Goal: Information Seeking & Learning: Learn about a topic

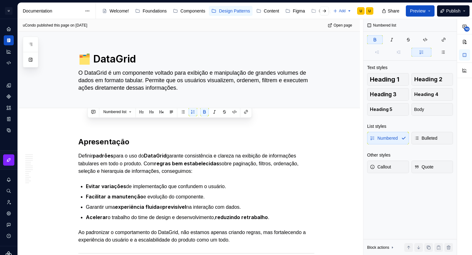
scroll to position [510, 0]
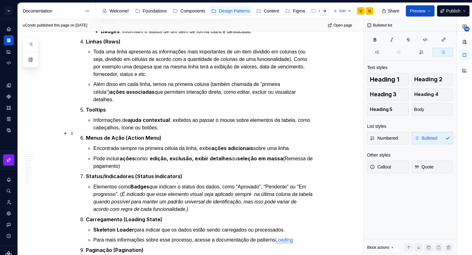
click at [131, 144] on p "Encontrada sempre na primeira célula da linha, exibe ações adicionais sobre uma…" at bounding box center [203, 148] width 221 height 8
click at [186, 116] on p "Informações de ajuda contextual : exibidos ao passar o mouse sobre elementos da…" at bounding box center [203, 123] width 221 height 15
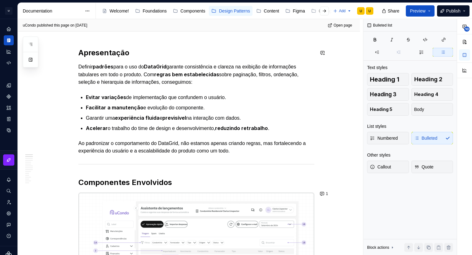
scroll to position [7, 0]
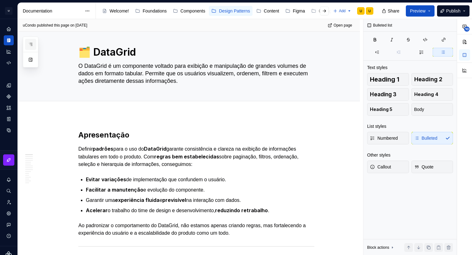
click at [35, 41] on button "button" at bounding box center [30, 44] width 11 height 11
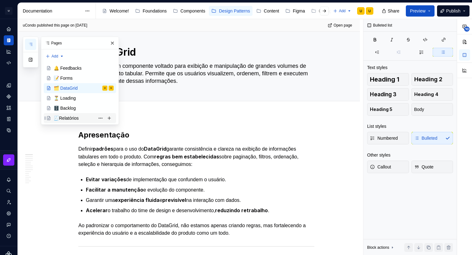
click at [75, 117] on div "🧾Relatórios" at bounding box center [66, 118] width 25 height 6
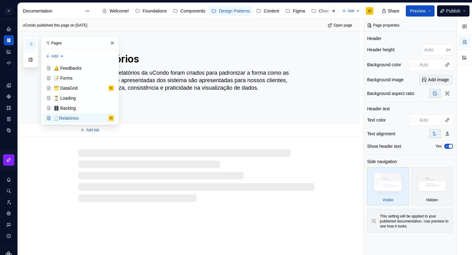
click at [186, 105] on textarea "Os padrões de relatórios da uCondo foram criados para padronizar a forma como a…" at bounding box center [195, 88] width 236 height 40
click at [194, 97] on textarea "Os padrões de relatórios da uCondo foram criados para padronizar a forma como a…" at bounding box center [195, 88] width 236 height 40
click at [112, 42] on button "button" at bounding box center [112, 43] width 9 height 9
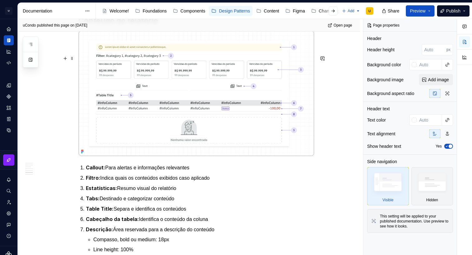
scroll to position [1026, 0]
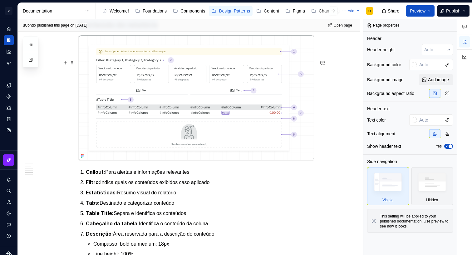
click at [305, 72] on img at bounding box center [196, 97] width 235 height 125
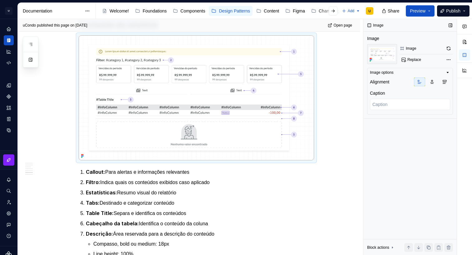
click at [446, 48] on button "button" at bounding box center [448, 48] width 9 height 9
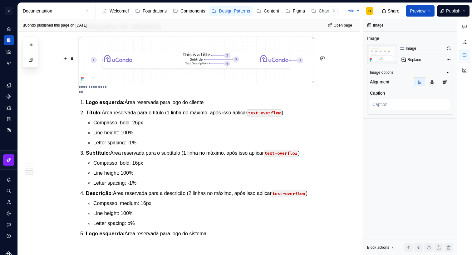
scroll to position [794, 0]
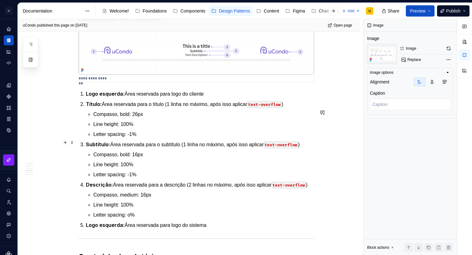
click at [112, 137] on ul "Compasso, bold: 26px Line height: 100% Letter spacing: -1%" at bounding box center [203, 123] width 221 height 27
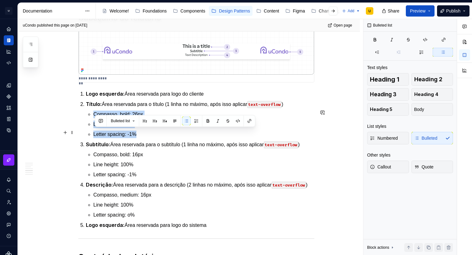
drag, startPoint x: 144, startPoint y: 151, endPoint x: 93, endPoint y: 130, distance: 55.1
click at [93, 130] on li "Título: Área reservada para o título (1 linha no máximo, após isso aplicar text…" at bounding box center [200, 119] width 228 height 38
copy ul "Compasso, bold: 26px Line height: 100% Letter spacing: -1%"
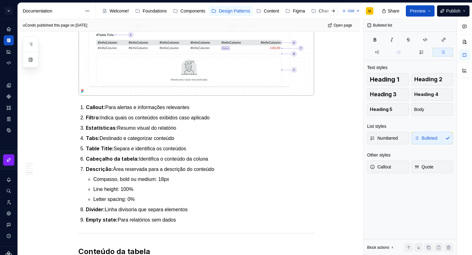
scroll to position [1094, 0]
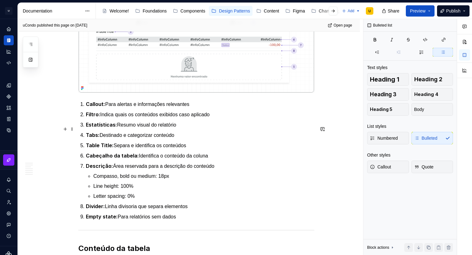
click at [137, 108] on p "Callout: Para alertas e informações relevantes" at bounding box center [200, 104] width 228 height 8
click at [199, 108] on p "Callout: Para alertas e informações relevantes" at bounding box center [200, 104] width 228 height 8
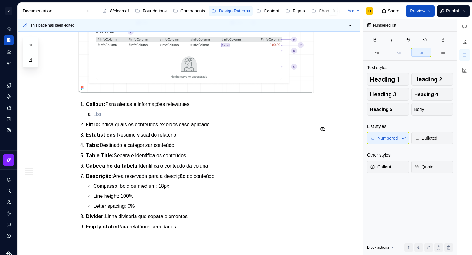
type textarea "*"
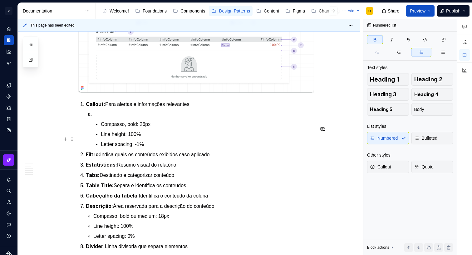
click at [97, 118] on p at bounding box center [203, 113] width 221 height 7
click at [103, 128] on p "Compasso, bold: 26px" at bounding box center [207, 123] width 213 height 7
click at [102, 118] on p at bounding box center [203, 113] width 221 height 7
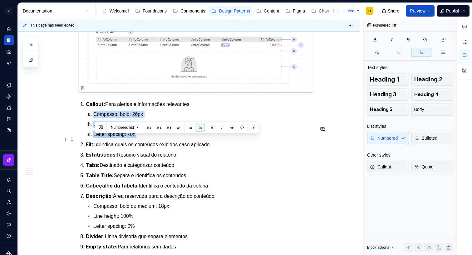
drag, startPoint x: 93, startPoint y: 150, endPoint x: 84, endPoint y: 139, distance: 14.6
click at [193, 126] on button "button" at bounding box center [190, 127] width 9 height 9
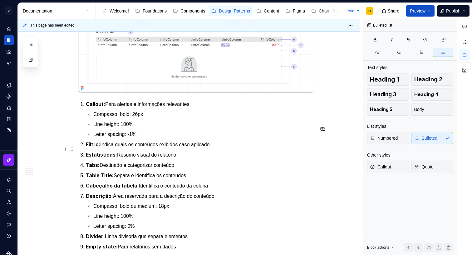
click at [151, 128] on p "Line height: 100%" at bounding box center [203, 123] width 221 height 7
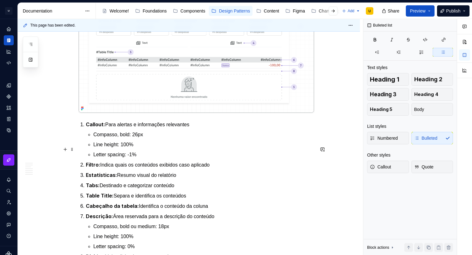
scroll to position [1079, 0]
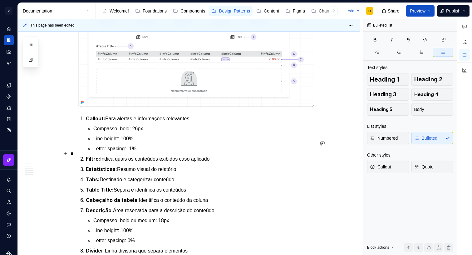
click at [129, 132] on p "Compasso, bold: 26px" at bounding box center [203, 128] width 221 height 7
click at [144, 132] on p "Compasso, regular: 26px" at bounding box center [203, 128] width 221 height 7
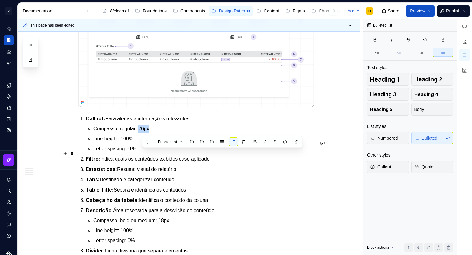
click at [148, 132] on p "Compasso, regular: 26px" at bounding box center [203, 128] width 221 height 7
drag, startPoint x: 148, startPoint y: 152, endPoint x: 142, endPoint y: 152, distance: 5.6
click at [142, 132] on p "Compasso, regular: 26px" at bounding box center [203, 128] width 221 height 7
click at [143, 132] on p "Compasso, regular: 26px" at bounding box center [203, 128] width 221 height 7
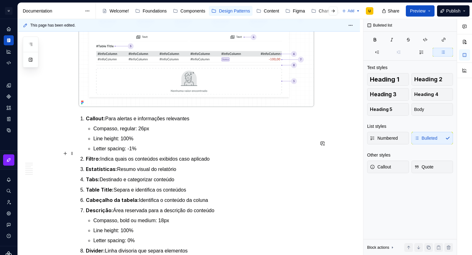
drag, startPoint x: 143, startPoint y: 152, endPoint x: 146, endPoint y: 152, distance: 3.1
click at [143, 132] on p "Compasso, regular: 26px" at bounding box center [203, 128] width 221 height 7
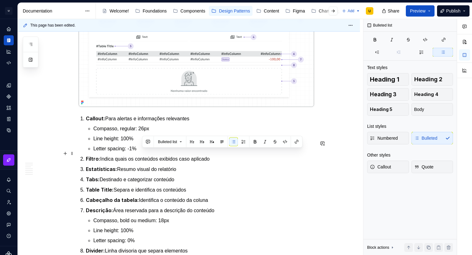
click at [148, 132] on p "Compasso, regular: 26px" at bounding box center [203, 128] width 221 height 7
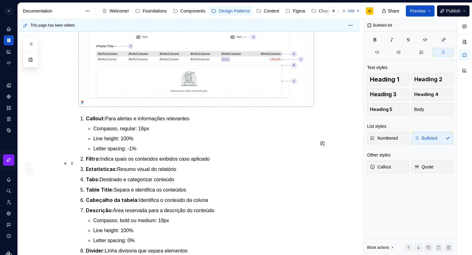
click at [127, 142] on p "Line height: 100%" at bounding box center [203, 138] width 221 height 7
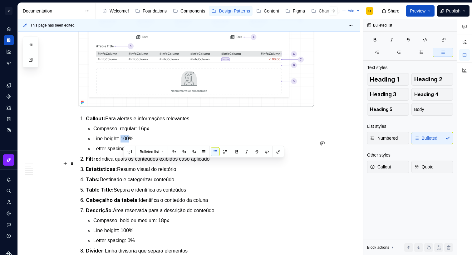
click at [127, 142] on p "Line height: 100%" at bounding box center [203, 138] width 221 height 7
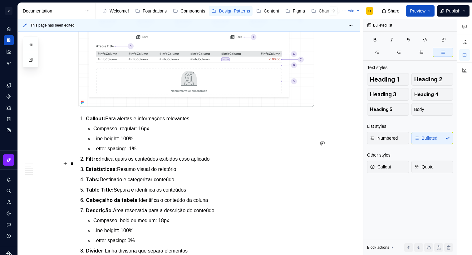
click at [140, 142] on p "Line height: 100%" at bounding box center [203, 138] width 221 height 7
click at [120, 142] on p "Line height: 22" at bounding box center [203, 138] width 221 height 7
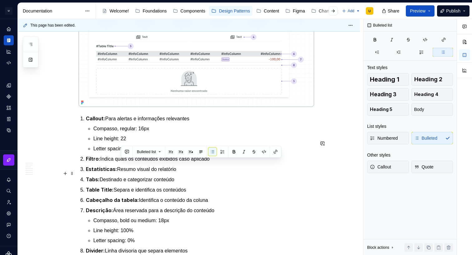
click at [141, 152] on p "Letter spacing: -1%" at bounding box center [203, 148] width 221 height 7
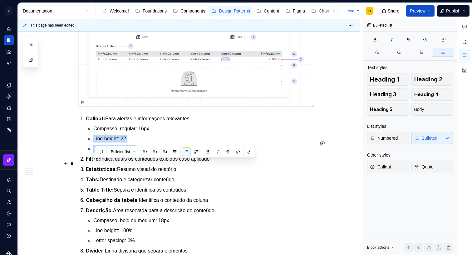
drag, startPoint x: 136, startPoint y: 172, endPoint x: 91, endPoint y: 160, distance: 46.4
click at [93, 152] on ul "Compasso, regular: 16px Line height: 22 Letter spacing: -1%" at bounding box center [203, 138] width 221 height 27
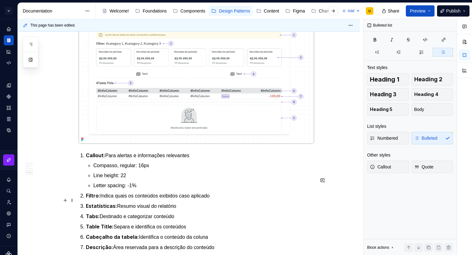
scroll to position [1052, 0]
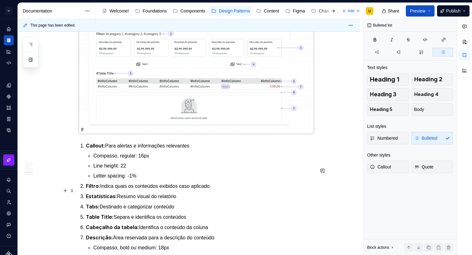
click at [137, 169] on p "Line height: 22" at bounding box center [203, 165] width 221 height 7
click at [135, 179] on p "Letter spacing: -1%" at bounding box center [203, 175] width 221 height 7
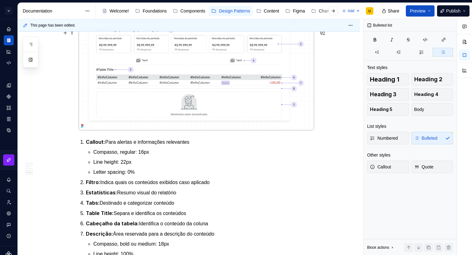
scroll to position [1061, 0]
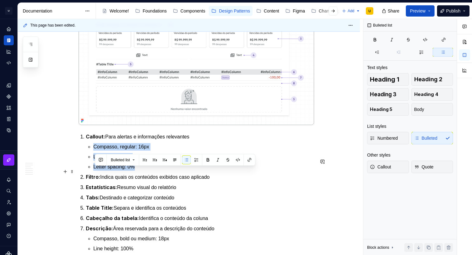
drag, startPoint x: 137, startPoint y: 190, endPoint x: 93, endPoint y: 170, distance: 47.8
click at [93, 170] on li "Callout: Para alertas e informações relevantes Compasso, regular: 16px Line hei…" at bounding box center [200, 152] width 228 height 38
copy ul "Compasso, regular: 16px Line height: 22px Letter spacing: 0%"
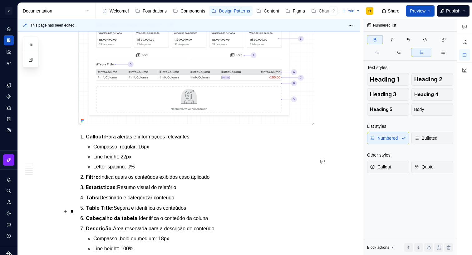
drag, startPoint x: 169, startPoint y: 205, endPoint x: 191, endPoint y: 206, distance: 22.2
click at [169, 205] on ol "Callout: Para alertas e informações relevantes Compasso, regular: 16px Line hei…" at bounding box center [200, 208] width 228 height 150
click at [220, 181] on p "Filtro: Indica quais os conteúdos exibidos caso aplicado" at bounding box center [200, 177] width 228 height 8
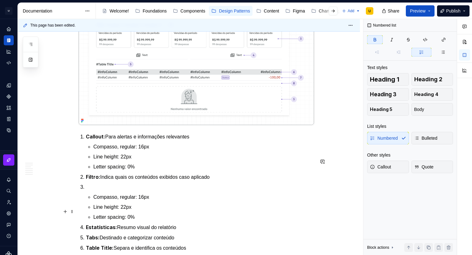
click at [125, 191] on p at bounding box center [200, 186] width 228 height 7
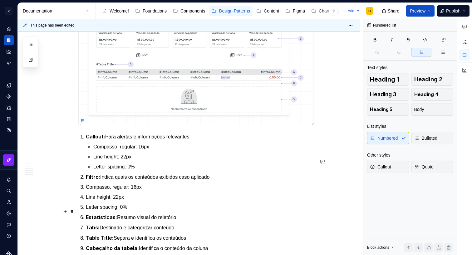
scroll to position [1090, 0]
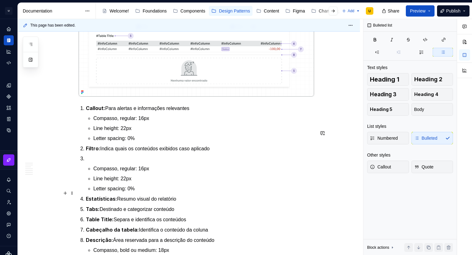
click at [93, 172] on li "Compasso, regular: 16px" at bounding box center [203, 168] width 221 height 7
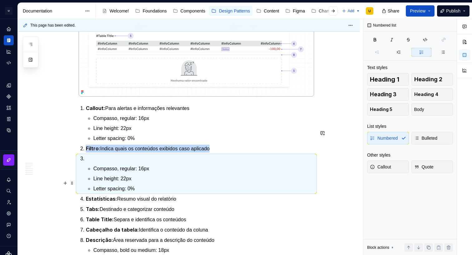
click at [91, 162] on p at bounding box center [200, 158] width 228 height 7
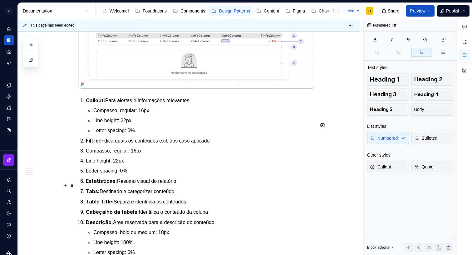
scroll to position [1097, 0]
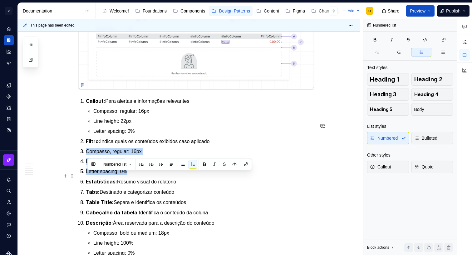
drag, startPoint x: 119, startPoint y: 190, endPoint x: 86, endPoint y: 178, distance: 34.5
click at [86, 178] on ol "Callout: Para alertas e informações relevantes Compasso, regular: 16px Line hei…" at bounding box center [200, 187] width 228 height 180
click at [184, 164] on button "button" at bounding box center [182, 164] width 9 height 9
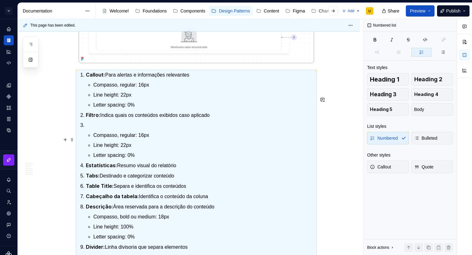
scroll to position [1121, 0]
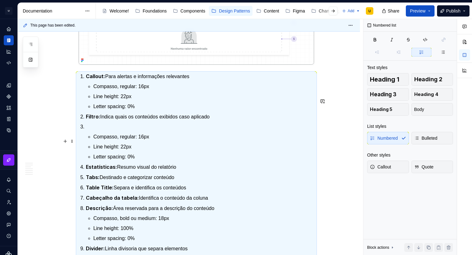
click at [100, 120] on strong "Filtro:" at bounding box center [93, 116] width 14 height 6
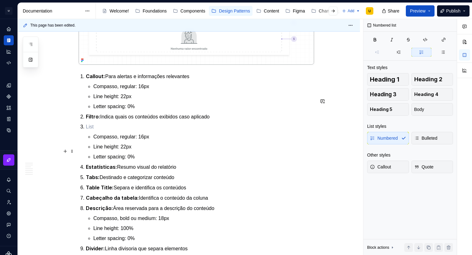
click at [97, 130] on p at bounding box center [200, 126] width 228 height 7
click at [86, 150] on li "Compasso, regular: 16px Line height: 22px Letter spacing: 0%" at bounding box center [200, 141] width 228 height 37
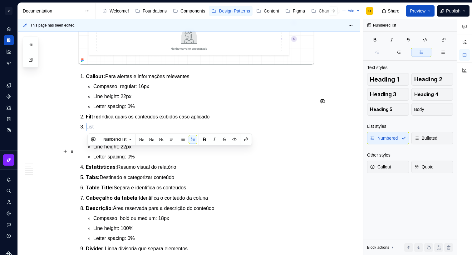
click at [87, 130] on p at bounding box center [200, 126] width 228 height 7
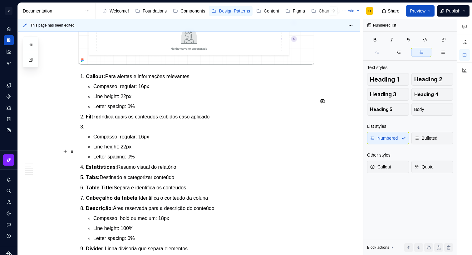
click at [74, 151] on span at bounding box center [72, 151] width 5 height 9
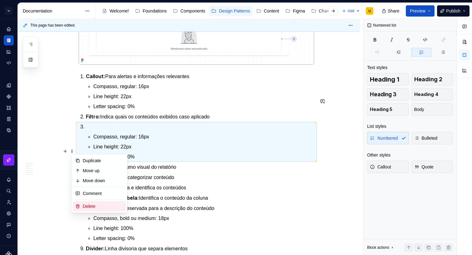
click at [86, 203] on div "Delete" at bounding box center [103, 206] width 41 height 6
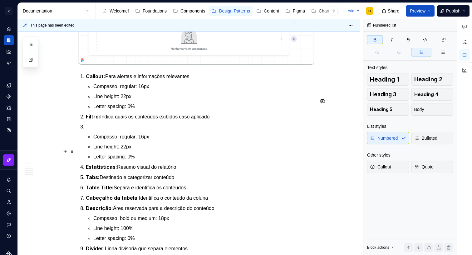
click at [108, 130] on p at bounding box center [200, 126] width 228 height 7
click at [102, 140] on p "Compasso, regular: 16px" at bounding box center [203, 136] width 221 height 7
click at [97, 140] on p "Compasso, regular: 16px" at bounding box center [203, 136] width 221 height 7
click at [96, 140] on p "Compasso, regular: 16px" at bounding box center [203, 136] width 221 height 7
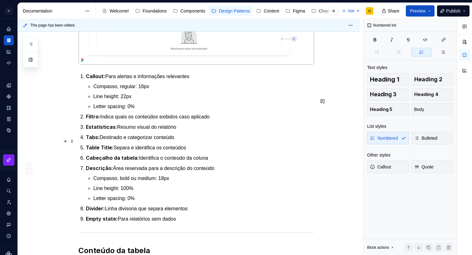
click at [222, 120] on p "Filtro: Indica quais os conteúdos exibidos caso aplicado" at bounding box center [200, 117] width 228 height 8
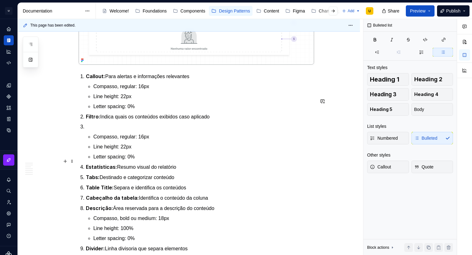
click at [122, 140] on p "Compasso, regular: 16px" at bounding box center [203, 136] width 221 height 7
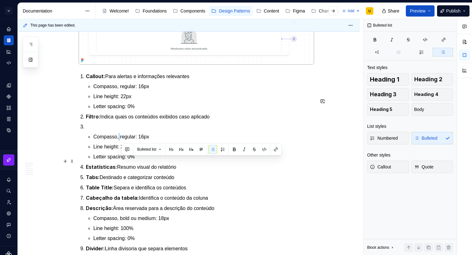
click at [122, 140] on p "Compasso, regular: 16px" at bounding box center [203, 136] width 221 height 7
click at [92, 156] on li "Compasso, regular: 16px Line height: 22px Letter spacing: 0%" at bounding box center [200, 141] width 228 height 37
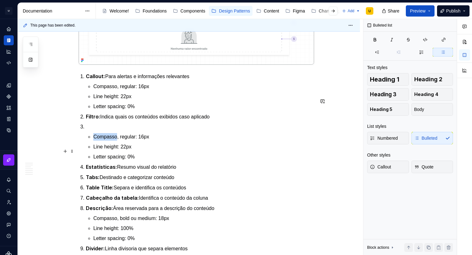
click at [92, 156] on li "Compasso, regular: 16px Line height: 22px Letter spacing: 0%" at bounding box center [200, 141] width 228 height 37
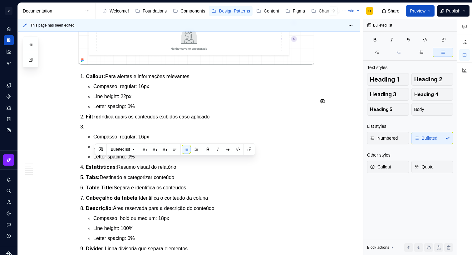
click at [86, 149] on li "Compasso, regular: 16px Line height: 22px Letter spacing: 0%" at bounding box center [200, 141] width 228 height 37
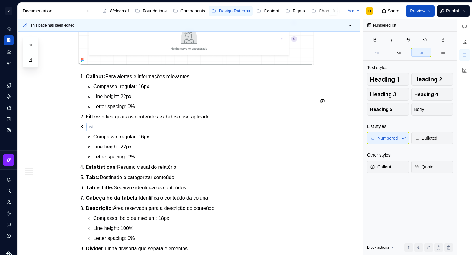
click at [86, 149] on li "Compasso, regular: 16px Line height: 22px Letter spacing: 0%" at bounding box center [200, 141] width 228 height 37
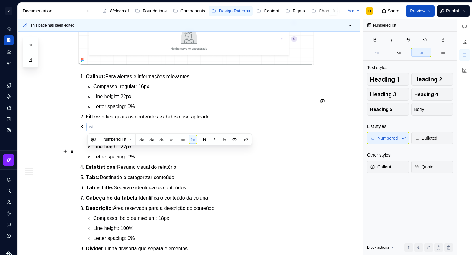
click at [89, 130] on p at bounding box center [200, 126] width 228 height 7
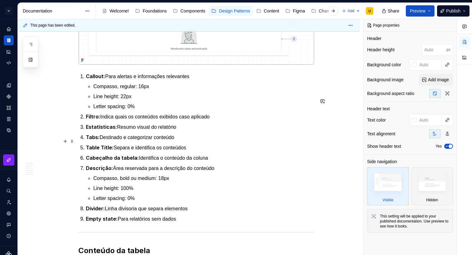
click at [229, 120] on p "Filtro: Indica quais os conteúdos exibidos caso aplicado" at bounding box center [200, 117] width 228 height 8
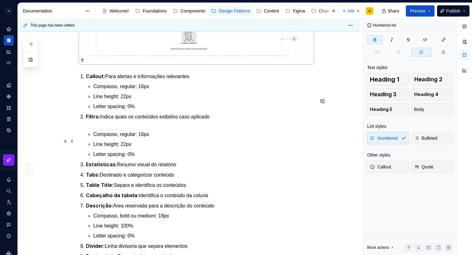
click at [126, 128] on p "Filtro: Indica quais os conteúdos exibidos caso aplicado" at bounding box center [200, 120] width 228 height 15
click at [118, 128] on p "Filtro: Indica quais os conteúdos exibidos caso aplicado" at bounding box center [200, 120] width 228 height 15
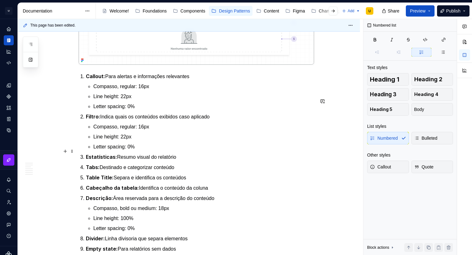
scroll to position [1130, 0]
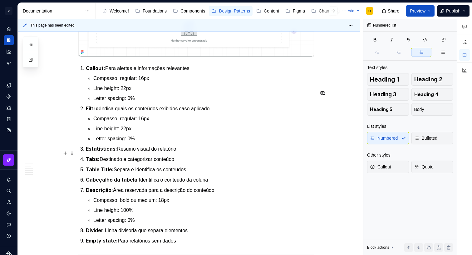
click at [116, 132] on p "Line height: 22px" at bounding box center [203, 128] width 221 height 7
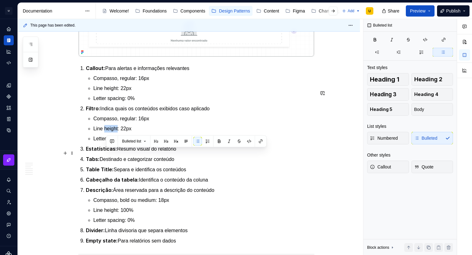
click at [116, 132] on p "Line height: 22px" at bounding box center [203, 128] width 221 height 7
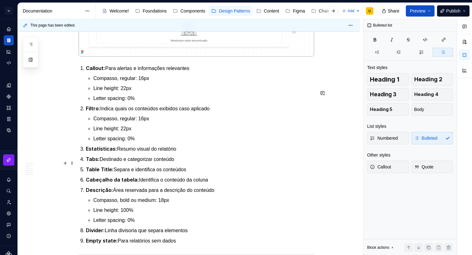
click at [149, 142] on p "Letter spacing: 0%" at bounding box center [203, 138] width 221 height 7
click at [146, 122] on p "Compasso, regular: 16px" at bounding box center [203, 118] width 221 height 7
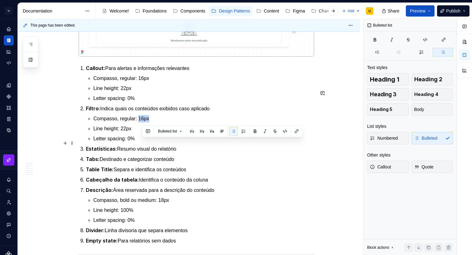
click at [146, 122] on p "Compasso, regular: 16px" at bounding box center [203, 118] width 221 height 7
click at [132, 122] on p "Compasso, regular: 16px" at bounding box center [203, 118] width 221 height 7
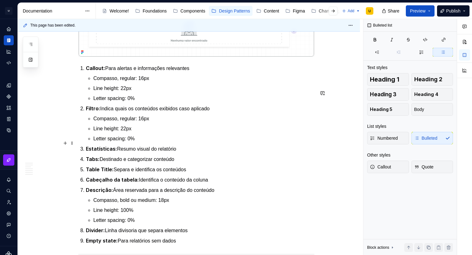
click at [138, 122] on p "Compasso, regular: 16px" at bounding box center [203, 118] width 221 height 7
click at [165, 122] on p "Compasso, regular ou bold: 16px" at bounding box center [203, 118] width 221 height 7
drag, startPoint x: 176, startPoint y: 173, endPoint x: 175, endPoint y: 138, distance: 35.0
click at [175, 153] on p "Estatísticas: Resumo visual do relatório" at bounding box center [200, 149] width 228 height 8
click at [147, 142] on ul "Compasso, regular ou bold: 18px Line height: 22px Letter spacing: 0%" at bounding box center [203, 128] width 221 height 27
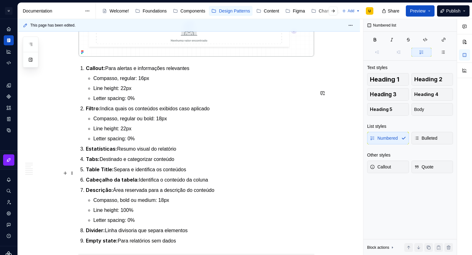
click at [191, 153] on p "Estatísticas: Resumo visual do relatório" at bounding box center [200, 149] width 228 height 8
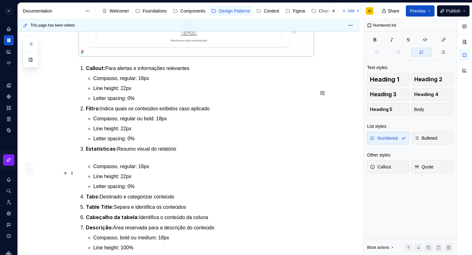
click at [131, 160] on p "Estatísticas: Resumo visual do relatório" at bounding box center [200, 152] width 228 height 15
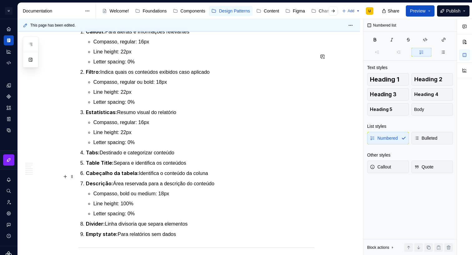
scroll to position [1177, 0]
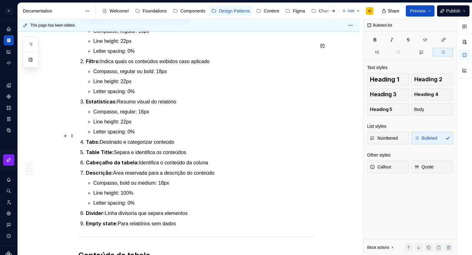
click at [95, 115] on p "Compasso, regular: 16px" at bounding box center [203, 111] width 221 height 7
click at [148, 115] on p "Toplabel: Compasso, regular: 16px" at bounding box center [203, 111] width 221 height 7
click at [174, 115] on p "Toplabel: Compasso, semibold: 16px" at bounding box center [203, 111] width 221 height 7
click at [172, 115] on p "Toplabel: Compasso, semibold: 16px" at bounding box center [203, 111] width 221 height 7
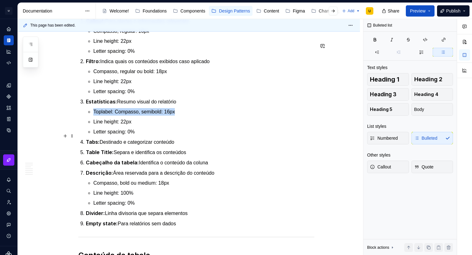
click at [173, 115] on p "Toplabel: Compasso, semibold: 16px" at bounding box center [203, 111] width 221 height 7
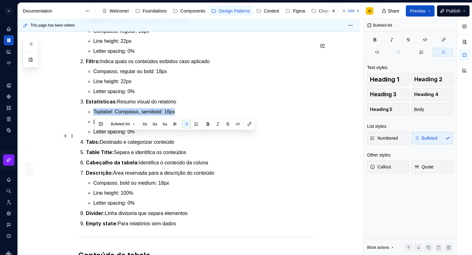
click at [173, 115] on p "Toplabel: Compasso, semibold: 16px" at bounding box center [203, 111] width 221 height 7
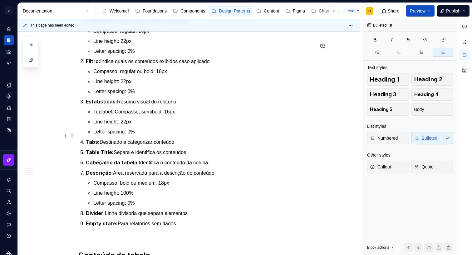
click at [174, 115] on p "Toplabel: Compasso, semibold: 16px" at bounding box center [203, 111] width 221 height 7
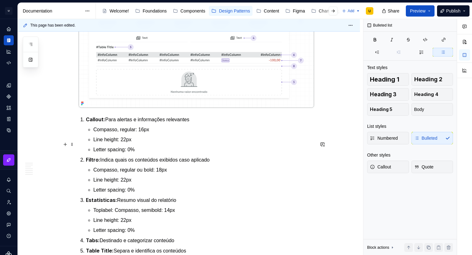
scroll to position [1084, 0]
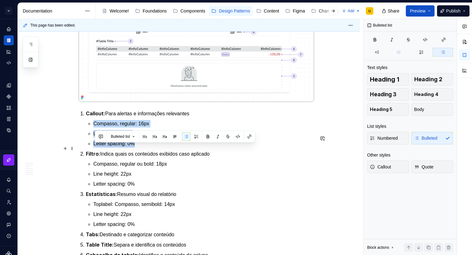
drag, startPoint x: 144, startPoint y: 168, endPoint x: 88, endPoint y: 147, distance: 59.1
click at [88, 147] on li "Callout: Para alertas e informações relevantes Compasso, regular: 16px Line hei…" at bounding box center [200, 129] width 228 height 38
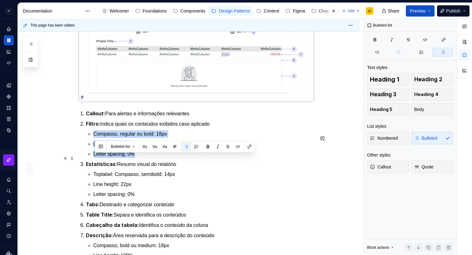
drag, startPoint x: 122, startPoint y: 174, endPoint x: 78, endPoint y: 158, distance: 47.1
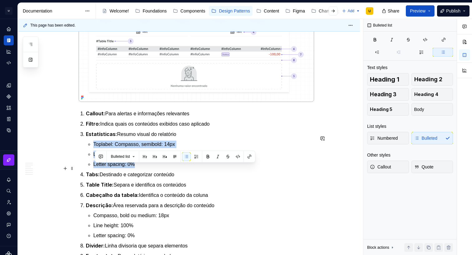
drag, startPoint x: 140, startPoint y: 188, endPoint x: 85, endPoint y: 168, distance: 58.1
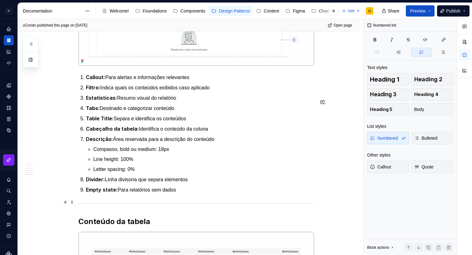
scroll to position [1123, 0]
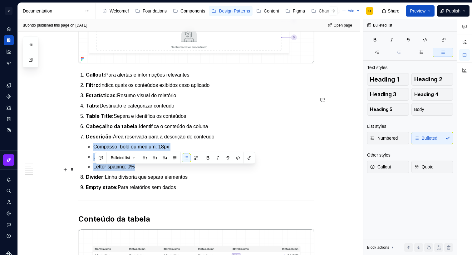
drag, startPoint x: 138, startPoint y: 186, endPoint x: 89, endPoint y: 166, distance: 52.9
click at [89, 166] on li "Descrição: Área reservada para a descrição do conteúdo Compasso, bold ou medium…" at bounding box center [200, 152] width 228 height 38
click at [166, 170] on ul "Compasso, bold ou medium: 18px Line height: 100% Letter spacing: 0%" at bounding box center [203, 156] width 221 height 27
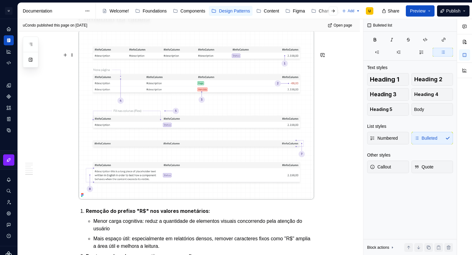
scroll to position [1316, 0]
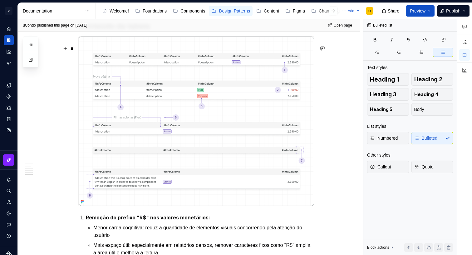
click at [203, 31] on h2 "Conteúdo da tabela" at bounding box center [196, 26] width 236 height 10
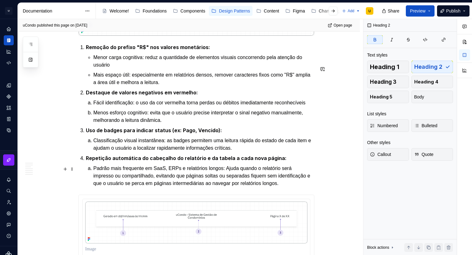
scroll to position [1541, 0]
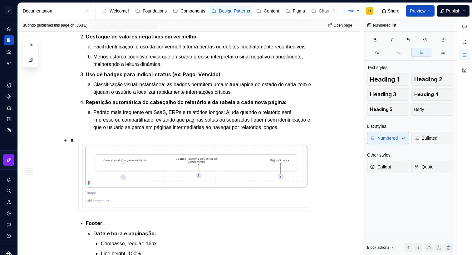
click at [119, 131] on p "Padrão mais frequente em SaaS, ERPs e relatórios longos: Ajuda quando o relatór…" at bounding box center [203, 120] width 221 height 22
click at [118, 131] on p "Padrão mais frequente em SaaS, ERPs e relatórios longos: Ajuda quando o relatór…" at bounding box center [203, 120] width 221 height 22
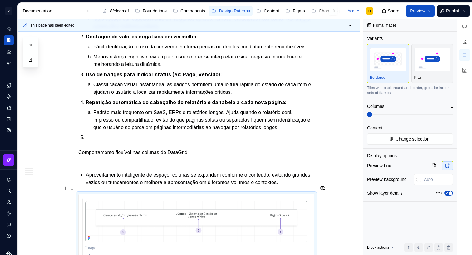
click at [81, 164] on p "Comportamento flexível nas colunas do DataGrid" at bounding box center [196, 156] width 236 height 15
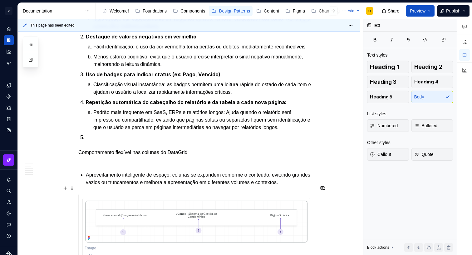
click at [82, 164] on p "Comportamento flexível nas colunas do DataGrid" at bounding box center [196, 156] width 236 height 15
click at [81, 164] on p "Comportamento flexível nas colunas do DataGrid" at bounding box center [196, 156] width 236 height 15
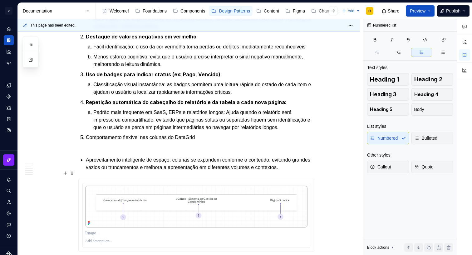
click at [140, 149] on p "Comportamento flexível nas colunas do DataGrid" at bounding box center [200, 141] width 228 height 15
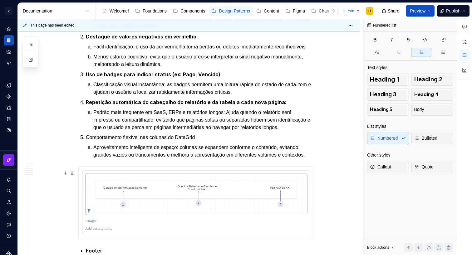
click at [112, 159] on li "Comportamento flexível nas colunas do DataGrid Aproveitamento inteligente de es…" at bounding box center [200, 146] width 228 height 25
click at [115, 141] on p "Comportamento flexível nas colunas do DataGrid" at bounding box center [200, 137] width 228 height 7
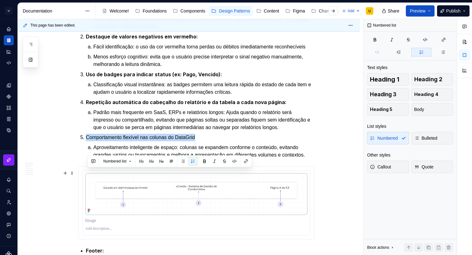
click at [115, 141] on p "Comportamento flexível nas colunas do DataGrid" at bounding box center [200, 137] width 228 height 7
click at [207, 159] on button "button" at bounding box center [204, 161] width 9 height 9
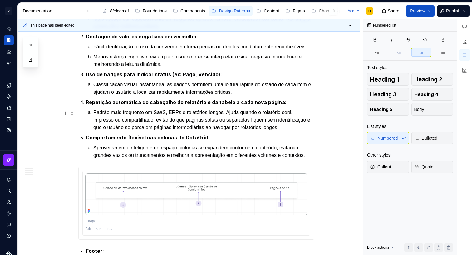
click at [197, 96] on p "Classificação visual instantânea: as badges permitem uma leitura rápida do esta…" at bounding box center [203, 88] width 221 height 15
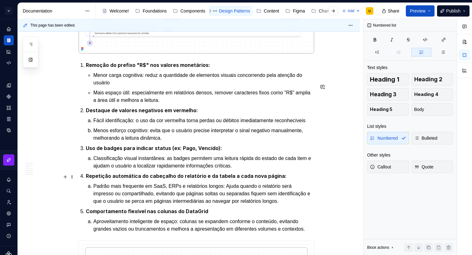
scroll to position [1582, 0]
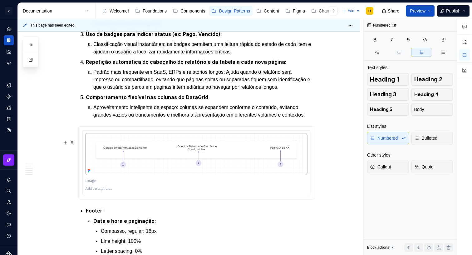
click at [125, 119] on p "Aproveitamento inteligente de espaço: colunas se expandem conforme o conteúdo, …" at bounding box center [203, 111] width 221 height 15
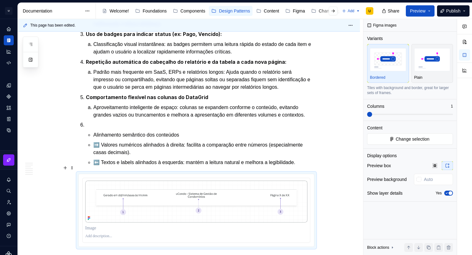
drag, startPoint x: 93, startPoint y: 172, endPoint x: 93, endPoint y: 175, distance: 3.1
click at [93, 166] on li "Alinhamento semântico dos conteúdos ➡️ Valores numéricos alinhados à direita: f…" at bounding box center [200, 143] width 228 height 45
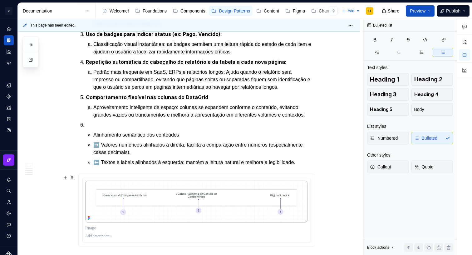
click at [93, 166] on li "Alinhamento semântico dos conteúdos ➡️ Valores numéricos alinhados à direita: f…" at bounding box center [200, 143] width 228 height 45
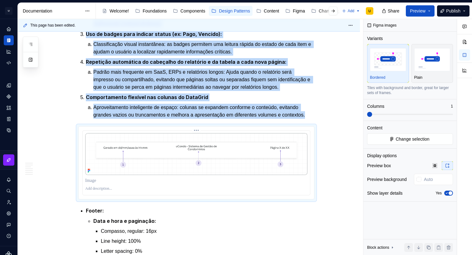
scroll to position [1616, 0]
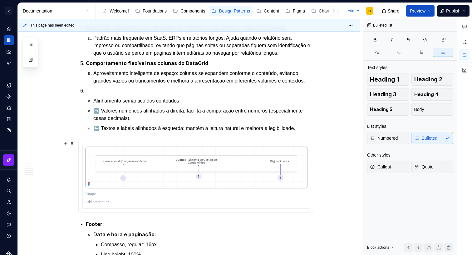
click at [96, 105] on p "Alinhamento semântico dos conteúdos" at bounding box center [203, 100] width 221 height 7
click at [94, 132] on li "Alinhamento semântico dos conteúdos ➡️ Valores numéricos alinhados à direita: f…" at bounding box center [200, 109] width 228 height 45
click at [93, 105] on li "Alinhamento semântico dos conteúdos" at bounding box center [203, 100] width 221 height 7
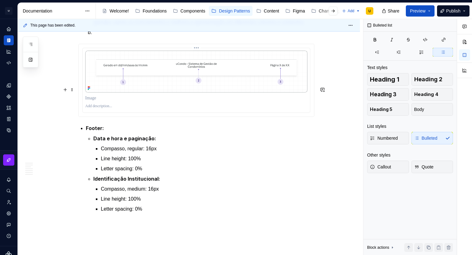
click at [93, 101] on p at bounding box center [196, 98] width 222 height 6
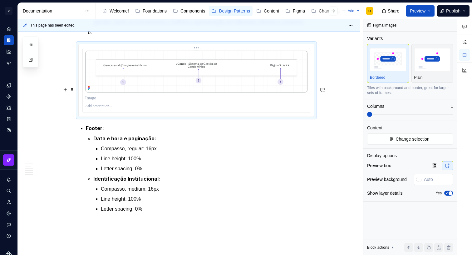
scroll to position [1623, 0]
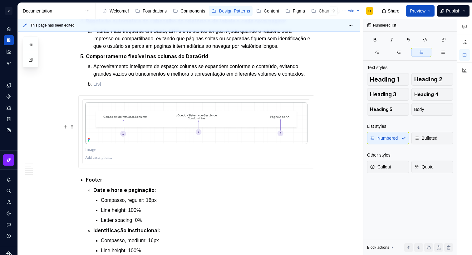
click at [109, 88] on p at bounding box center [203, 83] width 221 height 7
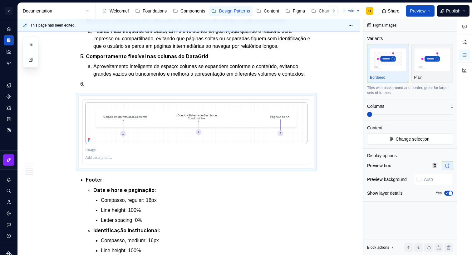
scroll to position [1531, 0]
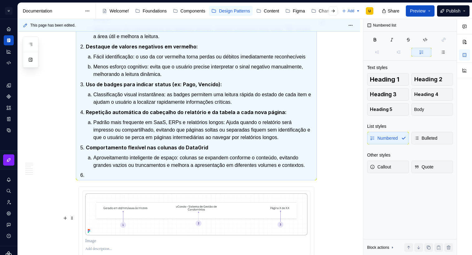
click at [94, 179] on p at bounding box center [200, 174] width 228 height 7
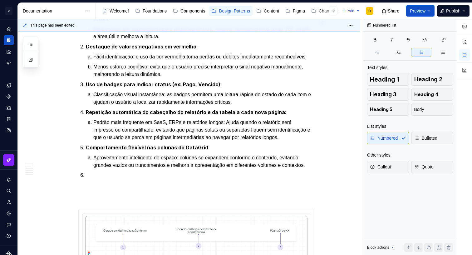
scroll to position [1627, 0]
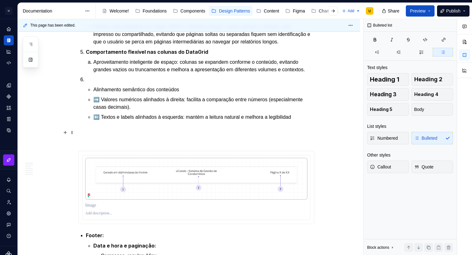
click at [96, 93] on p "Alinhamento semântico dos conteúdos" at bounding box center [203, 89] width 221 height 7
click at [98, 93] on p "Alinhamento semântico dos conteúdos" at bounding box center [203, 89] width 221 height 7
click at [96, 93] on p "Alinhamento semântico dos conteúdos" at bounding box center [203, 89] width 221 height 7
click at [99, 93] on p "Alinhamento semântico dos conteúdos" at bounding box center [203, 89] width 221 height 7
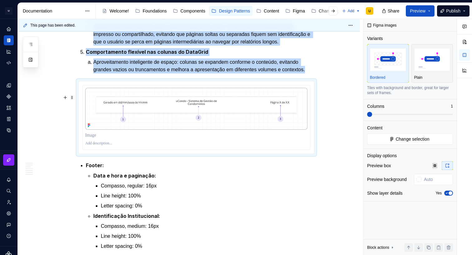
click at [125, 73] on p "Aproveitamento inteligente de espaço: colunas se expandem conforme o conteúdo, …" at bounding box center [203, 65] width 221 height 15
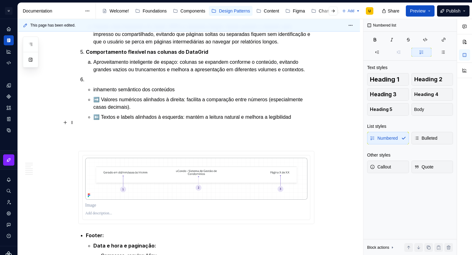
click at [116, 83] on p at bounding box center [200, 79] width 228 height 7
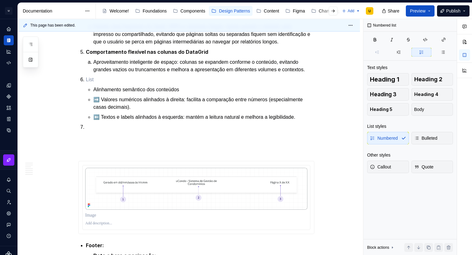
click at [115, 83] on p at bounding box center [200, 79] width 228 height 7
click at [106, 83] on p at bounding box center [200, 79] width 228 height 7
click at [101, 93] on p "Alinhamento semântico dos conteúdos" at bounding box center [203, 89] width 221 height 7
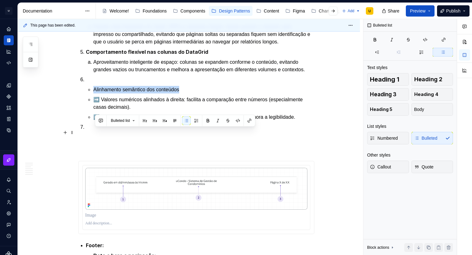
click at [101, 93] on p "Alinhamento semântico dos conteúdos" at bounding box center [203, 89] width 221 height 7
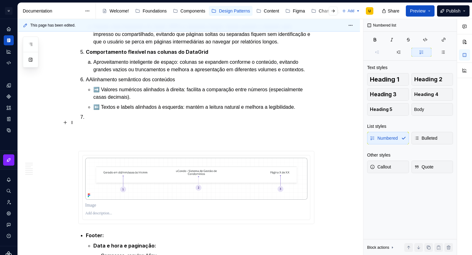
click at [87, 111] on li "AAlinhamento semântico dos conteúdos ➡️ Valores numéricos alinhados à direita: …" at bounding box center [200, 93] width 228 height 35
click at [91, 83] on p "AAlinhamento semântico dos conteúdos" at bounding box center [200, 79] width 228 height 7
click at [101, 83] on p "Alinhamento semântico dos conteúdos" at bounding box center [200, 79] width 228 height 7
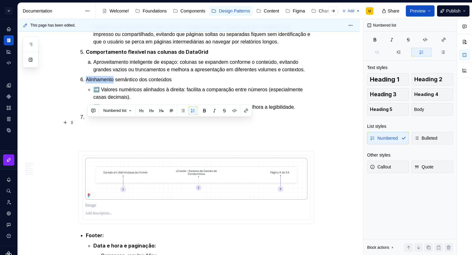
click at [101, 83] on p "Alinhamento semântico dos conteúdos" at bounding box center [200, 79] width 228 height 7
click at [100, 83] on p "Alinhamento semântico dos conteúdos" at bounding box center [200, 79] width 228 height 7
click at [204, 109] on button "button" at bounding box center [204, 110] width 9 height 9
click at [127, 111] on li "Alinhamento semântico dos conteúdos ➡️ Valores numéricos alinhados à direita: f…" at bounding box center [200, 93] width 228 height 35
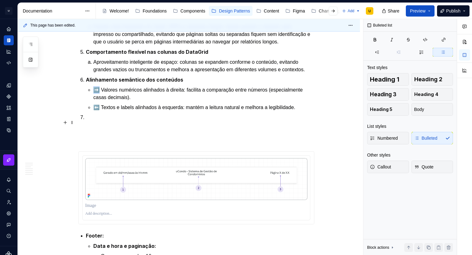
click at [127, 111] on li "Alinhamento semântico dos conteúdos ➡️ Valores numéricos alinhados à direita: f…" at bounding box center [200, 93] width 228 height 35
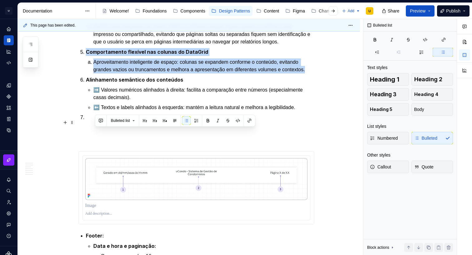
click at [127, 111] on li "Alinhamento semântico dos conteúdos ➡️ Valores numéricos alinhados à direita: f…" at bounding box center [200, 93] width 228 height 35
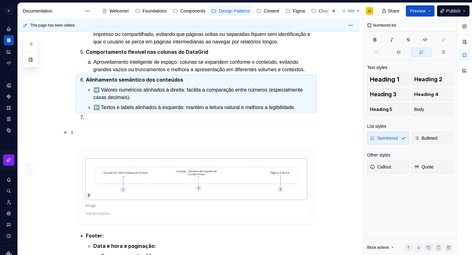
click at [127, 101] on p "➡️ Valores numéricos alinhados à direita: facilita a comparação entre números (…" at bounding box center [203, 93] width 221 height 15
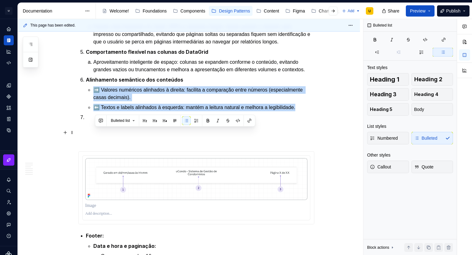
drag, startPoint x: 308, startPoint y: 151, endPoint x: 133, endPoint y: 126, distance: 177.1
click at [187, 119] on button "button" at bounding box center [186, 120] width 9 height 9
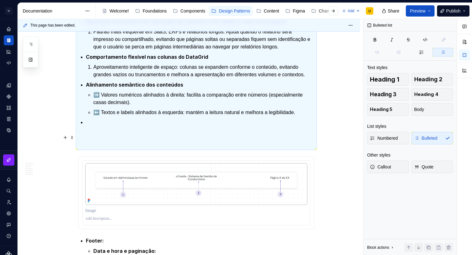
scroll to position [1558, 0]
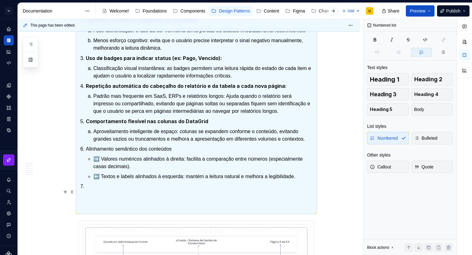
click at [98, 153] on p "Alinhamento semântico dos conteúdos" at bounding box center [200, 148] width 228 height 7
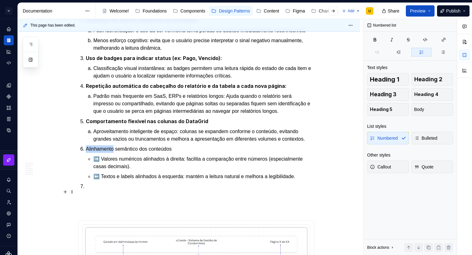
click at [98, 153] on p "Alinhamento semântico dos conteúdos" at bounding box center [200, 148] width 228 height 7
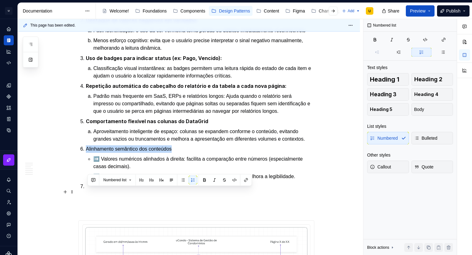
click at [98, 153] on p "Alinhamento semântico dos conteúdos" at bounding box center [200, 148] width 228 height 7
drag, startPoint x: 205, startPoint y: 179, endPoint x: 201, endPoint y: 179, distance: 3.7
click at [204, 179] on button "button" at bounding box center [204, 179] width 9 height 9
click at [96, 170] on p "➡️ Valores numéricos alinhados à direita: facilita a comparação entre números (…" at bounding box center [203, 162] width 221 height 15
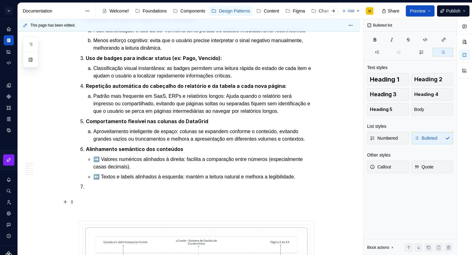
click at [104, 170] on p "➡️ Valores numéricos alinhados à direita: facilita a comparação entre números (…" at bounding box center [203, 162] width 221 height 15
click at [102, 170] on p "➡️ Valores numéricos alinhados à direita: facilita a comparação entre números (…" at bounding box center [203, 162] width 221 height 15
click at [95, 170] on p "➡️ Valores numéricos alinhados à direita: facilita a comparação entre números (…" at bounding box center [203, 162] width 221 height 15
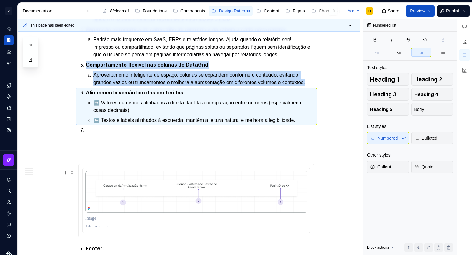
scroll to position [1634, 0]
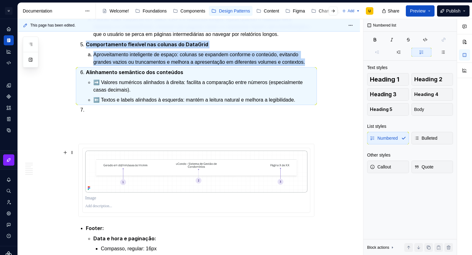
click at [135, 136] on p at bounding box center [200, 121] width 228 height 30
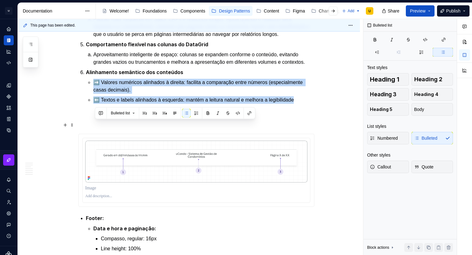
drag, startPoint x: 269, startPoint y: 139, endPoint x: 86, endPoint y: 121, distance: 183.1
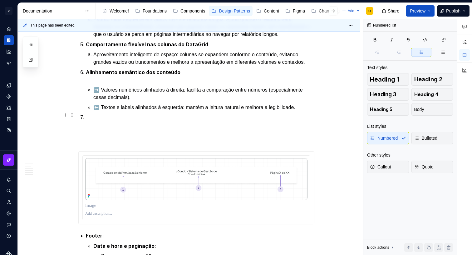
click at [97, 84] on p "Alinhamento semântico dos conteúdo" at bounding box center [200, 75] width 228 height 15
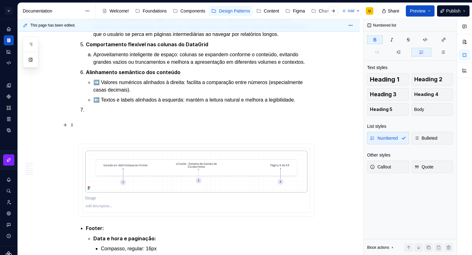
click at [117, 94] on p "➡️ Valores numéricos alinhados à direita: facilita a comparação entre números (…" at bounding box center [203, 86] width 221 height 15
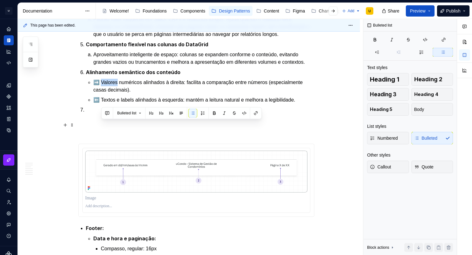
click at [117, 94] on p "➡️ Valores numéricos alinhados à direita: facilita a comparação entre números (…" at bounding box center [203, 86] width 221 height 15
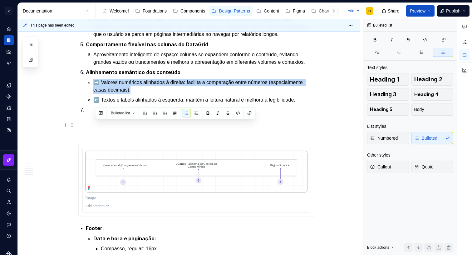
click at [117, 94] on p "➡️ Valores numéricos alinhados à direita: facilita a comparação entre números (…" at bounding box center [203, 86] width 221 height 15
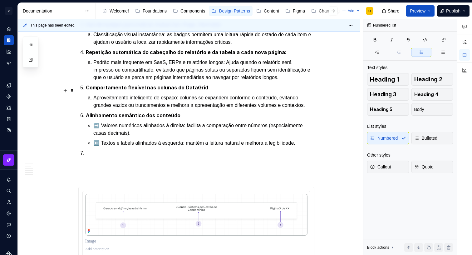
click at [115, 81] on li "Repetição automática do cabeçalho do relatório e da tabela a cada nova página: …" at bounding box center [200, 64] width 228 height 33
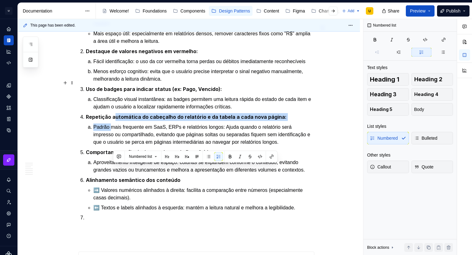
scroll to position [1558, 0]
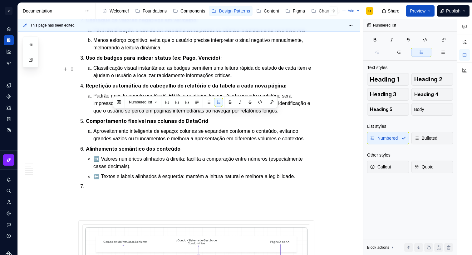
click at [110, 51] on ol "Fácil identificação: o uso da cor vermelha torna perdas ou débitos imediatament…" at bounding box center [203, 39] width 221 height 25
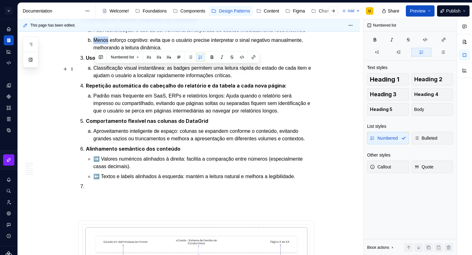
click at [110, 51] on ol "Fácil identificação: o uso da cor vermelha torna perdas ou débitos imediatament…" at bounding box center [203, 39] width 221 height 25
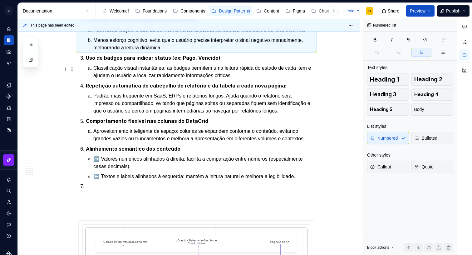
click at [110, 51] on ol "Fácil identificação: o uso da cor vermelha torna perdas ou débitos imediatament…" at bounding box center [203, 39] width 221 height 25
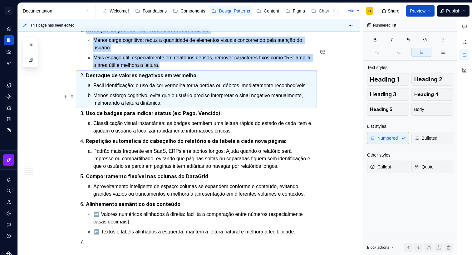
scroll to position [1485, 0]
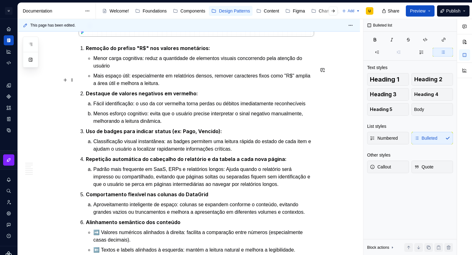
click at [118, 70] on p "Menor carga cognitiva: reduz a quantidade de elementos visuais concorrendo pela…" at bounding box center [203, 62] width 221 height 15
click at [112, 96] on strong "Destaque de valores negativos em vermelho:" at bounding box center [142, 93] width 112 height 6
click at [105, 107] on p "Fácil identificação: o uso da cor vermelha torna perdas ou débitos imediatament…" at bounding box center [203, 103] width 221 height 7
click at [116, 87] on p "Mais espaço útil: especialmente em relatórios densos, remover caracteres fixos …" at bounding box center [203, 79] width 221 height 15
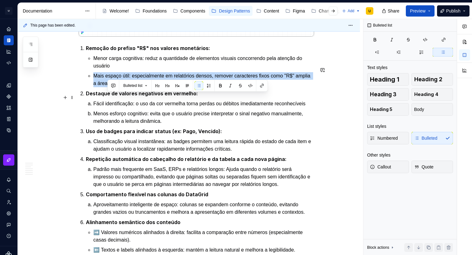
click at [116, 87] on p "Mais espaço útil: especialmente em relatórios densos, remover caracteres fixos …" at bounding box center [203, 79] width 221 height 15
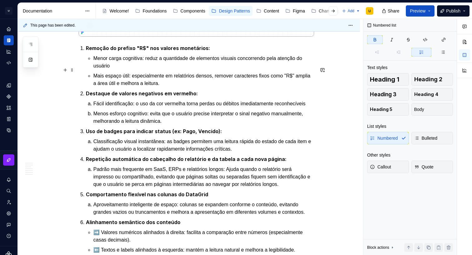
click at [110, 51] on strong "Remoção do prefixo "R$" nos valores monetários:" at bounding box center [148, 48] width 124 height 6
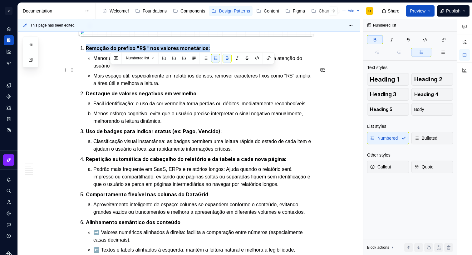
click at [110, 51] on strong "Remoção do prefixo "R$" nos valores monetários:" at bounding box center [148, 48] width 124 height 6
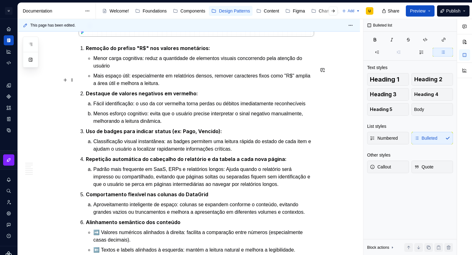
click at [112, 70] on p "Menor carga cognitiva: reduz a quantidade de elementos visuais concorrendo pela…" at bounding box center [203, 62] width 221 height 15
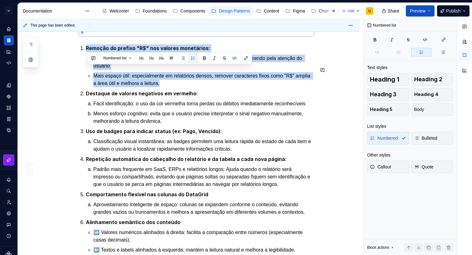
drag, startPoint x: 183, startPoint y: 104, endPoint x: 86, endPoint y: 79, distance: 99.7
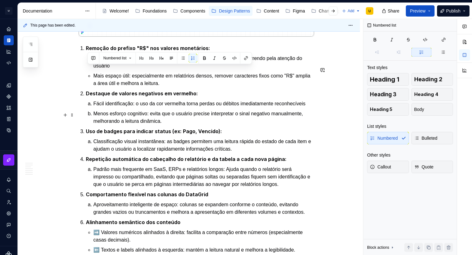
click at [122, 107] on p "Fácil identificação: o uso da cor vermelha torna perdas ou débitos imediatament…" at bounding box center [203, 103] width 221 height 7
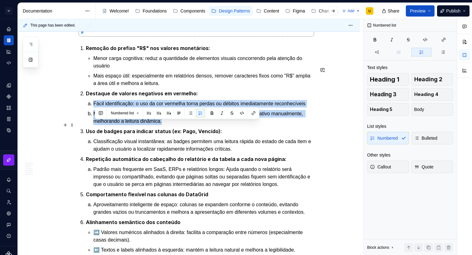
drag, startPoint x: 202, startPoint y: 149, endPoint x: 115, endPoint y: 122, distance: 91.0
click at [93, 124] on ol "Fácil identificação: o uso da cor vermelha torna perdas ou débitos imediatament…" at bounding box center [203, 112] width 221 height 25
click at [193, 112] on button "button" at bounding box center [190, 113] width 9 height 9
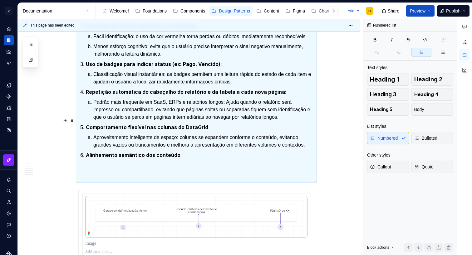
scroll to position [1564, 0]
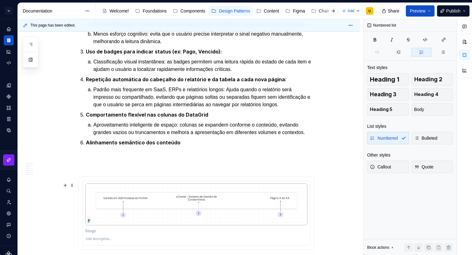
click at [192, 169] on p "Alinhamento semântico dos conteúdo" at bounding box center [200, 154] width 228 height 30
click at [184, 169] on p "Alinhamento semântico dos conteúdo" at bounding box center [200, 154] width 228 height 30
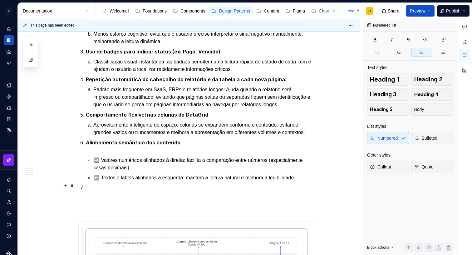
click at [113, 154] on p "Alinhamento semântico dos conteúdo" at bounding box center [200, 146] width 228 height 15
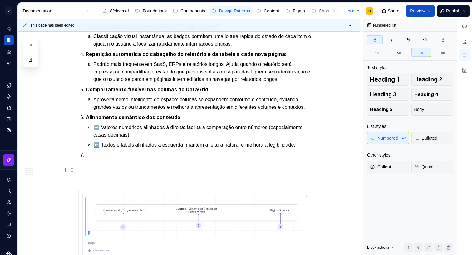
scroll to position [1593, 0]
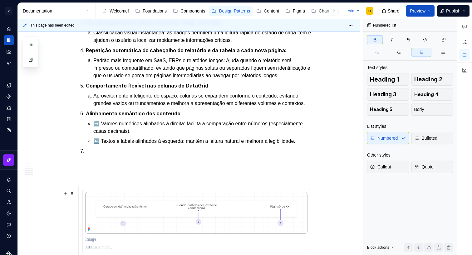
click at [102, 177] on p at bounding box center [200, 162] width 228 height 30
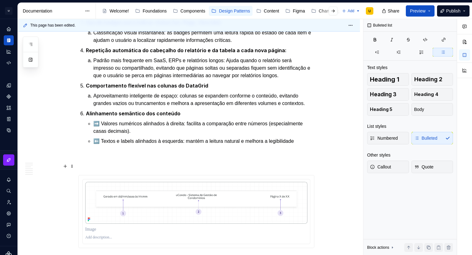
click at [95, 135] on p "➡️ Valores numéricos alinhados à direita: facilita a comparação entre números (…" at bounding box center [203, 127] width 221 height 15
click at [146, 107] on p "Aproveitamento inteligente de espaço: colunas se expandem conforme o conteúdo, …" at bounding box center [203, 99] width 221 height 15
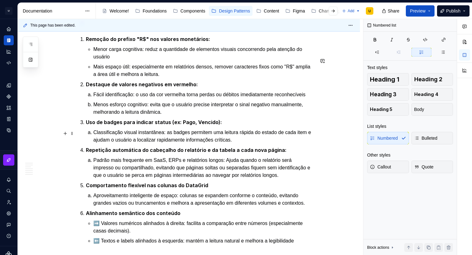
scroll to position [1446, 0]
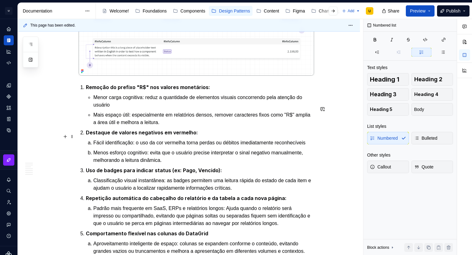
click at [117, 126] on p "Mais espaço útil: especialmente em relatórios densos, remover caracteres fixos …" at bounding box center [203, 118] width 221 height 15
click at [96, 109] on p "Menor carga cognitiva: reduz a quantidade de elementos visuais concorrendo pela…" at bounding box center [203, 101] width 221 height 15
drag, startPoint x: 95, startPoint y: 119, endPoint x: 99, endPoint y: 118, distance: 3.6
click at [95, 109] on p "Menor carga cognitiva: reduz a quantidade de elementos visuais concorrendo pela…" at bounding box center [203, 101] width 221 height 15
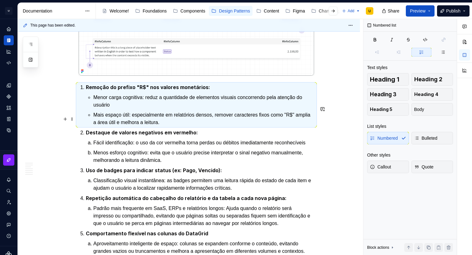
click at [139, 126] on p "Mais espaço útil: especialmente em relatórios densos, remover caracteres fixos …" at bounding box center [203, 118] width 221 height 15
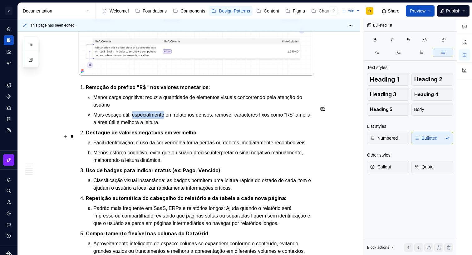
click at [139, 126] on p "Mais espaço útil: especialmente em relatórios densos, remover caracteres fixos …" at bounding box center [203, 118] width 221 height 15
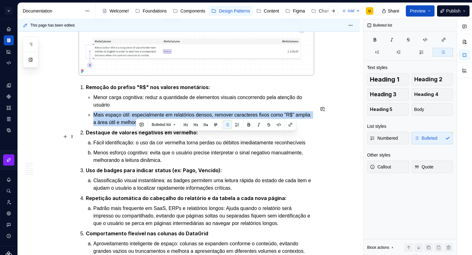
click at [139, 126] on p "Mais espaço útil: especialmente em relatórios densos, remover caracteres fixos …" at bounding box center [203, 118] width 221 height 15
click at [154, 126] on p "Mais espaço útil: especialmente em relatórios densos, remover caracteres fixos …" at bounding box center [203, 118] width 221 height 15
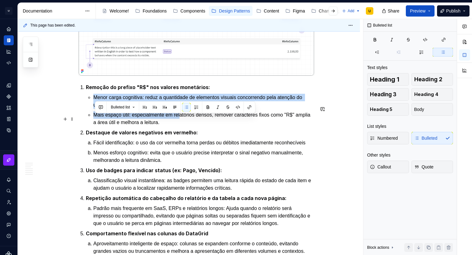
drag, startPoint x: 173, startPoint y: 138, endPoint x: 88, endPoint y: 117, distance: 88.0
click at [88, 117] on li "Remoção do prefixo "R$" nos valores monetários: Menor carga cognitiva: reduz a …" at bounding box center [200, 104] width 228 height 43
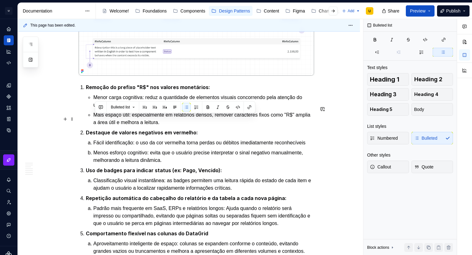
click at [111, 109] on p "Menor carga cognitiva: reduz a quantidade de elementos visuais concorrendo pela…" at bounding box center [203, 101] width 221 height 15
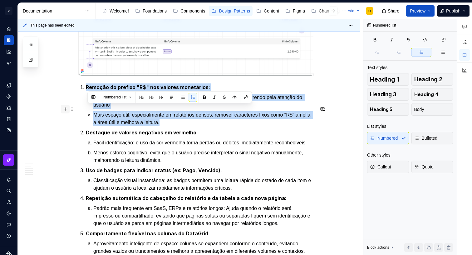
drag, startPoint x: 94, startPoint y: 125, endPoint x: 71, endPoint y: 108, distance: 29.0
click at [196, 96] on button "button" at bounding box center [192, 97] width 9 height 9
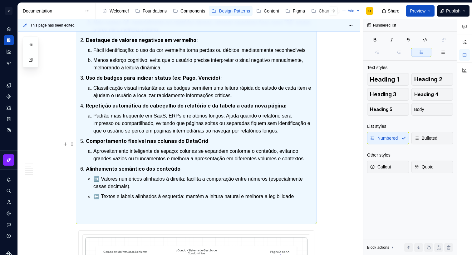
scroll to position [1593, 0]
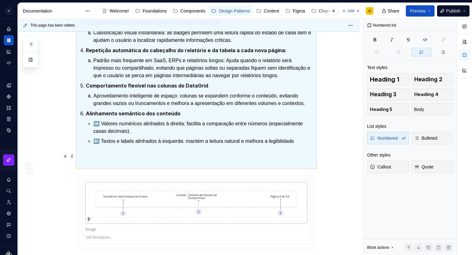
click at [131, 162] on li "Alinhamento semântico dos conteúdo ➡️ Valores numéricos alinhados à direita: fa…" at bounding box center [200, 139] width 228 height 58
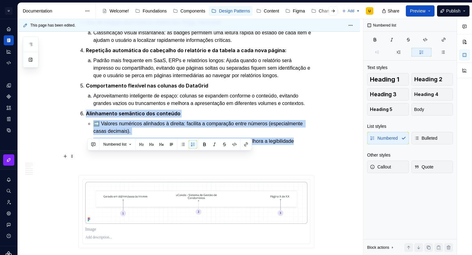
drag, startPoint x: 311, startPoint y: 182, endPoint x: 81, endPoint y: 158, distance: 231.0
click at [86, 158] on li "Alinhamento semântico dos conteúdo ➡️ Valores numéricos alinhados à direita: fa…" at bounding box center [200, 139] width 228 height 58
click at [195, 142] on button "button" at bounding box center [192, 144] width 9 height 9
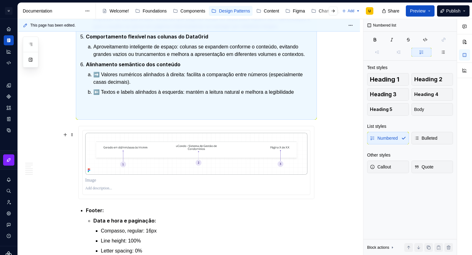
click at [128, 118] on p "⬅️ Textos e labels alinhados à esquerda: mantém a leitura natural e melhora a l…" at bounding box center [203, 103] width 221 height 30
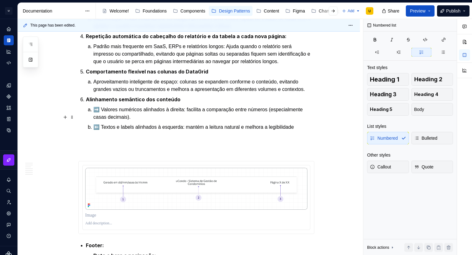
scroll to position [1618, 0]
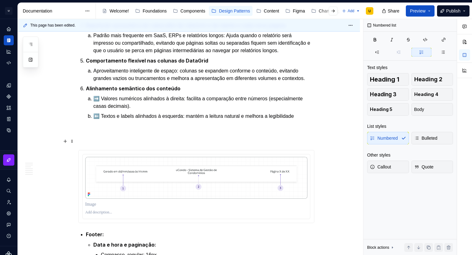
click at [130, 110] on p "➡️ Valores numéricos alinhados à direita: facilita a comparação entre números (…" at bounding box center [203, 102] width 221 height 15
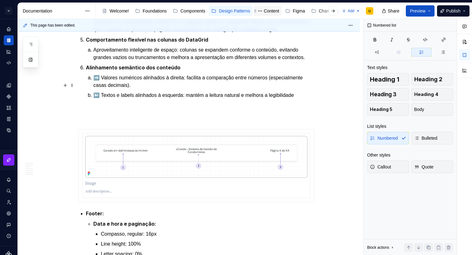
scroll to position [1645, 0]
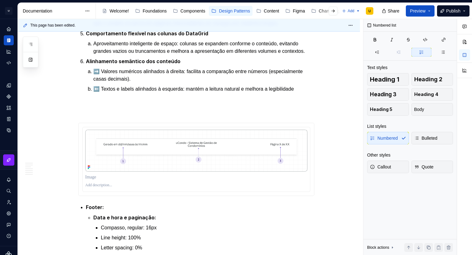
click at [198, 115] on p "⬅️ Textos e labels alinhados à esquerda: mantém a leitura natural e melhora a l…" at bounding box center [203, 100] width 221 height 30
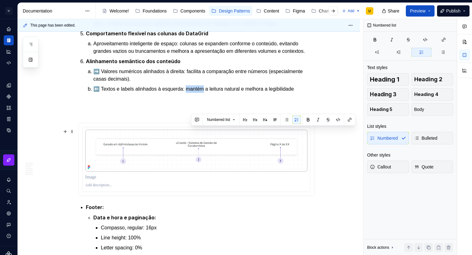
click at [198, 115] on p "⬅️ Textos e labels alinhados à esquerda: mantém a leitura natural e melhora a l…" at bounding box center [203, 100] width 221 height 30
click at [295, 115] on p "⬅️ Textos e labels alinhados à esquerda: mantém a leitura natural e melhora a l…" at bounding box center [203, 100] width 221 height 30
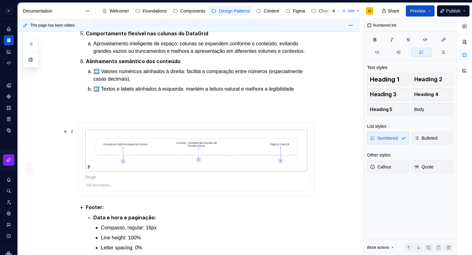
click at [308, 115] on p "⬅️ Textos e labels alinhados à esquerda: mantém a leitura natural e melhora a l…" at bounding box center [203, 100] width 221 height 30
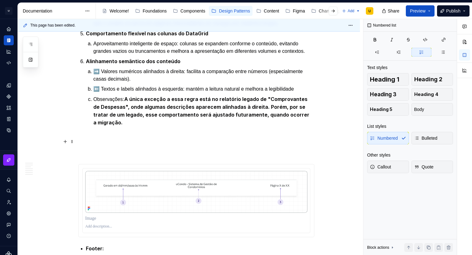
click at [129, 125] on strong "A única exceção a essa regra está no relatório legado de "Comprovantes de Despe…" at bounding box center [201, 111] width 217 height 30
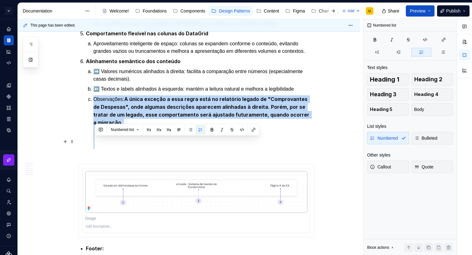
click at [129, 125] on strong "A única exceção a essa regra está no relatório legado de "Comprovantes de Despe…" at bounding box center [201, 111] width 217 height 30
click at [213, 129] on button "button" at bounding box center [212, 129] width 9 height 9
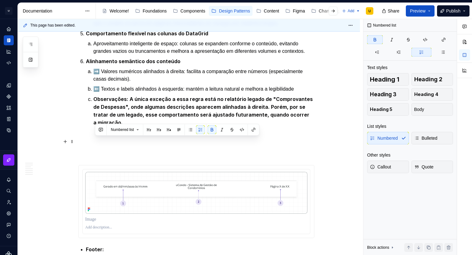
click at [115, 125] on strong "Observações: A única exceção a essa regra está no relatório legado de "Comprova…" at bounding box center [203, 111] width 221 height 30
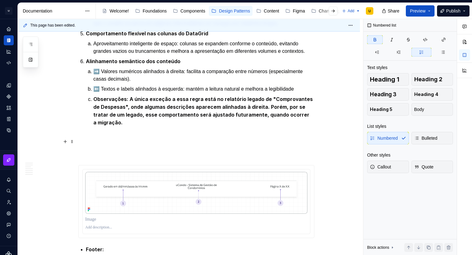
click at [130, 125] on strong "Observações: A única exceção a essa regra está no relatório legado de "Comprova…" at bounding box center [203, 111] width 221 height 30
click at [99, 125] on strong "Observações: A única exceção a essa regra está no relatório legado de "Comprova…" at bounding box center [203, 111] width 221 height 30
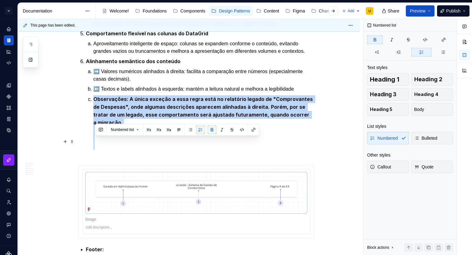
click at [99, 125] on strong "Observações: A única exceção a essa regra está no relatório legado de "Comprova…" at bounding box center [203, 111] width 221 height 30
click at [212, 129] on button "button" at bounding box center [212, 129] width 9 height 9
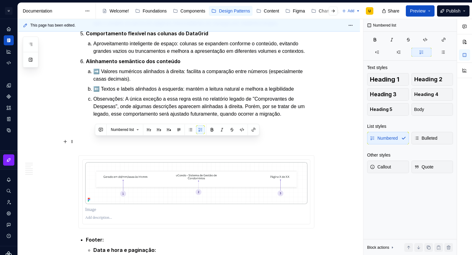
click at [140, 147] on p "Observações: A única exceção a essa regra está no relatório legado de "Comprova…" at bounding box center [203, 121] width 221 height 52
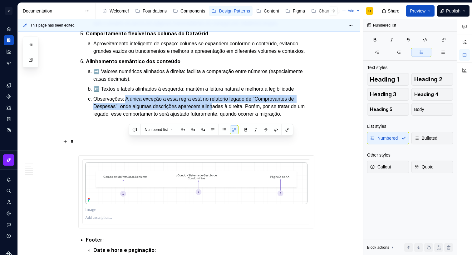
drag, startPoint x: 130, startPoint y: 142, endPoint x: 221, endPoint y: 145, distance: 90.9
click at [221, 145] on p "Observações: A única exceção a essa regra está no relatório legado de "Comprova…" at bounding box center [203, 121] width 221 height 52
click at [217, 148] on p "Observações: A única exceção a essa regra está no relatório legado de "Comprova…" at bounding box center [203, 121] width 221 height 52
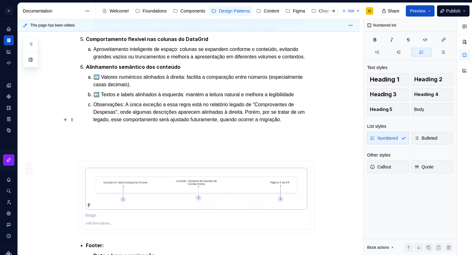
scroll to position [1636, 0]
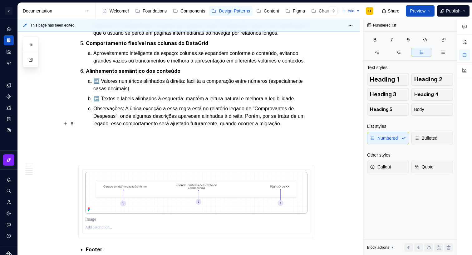
click at [98, 157] on p "Observações: A única exceção a essa regra está no relatório legado de "Comprova…" at bounding box center [203, 131] width 221 height 52
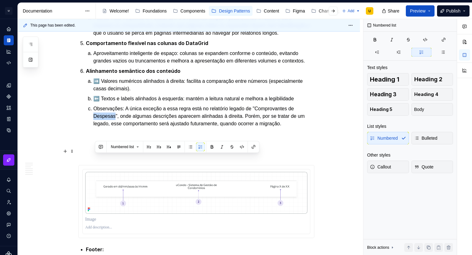
click at [98, 157] on p "Observações: A única exceção a essa regra está no relatório legado de "Comprova…" at bounding box center [203, 131] width 221 height 52
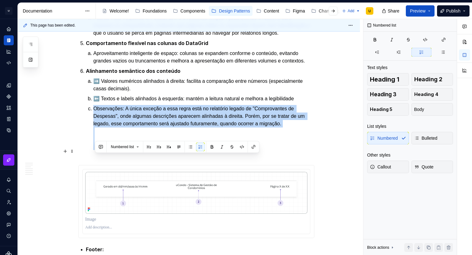
click at [98, 157] on p "Observações: A única exceção a essa regra está no relatório legado de "Comprova…" at bounding box center [203, 131] width 221 height 52
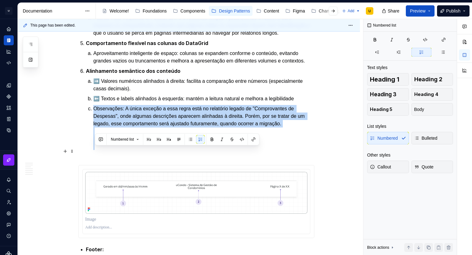
click at [95, 154] on p "Observações: A única exceção a essa regra está no relatório legado de "Comprova…" at bounding box center [203, 131] width 221 height 52
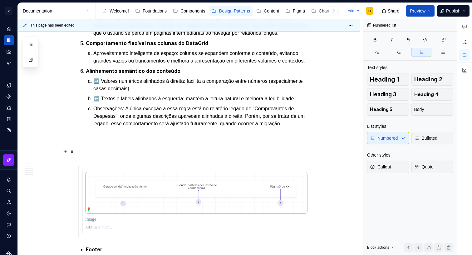
click at [95, 150] on p "Observações: A única exceção a essa regra está no relatório legado de "Comprova…" at bounding box center [203, 131] width 221 height 52
click at [109, 154] on p "Observações: A única exceção a essa regra está no relatório legado de "Comprova…" at bounding box center [203, 131] width 221 height 52
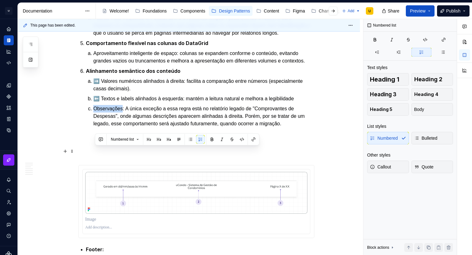
click at [109, 154] on p "Observações: A única exceção a essa regra está no relatório legado de "Comprova…" at bounding box center [203, 131] width 221 height 52
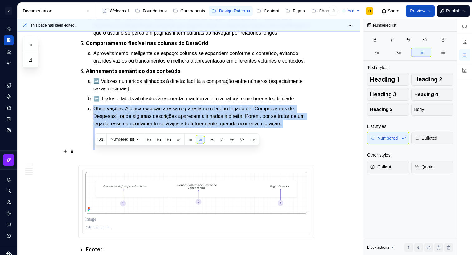
click at [109, 154] on p "Observações: A única exceção a essa regra está no relatório legado de "Comprova…" at bounding box center [203, 131] width 221 height 52
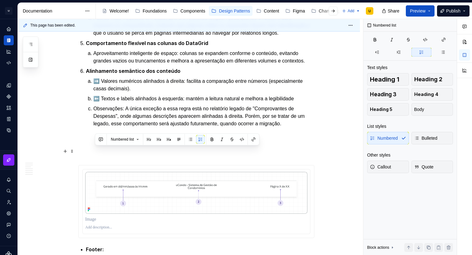
click at [156, 157] on p "Observações: A única exceção a essa regra está no relatório legado de "Comprova…" at bounding box center [203, 131] width 221 height 52
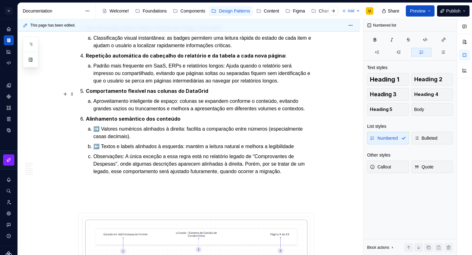
scroll to position [1620, 0]
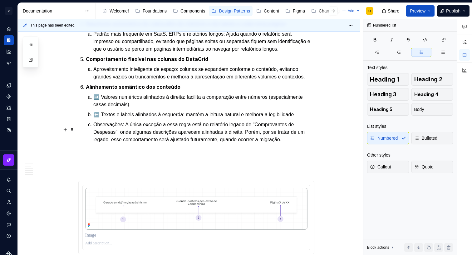
click at [136, 90] on strong "Alinhamento semântico dos conteúdo" at bounding box center [133, 87] width 95 height 6
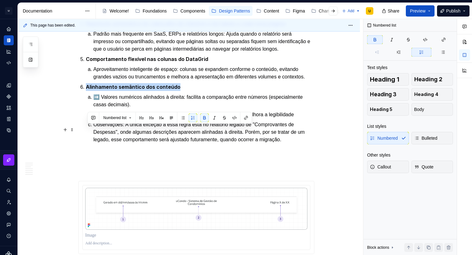
click at [136, 90] on strong "Alinhamento semântico dos conteúdo" at bounding box center [133, 87] width 95 height 6
copy strong "Alinhamento semântico dos conteúdo"
click at [276, 173] on p "Observações: A única exceção a essa regra está no relatório legado de "Comprova…" at bounding box center [203, 147] width 221 height 52
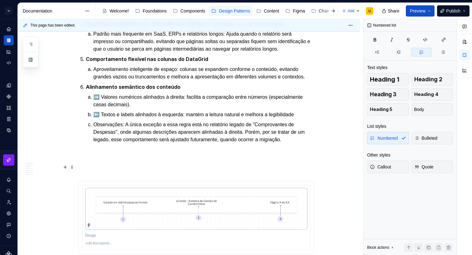
click at [308, 173] on p "Observações: A única exceção a essa regra está no relatório legado de "Comprova…" at bounding box center [203, 147] width 221 height 52
click at [130, 181] on p "Observações: A única exceção a essa regra está no relatório legado de "Comprova…" at bounding box center [203, 151] width 221 height 60
drag, startPoint x: 94, startPoint y: 197, endPoint x: 76, endPoint y: 193, distance: 18.5
click at [94, 181] on li "Alinhamento semântico dos conteúdo ➡️ Valores numéricos alinhados à direita: fa…" at bounding box center [200, 132] width 228 height 98
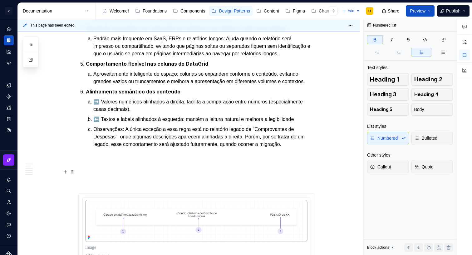
scroll to position [1658, 0]
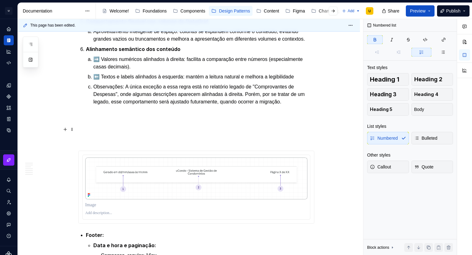
drag, startPoint x: 83, startPoint y: 173, endPoint x: 84, endPoint y: 154, distance: 19.1
click at [93, 130] on li "Observações: A única exceção a essa regra está no relatório legado de "Comprova…" at bounding box center [203, 113] width 221 height 60
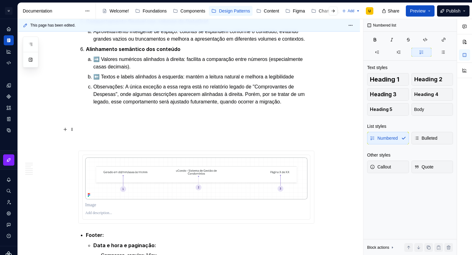
click at [90, 52] on strong "Alinhamento semântico dos conteúdo" at bounding box center [133, 49] width 95 height 6
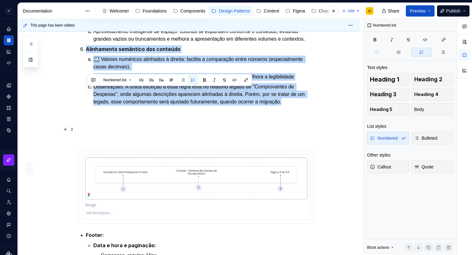
drag, startPoint x: 88, startPoint y: 91, endPoint x: 325, endPoint y: 144, distance: 243.1
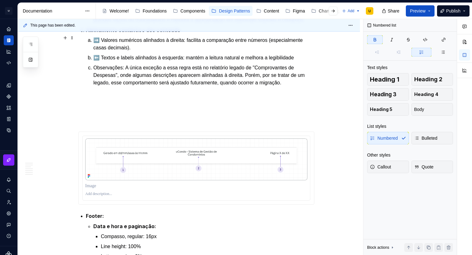
scroll to position [1717, 0]
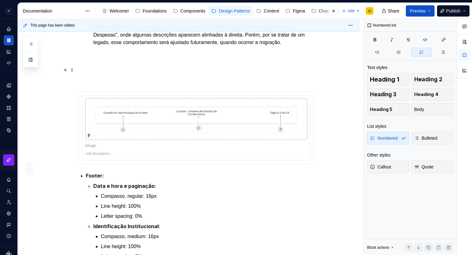
click at [97, 84] on p "Observações: A única exceção a essa regra está no relatório legado de "Comprova…" at bounding box center [203, 54] width 221 height 60
click at [90, 84] on li "Alinhamento semântico dos conteúdo ➡️ Valores numéricos alinhados à direita: fa…" at bounding box center [200, 35] width 228 height 98
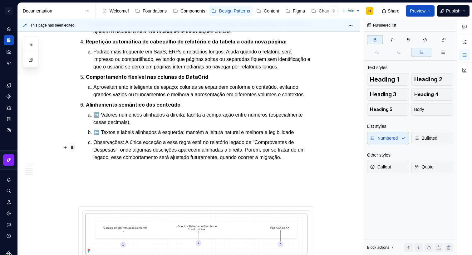
scroll to position [1633, 0]
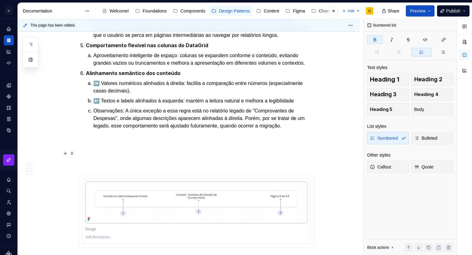
click at [109, 167] on p "Observações: A única exceção a essa regra está no relatório legado de "Comprova…" at bounding box center [203, 137] width 221 height 60
click at [105, 167] on p "Observações: A única exceção a essa regra está no relatório legado de "Comprova…" at bounding box center [203, 137] width 221 height 60
click at [303, 167] on p "Observações: A única exceção a essa regra está no relatório legado de "Comprova…" at bounding box center [203, 137] width 221 height 60
click at [305, 167] on p "Observações: A única exceção a essa regra está no relatório legado de "Comprova…" at bounding box center [203, 137] width 221 height 60
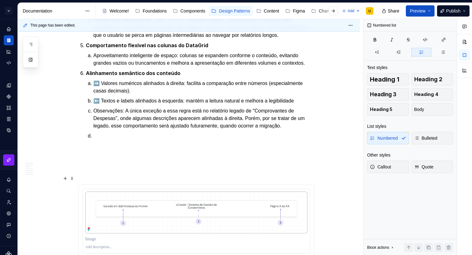
click at [131, 177] on p at bounding box center [203, 154] width 221 height 45
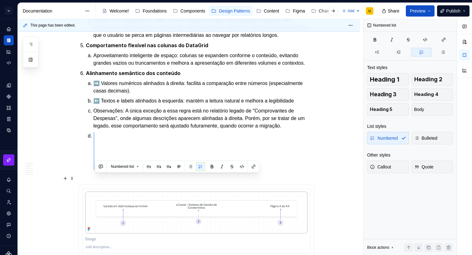
click at [131, 177] on p at bounding box center [203, 154] width 221 height 45
click at [73, 177] on span at bounding box center [72, 178] width 5 height 9
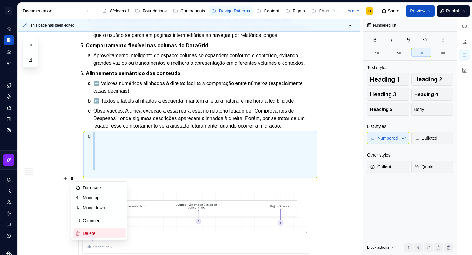
click at [104, 232] on div "Delete" at bounding box center [103, 233] width 41 height 6
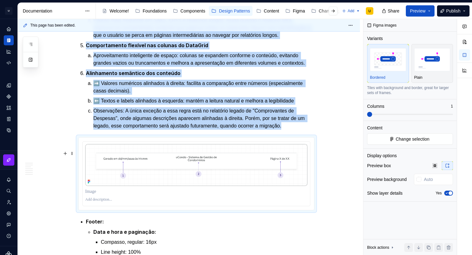
click at [307, 129] on p "Observações: A única exceção a essa regra está no relatório legado de "Comprova…" at bounding box center [203, 118] width 221 height 22
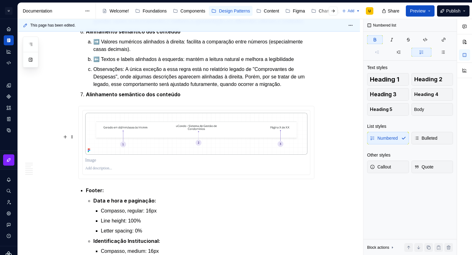
scroll to position [1677, 0]
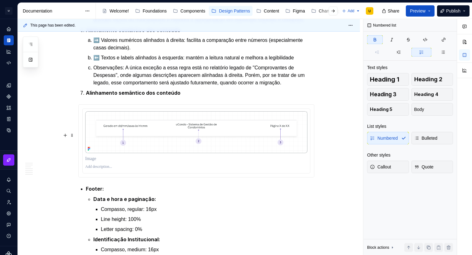
click at [149, 96] on strong "Alinhamento semântico dos conteúdo" at bounding box center [133, 93] width 95 height 6
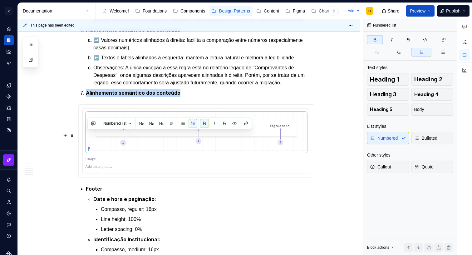
click at [179, 97] on p "Alinhamento semântico dos conteúdo" at bounding box center [200, 93] width 228 height 8
drag, startPoint x: 180, startPoint y: 135, endPoint x: 87, endPoint y: 134, distance: 93.6
click at [87, 97] on li "Alinhamento semântico dos conteúdo" at bounding box center [200, 93] width 228 height 8
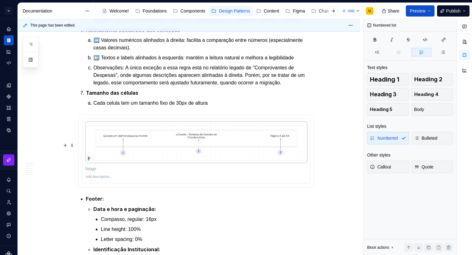
click at [188, 107] on p "Cada celula tem um tamanho fixo de 30px de altura" at bounding box center [203, 102] width 221 height 7
click at [230, 107] on p "Cada celula tem um tamanho fixo de 32px de altura" at bounding box center [203, 102] width 221 height 7
click at [168, 107] on p "Cada celula tem um tamanho fixo de 32px de altura" at bounding box center [203, 102] width 221 height 7
click at [235, 107] on p "Cada celula tem um tamanho minimo de 32px de altura" at bounding box center [203, 102] width 221 height 7
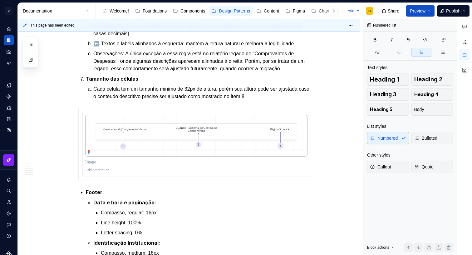
scroll to position [1691, 0]
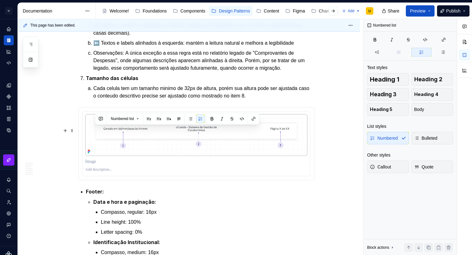
drag, startPoint x: 252, startPoint y: 137, endPoint x: 89, endPoint y: 129, distance: 164.0
click at [89, 100] on li "Tamanho das células Cada celula tem um tamanho minimo de 32px de altura, porém …" at bounding box center [200, 86] width 228 height 25
copy p "Cada celula tem um tamanho minimo de 32px de altura, porém sua altura pode ser …"
click at [191, 100] on p "Cada celula tem um tamanho minimo de 32px de altura, porém sua altura pode ser …" at bounding box center [203, 92] width 221 height 15
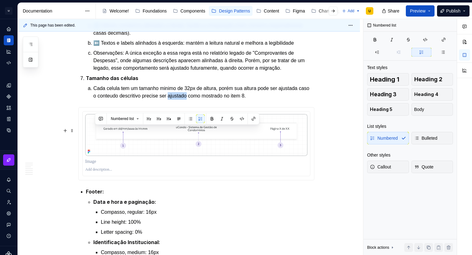
click at [191, 100] on p "Cada celula tem um tamanho minimo de 32px de altura, porém sua altura pode ser …" at bounding box center [203, 92] width 221 height 15
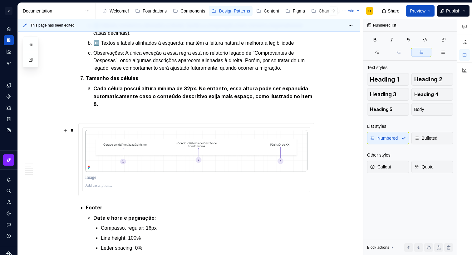
click at [180, 115] on p "Cada célula possui altura mínima de 32px. No entanto, essa altura pode ser expa…" at bounding box center [203, 100] width 221 height 31
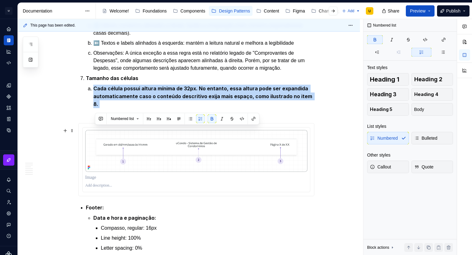
click at [180, 115] on p "Cada célula possui altura mínima de 32px. No entanto, essa altura pode ser expa…" at bounding box center [203, 100] width 221 height 31
click at [213, 118] on button "button" at bounding box center [212, 118] width 9 height 9
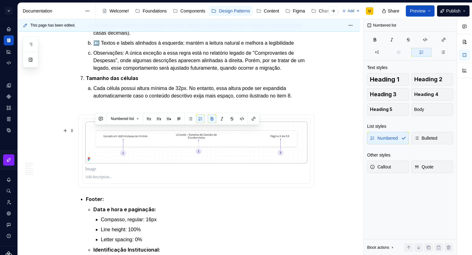
click at [191, 107] on p "Cada célula possui altura mínima de 32px. No entanto, essa altura pode ser expa…" at bounding box center [203, 96] width 221 height 22
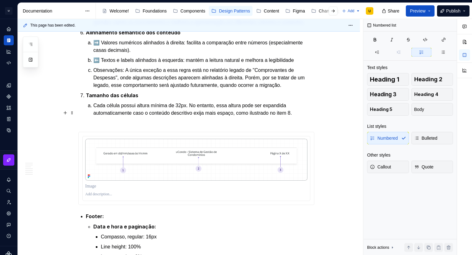
scroll to position [1679, 0]
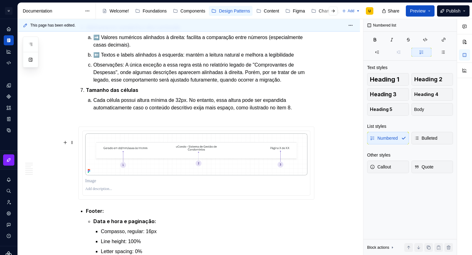
click at [310, 119] on p "Cada célula possui altura mínima de 32px. No entanto, essa altura pode ser expa…" at bounding box center [203, 107] width 221 height 22
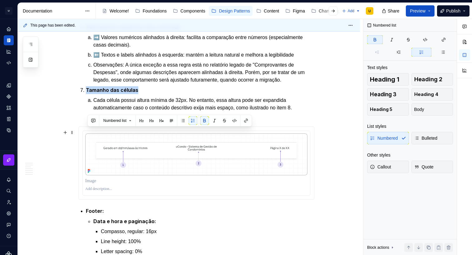
drag, startPoint x: 114, startPoint y: 131, endPoint x: 82, endPoint y: 130, distance: 32.1
click at [86, 119] on li "Tamanho das células Cada célula possui altura mínima de 32px. No entanto, essa …" at bounding box center [200, 102] width 228 height 33
copy strong "Tamanho das células"
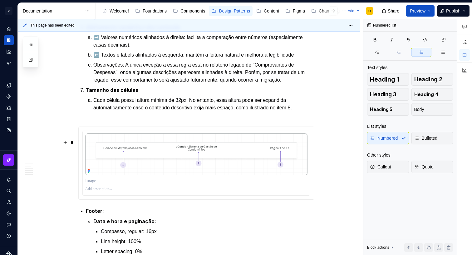
click at [311, 119] on p "Cada célula possui altura mínima de 32px. No entanto, essa altura pode ser expa…" at bounding box center [203, 107] width 221 height 22
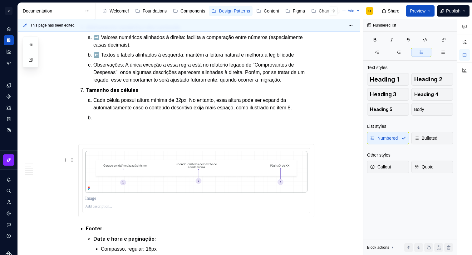
click at [103, 136] on p at bounding box center [203, 125] width 221 height 22
click at [88, 136] on li "Tamanho das células Cada célula possui altura mínima de 32px. No entanto, essa …" at bounding box center [200, 111] width 228 height 50
drag, startPoint x: 88, startPoint y: 159, endPoint x: 84, endPoint y: 159, distance: 3.7
click at [88, 136] on li "Tamanho das células Cada célula possui altura mínima de 32px. No entanto, essa …" at bounding box center [200, 111] width 228 height 50
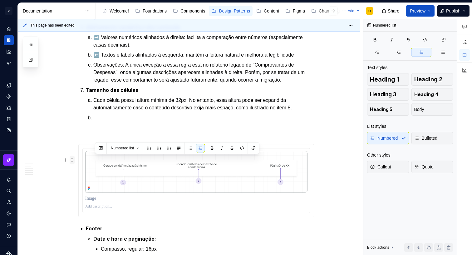
click at [75, 160] on span at bounding box center [72, 159] width 5 height 9
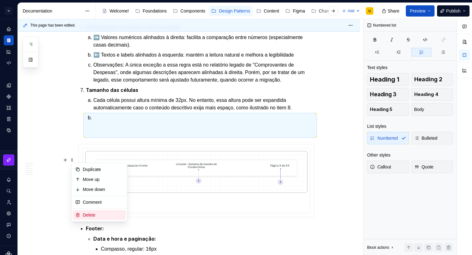
click at [92, 212] on div "Delete" at bounding box center [103, 215] width 41 height 6
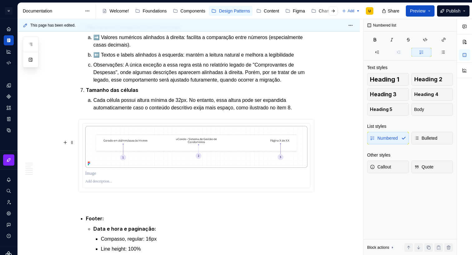
click at [301, 111] on p "Cada célula possui altura mínima de 32px. No entanto, essa altura pode ser expa…" at bounding box center [203, 103] width 221 height 15
click at [310, 111] on p "Cada célula possui altura mínima de 32px. No entanto, essa altura pode ser expa…" at bounding box center [203, 103] width 221 height 15
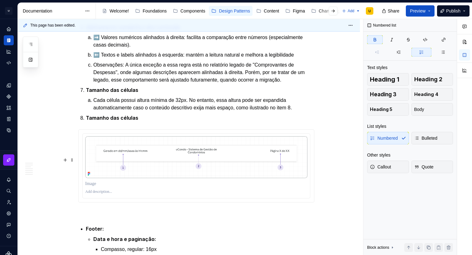
click at [117, 121] on strong "Tamanho das células" at bounding box center [112, 118] width 52 height 6
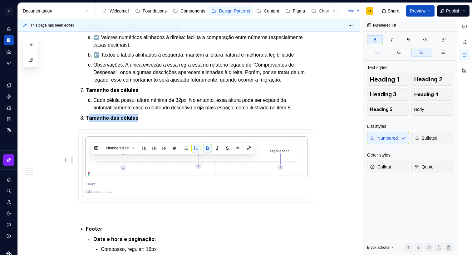
drag, startPoint x: 134, startPoint y: 159, endPoint x: 89, endPoint y: 158, distance: 44.3
click at [89, 122] on p "Tamanho das células" at bounding box center [200, 118] width 228 height 8
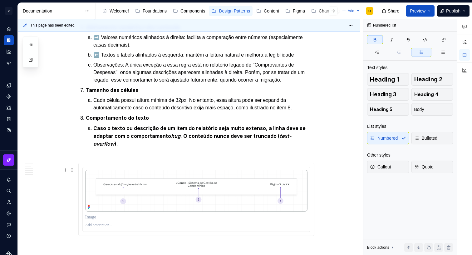
click at [107, 147] on strong "Caso o texto ou descrição de um item do relatório seja muito extenso, a linha d…" at bounding box center [199, 136] width 213 height 22
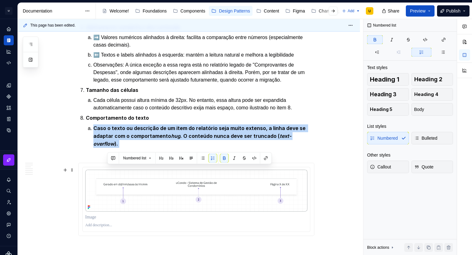
click at [107, 147] on strong "Caso o texto ou descrição de um item do relatório seja muito extenso, a linha d…" at bounding box center [199, 136] width 213 height 22
click at [215, 157] on button "button" at bounding box center [212, 158] width 9 height 9
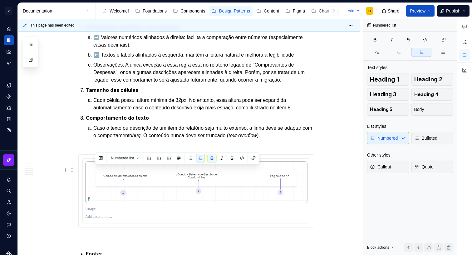
click at [141, 138] on em "hug" at bounding box center [136, 135] width 8 height 5
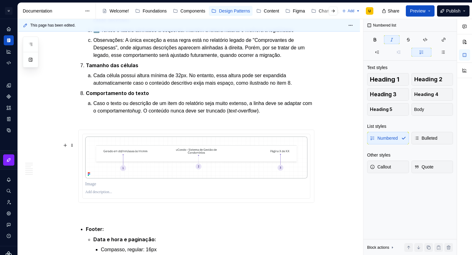
scroll to position [1704, 0]
click at [141, 113] on em "hug" at bounding box center [136, 110] width 8 height 5
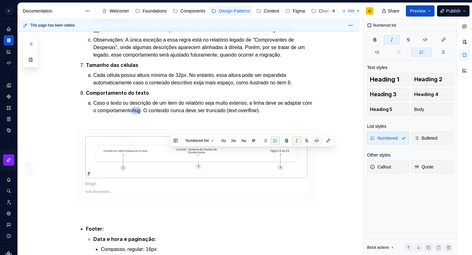
click at [315, 139] on button "button" at bounding box center [316, 140] width 9 height 9
click at [258, 113] on em "text-overflow" at bounding box center [243, 110] width 28 height 5
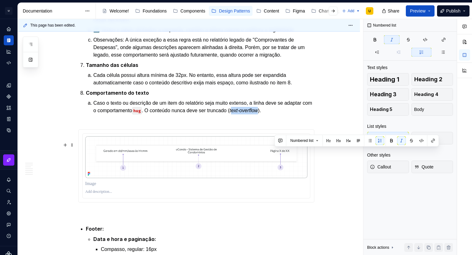
drag, startPoint x: 274, startPoint y: 152, endPoint x: 303, endPoint y: 152, distance: 29.0
click at [258, 113] on em "text-overflow" at bounding box center [243, 110] width 28 height 5
drag, startPoint x: 304, startPoint y: 151, endPoint x: 272, endPoint y: 151, distance: 31.2
click at [258, 113] on em "text-overflow" at bounding box center [243, 110] width 28 height 5
click at [418, 139] on button "button" at bounding box center [419, 140] width 9 height 9
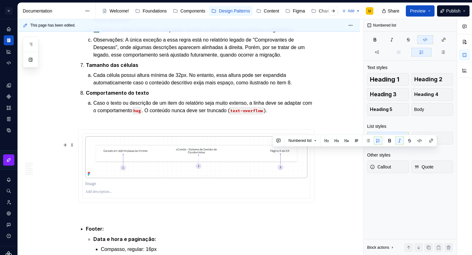
click at [222, 122] on p "Caso o texto ou descrição de um item do relatório seja muito extenso, a linha d…" at bounding box center [203, 110] width 221 height 22
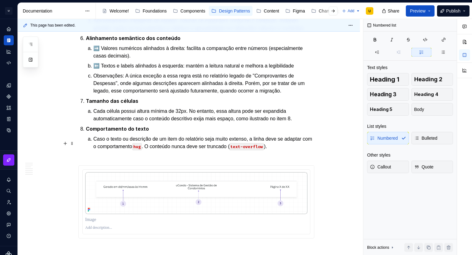
scroll to position [1716, 0]
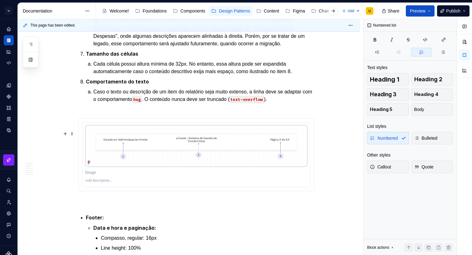
click at [178, 110] on p "Caso o texto ou descrição de um item do relatório seja muito extenso, a linha d…" at bounding box center [203, 99] width 221 height 22
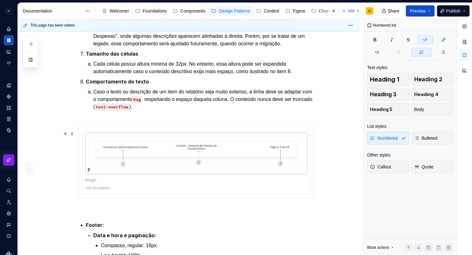
click at [179, 118] on p "Caso o texto ou descrição de um item do relatório seja muito extenso, a linha d…" at bounding box center [203, 103] width 221 height 30
click at [181, 118] on p "Caso o texto ou descrição de um item do relatório seja muito extenso, a linha d…" at bounding box center [203, 103] width 221 height 30
click at [222, 118] on p "Caso o texto ou descrição de um item do relatório seja muito extenso, a linha d…" at bounding box center [203, 103] width 221 height 30
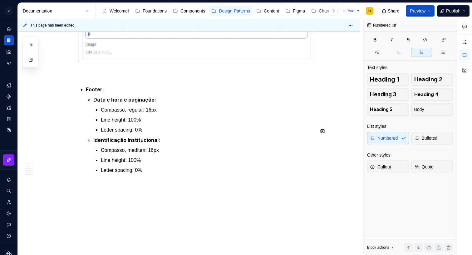
scroll to position [1851, 0]
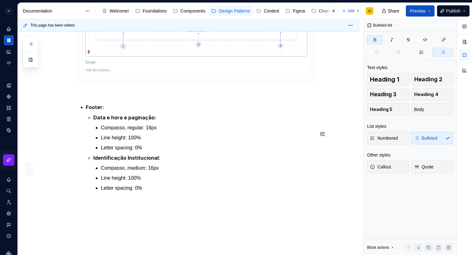
scroll to position [1827, 0]
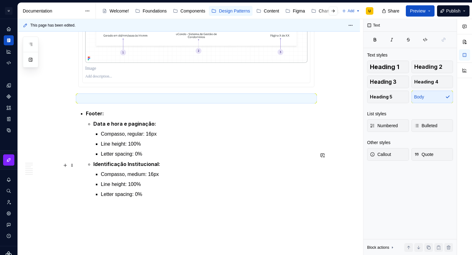
click at [87, 116] on strong "Footer:" at bounding box center [95, 113] width 18 height 6
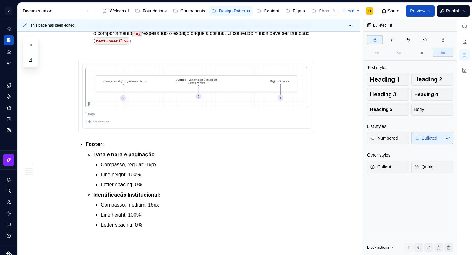
scroll to position [1788, 0]
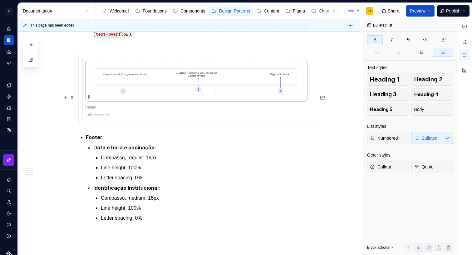
type textarea "*"
click at [151, 45] on p "Caso o texto ou descrição de um item do relatório seja muito extenso, a linha d…" at bounding box center [203, 30] width 221 height 30
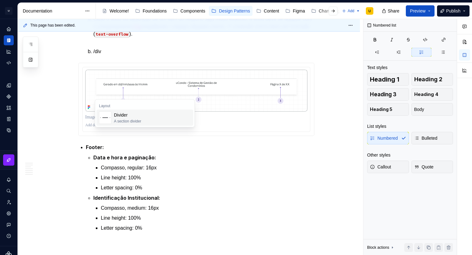
click at [139, 115] on div "Divider" at bounding box center [127, 115] width 27 height 6
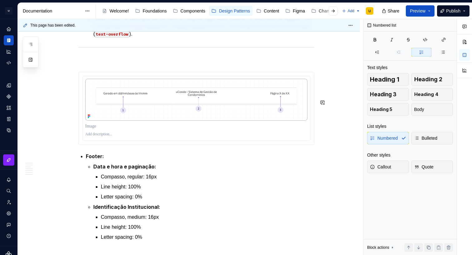
click at [90, 159] on strong "Footer:" at bounding box center [95, 156] width 18 height 6
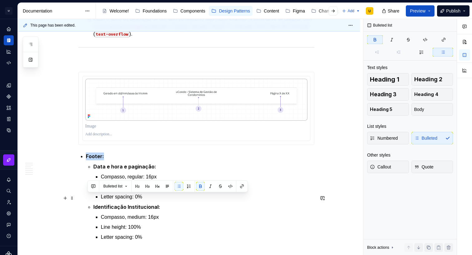
click at [90, 159] on strong "Footer:" at bounding box center [95, 156] width 18 height 6
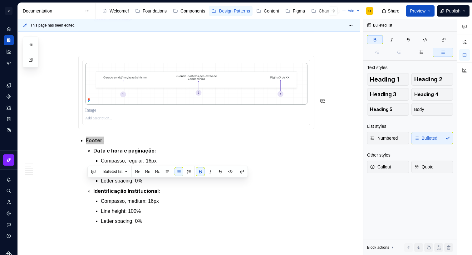
scroll to position [1805, 0]
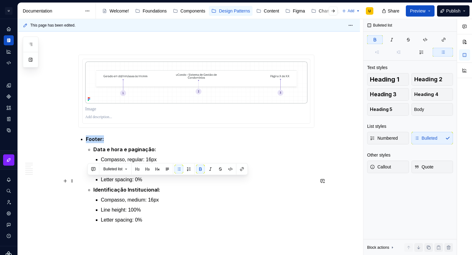
click at [94, 142] on strong "Footer:" at bounding box center [95, 139] width 18 height 6
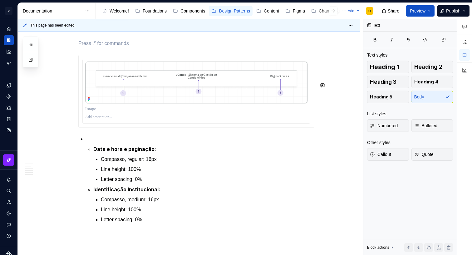
click at [104, 46] on strong "Footer da tabela" at bounding box center [98, 43] width 41 height 6
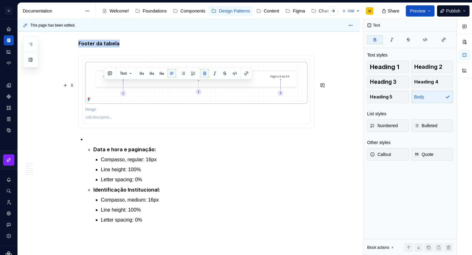
click at [104, 46] on strong "Footer da tabela" at bounding box center [98, 43] width 41 height 6
click at [120, 75] on button "button" at bounding box center [117, 73] width 9 height 9
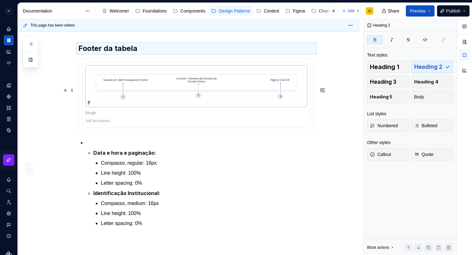
click at [145, 53] on h2 "Footer da tabela" at bounding box center [196, 48] width 236 height 10
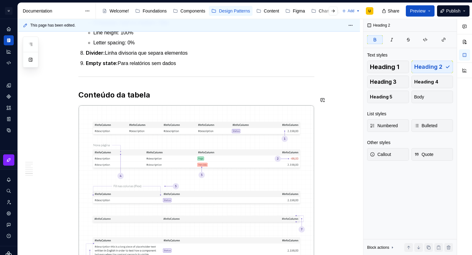
scroll to position [1242, 0]
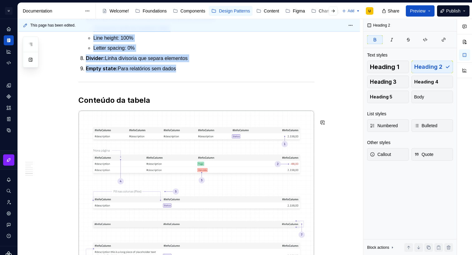
click at [84, 84] on div at bounding box center [196, 82] width 236 height 4
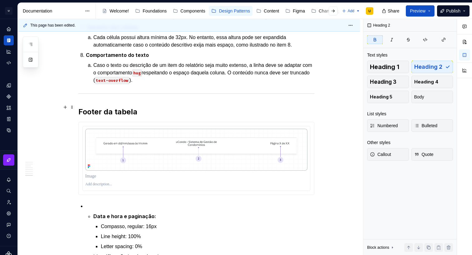
scroll to position [1745, 0]
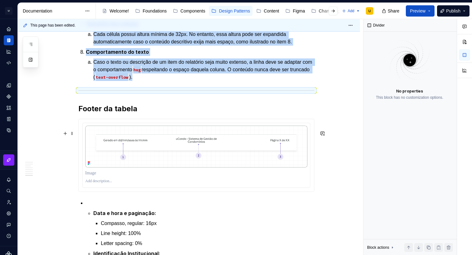
click at [81, 92] on div at bounding box center [196, 90] width 236 height 4
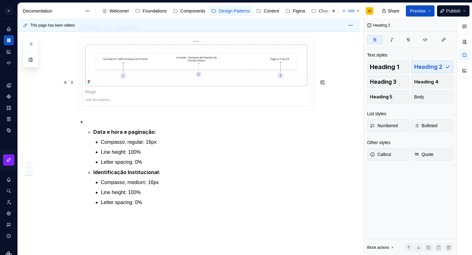
scroll to position [1842, 0]
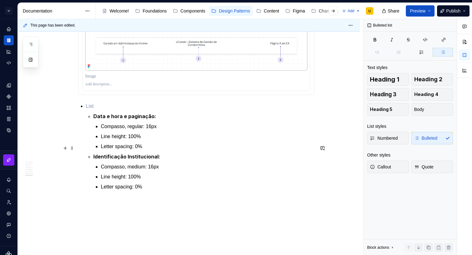
click at [103, 110] on p at bounding box center [200, 105] width 228 height 7
click at [100, 153] on li "Data e hora e paginação: Compasso, regular: 16px Line height: 100% Letter spaci…" at bounding box center [200, 146] width 228 height 88
click at [95, 119] on strong "Data e hora e paginação:" at bounding box center [124, 116] width 63 height 6
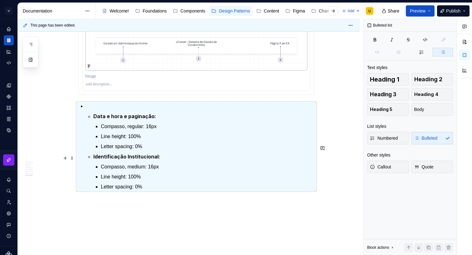
click at [95, 110] on p at bounding box center [200, 105] width 228 height 7
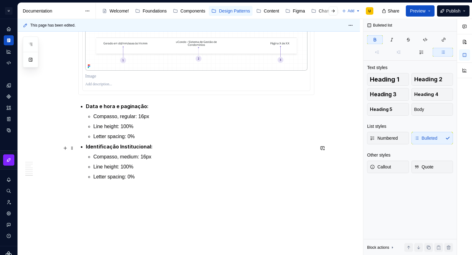
click at [90, 109] on strong "Data e hora e paginação:" at bounding box center [117, 106] width 63 height 6
click at [88, 109] on strong "Data e hora e paginação:" at bounding box center [117, 106] width 63 height 6
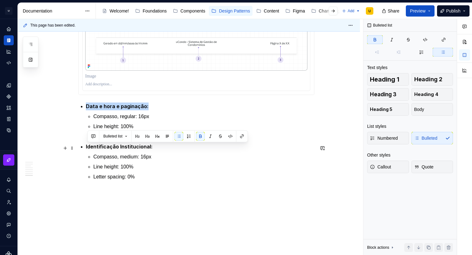
click at [88, 109] on strong "Data e hora e paginação:" at bounding box center [117, 106] width 63 height 6
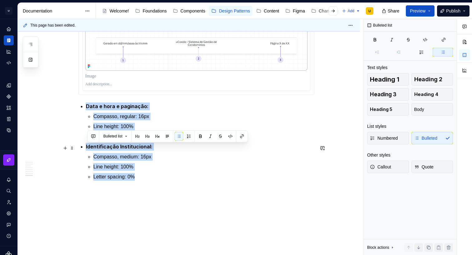
drag, startPoint x: 144, startPoint y: 218, endPoint x: 112, endPoint y: 143, distance: 81.5
click at [191, 138] on button "button" at bounding box center [188, 136] width 9 height 9
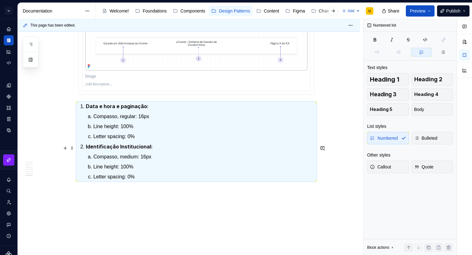
click at [96, 109] on strong "Data e hora e paginação:" at bounding box center [117, 106] width 63 height 6
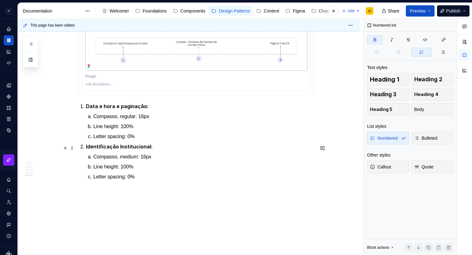
click at [89, 109] on strong "Data e hora e paginação:" at bounding box center [117, 106] width 63 height 6
click at [88, 109] on strong "Data e hora e paginação:" at bounding box center [117, 106] width 63 height 6
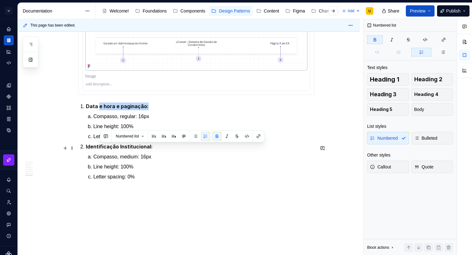
drag, startPoint x: 100, startPoint y: 148, endPoint x: 142, endPoint y: 146, distance: 42.2
click at [153, 110] on p "Data e hora e paginação:" at bounding box center [200, 106] width 228 height 8
drag, startPoint x: 131, startPoint y: 146, endPoint x: 114, endPoint y: 148, distance: 17.0
click at [131, 109] on strong "Data e hora e paginação:" at bounding box center [117, 106] width 63 height 6
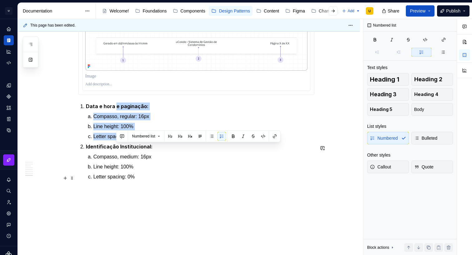
drag, startPoint x: 118, startPoint y: 148, endPoint x: 157, endPoint y: 179, distance: 50.1
click at [157, 140] on li "Data e hora e paginação: Compasso, regular: 16px Line height: 100% Letter spaci…" at bounding box center [200, 121] width 228 height 38
copy li "e paginação: Compasso, regular: 16px Line height: 100% Letter spacing: 0%"
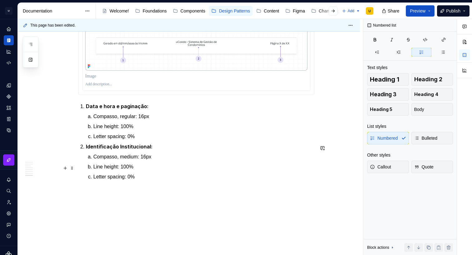
click at [148, 130] on p "Line height: 100%" at bounding box center [203, 126] width 221 height 7
click at [128, 109] on strong "Data e hora e paginação:" at bounding box center [117, 106] width 63 height 6
click at [149, 180] on ol "Compasso, medium: 16px Line height: 100% Letter spacing: 0%" at bounding box center [203, 166] width 221 height 27
click at [146, 180] on p "Letter spacing: 0%" at bounding box center [203, 176] width 221 height 7
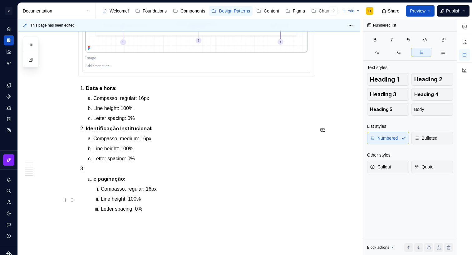
scroll to position [1876, 0]
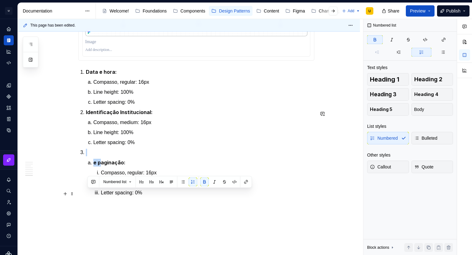
drag, startPoint x: 101, startPoint y: 204, endPoint x: 94, endPoint y: 196, distance: 11.0
click at [94, 196] on li "e paginação: Compasso, regular: 16px Line height: 100% Letter spacing: 0%" at bounding box center [200, 173] width 228 height 48
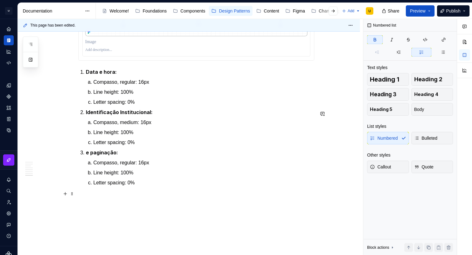
click at [95, 155] on strong "e paginação:" at bounding box center [102, 152] width 32 height 6
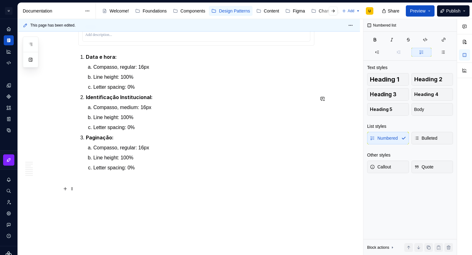
click at [164, 151] on p "Compasso, regular: 16px" at bounding box center [203, 147] width 221 height 7
click at [140, 169] on p "Letter spacing: 0%" at bounding box center [203, 167] width 221 height 7
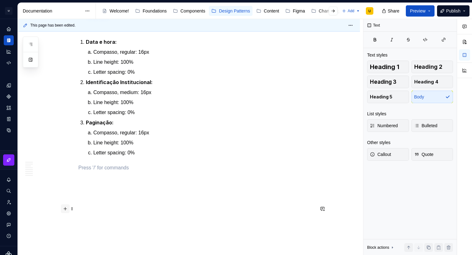
click at [68, 204] on button "button" at bounding box center [65, 208] width 9 height 9
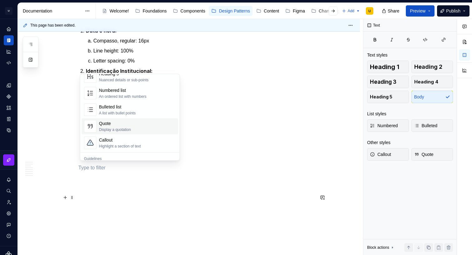
scroll to position [127, 0]
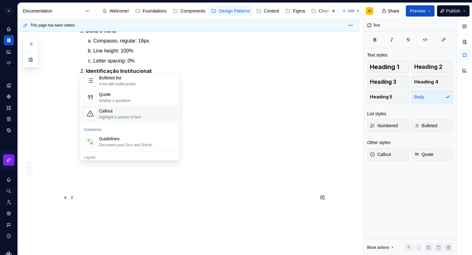
click at [119, 116] on div "Highlight a section of text" at bounding box center [120, 117] width 42 height 5
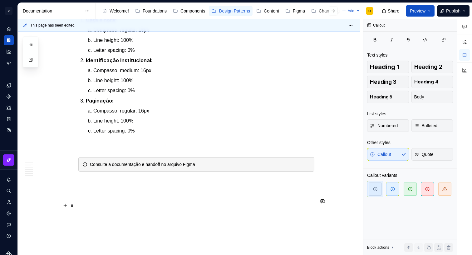
click at [197, 167] on div "Consulte a documentação e handoff no arquivo Figma" at bounding box center [200, 164] width 220 height 6
click at [340, 164] on button "button" at bounding box center [337, 163] width 9 height 9
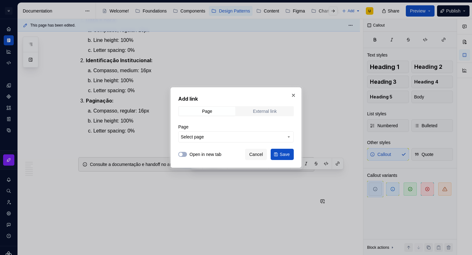
click at [261, 107] on span "External link" at bounding box center [265, 111] width 56 height 9
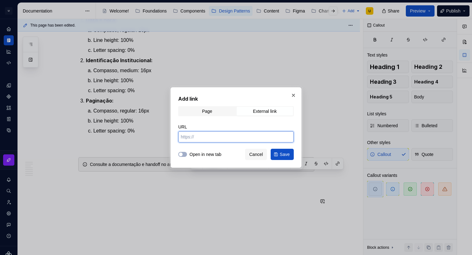
click at [208, 136] on input "URL" at bounding box center [235, 136] width 115 height 11
paste input "[URL][DOMAIN_NAME]"
type input "[URL][DOMAIN_NAME]"
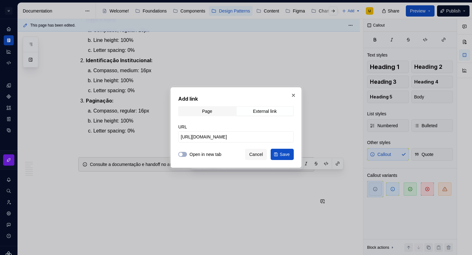
click at [286, 155] on span "Save" at bounding box center [285, 154] width 10 height 6
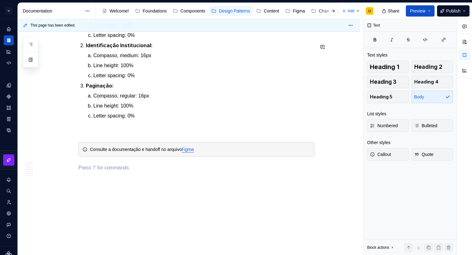
scroll to position [1948, 0]
click at [95, 134] on p at bounding box center [196, 130] width 236 height 7
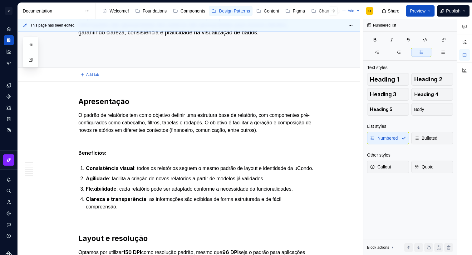
scroll to position [0, 0]
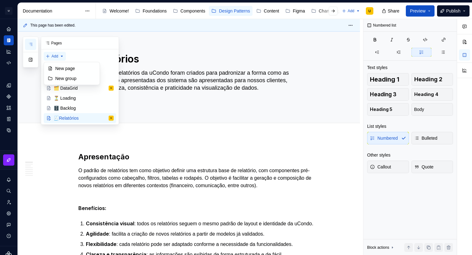
click at [53, 55] on div "Pages Add Accessibility guide for tree Page tree. Navigate the tree with the ar…" at bounding box center [71, 81] width 96 height 88
click at [60, 66] on div "New page" at bounding box center [75, 68] width 41 height 6
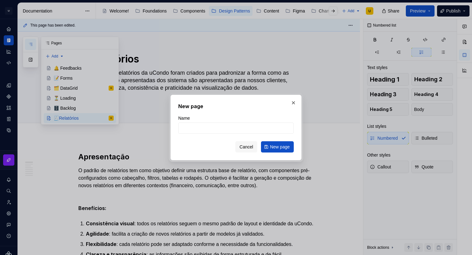
type textarea "*"
type input "E-mails"
click at [274, 147] on span "New page" at bounding box center [280, 147] width 20 height 6
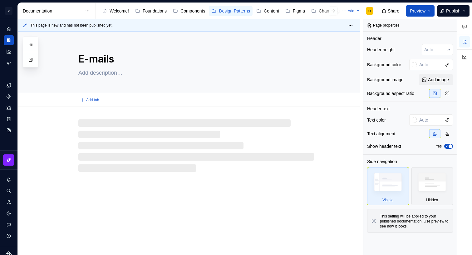
click at [110, 69] on textarea at bounding box center [195, 73] width 236 height 10
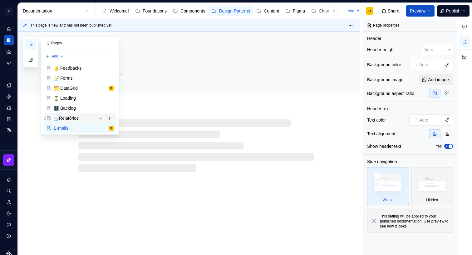
click at [72, 117] on div "🧾Relatórios" at bounding box center [66, 118] width 25 height 6
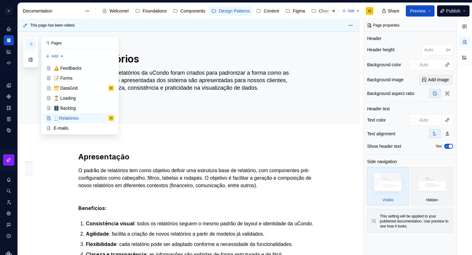
click at [33, 44] on icon "button" at bounding box center [30, 44] width 5 height 5
click at [64, 127] on div "E-mails" at bounding box center [61, 128] width 15 height 6
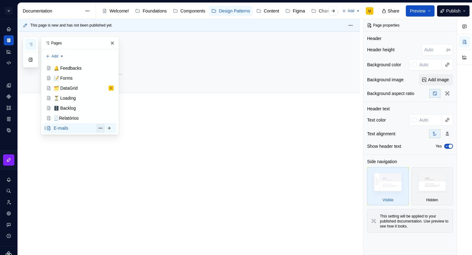
click at [100, 127] on button "Page tree" at bounding box center [100, 128] width 9 height 9
type textarea "*"
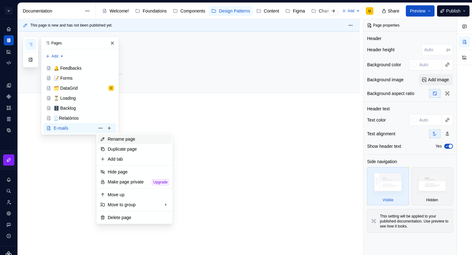
click at [118, 141] on div "Rename page" at bounding box center [138, 139] width 61 height 6
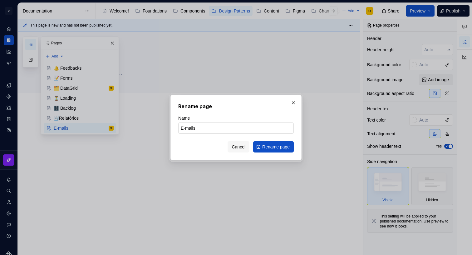
click at [181, 127] on input "E-mails" at bounding box center [235, 127] width 115 height 11
type input "📧 E-mails"
click at [266, 148] on span "Rename page" at bounding box center [275, 147] width 27 height 6
type textarea "*"
type textarea "📧 E-mails"
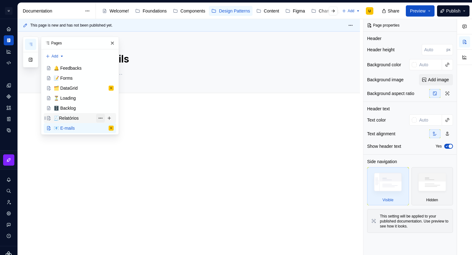
click at [98, 117] on button "Page tree" at bounding box center [100, 118] width 9 height 9
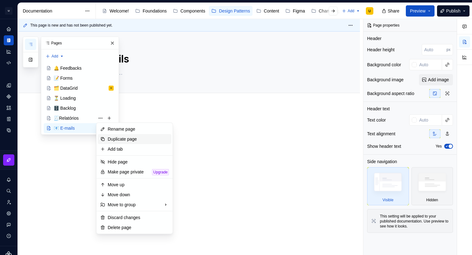
type textarea "*"
click at [118, 130] on div "Rename page" at bounding box center [138, 129] width 61 height 6
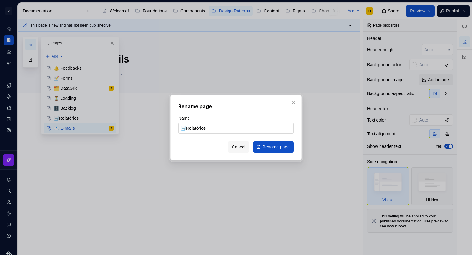
click at [186, 128] on input "🧾Relatórios" at bounding box center [235, 127] width 115 height 11
type input "🧾 Relatórios"
click at [271, 147] on span "Rename page" at bounding box center [275, 147] width 27 height 6
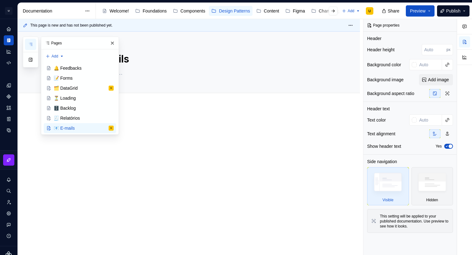
click at [135, 153] on div at bounding box center [189, 168] width 342 height 123
click at [169, 119] on div at bounding box center [189, 168] width 342 height 123
click at [174, 76] on textarea at bounding box center [195, 73] width 236 height 10
click at [129, 67] on div "📧 E-mails" at bounding box center [196, 62] width 236 height 61
click at [128, 68] on textarea at bounding box center [195, 73] width 236 height 10
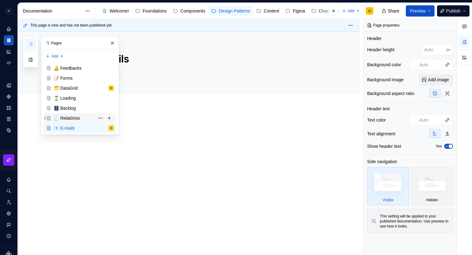
click at [68, 118] on div "🧾 Relatórios" at bounding box center [67, 118] width 26 height 6
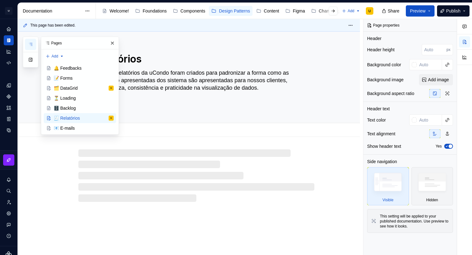
click at [141, 92] on textarea "Os padrões de relatórios da uCondo foram criados para padronizar a forma como a…" at bounding box center [195, 88] width 236 height 40
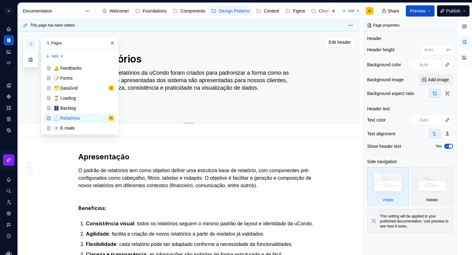
click at [159, 58] on textarea "🧾 Relatórios" at bounding box center [195, 58] width 236 height 15
click at [114, 44] on button "button" at bounding box center [112, 43] width 9 height 9
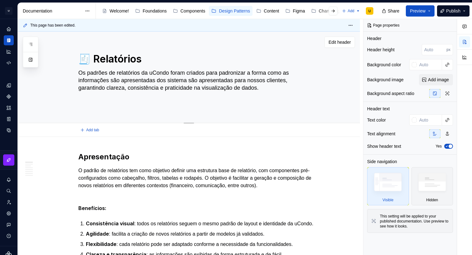
click at [123, 91] on textarea "Os padrões de relatórios da uCondo foram criados para padronizar a forma como a…" at bounding box center [195, 88] width 236 height 40
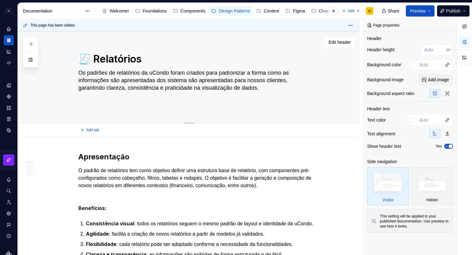
click at [123, 91] on textarea "Os padrões de relatórios da uCondo foram criados para padronizar a forma como a…" at bounding box center [195, 88] width 236 height 40
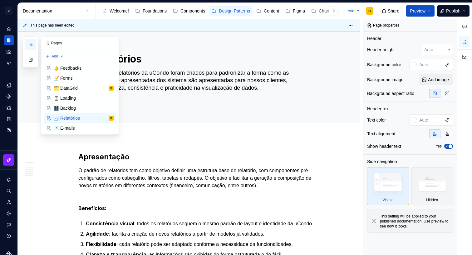
click at [31, 45] on icon "button" at bounding box center [30, 44] width 5 height 5
click at [67, 127] on div "📧 E-mails" at bounding box center [64, 128] width 21 height 6
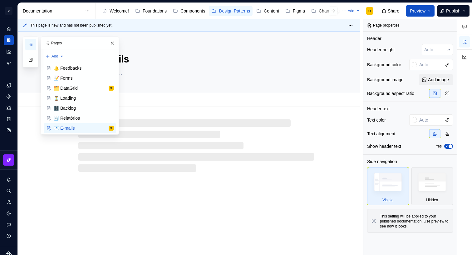
click at [147, 73] on textarea at bounding box center [195, 73] width 236 height 10
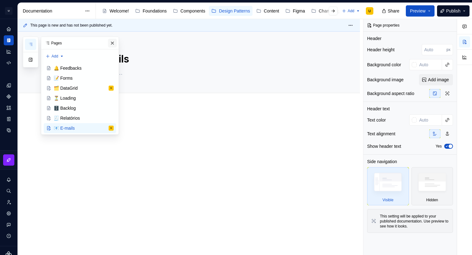
click at [116, 45] on button "button" at bounding box center [112, 43] width 9 height 9
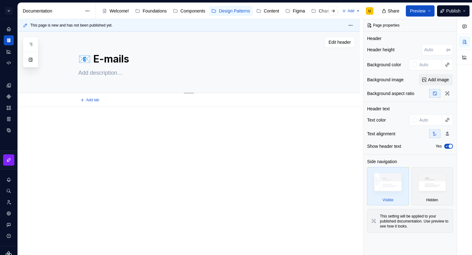
click at [120, 79] on div "📧 E-mails" at bounding box center [196, 62] width 236 height 61
click at [120, 72] on textarea at bounding box center [195, 73] width 236 height 10
paste textarea "Os padrões de relatórios da uCondo foram criados para padronizar a forma como a…"
type textarea "*"
type textarea "Os padrões de relatórios da uCondo foram criados para padronizar a forma como a…"
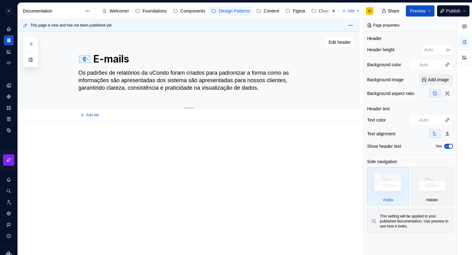
click at [124, 72] on textarea "Os padrões de relatórios da uCondo foram criados para padronizar a forma como a…" at bounding box center [195, 80] width 236 height 25
type textarea "*"
type textarea "Os padrões de l da uCondo foram criados para padronizar a forma como as informa…"
type textarea "*"
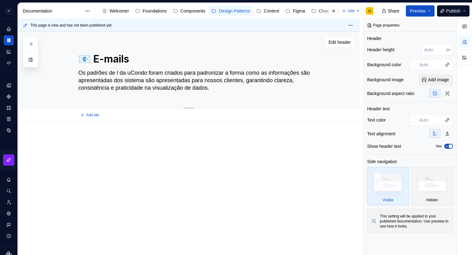
type textarea "Os padrões de la da uCondo foram criados para padronizar a forma como as inform…"
type textarea "*"
type textarea "Os padrões de lay da uCondo foram criados para padronizar a forma como as infor…"
type textarea "*"
type textarea "Os padrões de layo da uCondo foram criados para padronizar a forma como as info…"
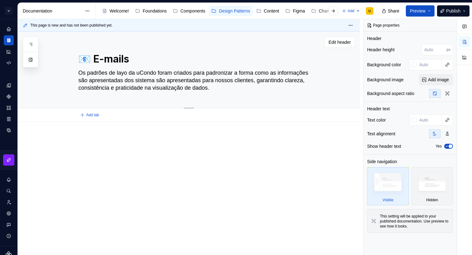
type textarea "*"
type textarea "Os padrões de layou da uCondo foram criados para padronizar a forma como as inf…"
type textarea "*"
type textarea "Os padrões de layout da uCondo foram criados para padronizar a forma como as in…"
type textarea "*"
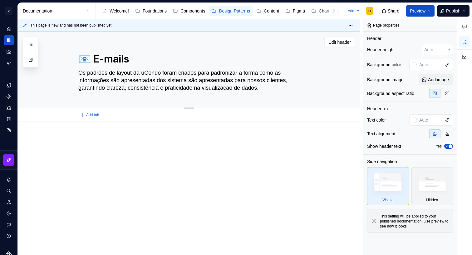
type textarea "Os padrões de layout da uCondo foram criados para padronizar a forma como as in…"
type textarea "*"
type textarea "Os padrões de layout d da uCondo foram criados para padronizar a forma como as …"
type textarea "*"
type textarea "Os padrões de layout de da uCondo foram criados para padronizar a forma como as…"
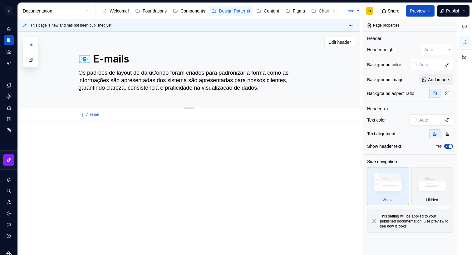
type textarea "*"
type textarea "Os padrões de layout de da uCondo foram criados para padronizar a forma como as…"
type textarea "*"
type textarea "Os padrões de layout de e da uCondo foram criados para padronizar a forma como …"
type textarea "*"
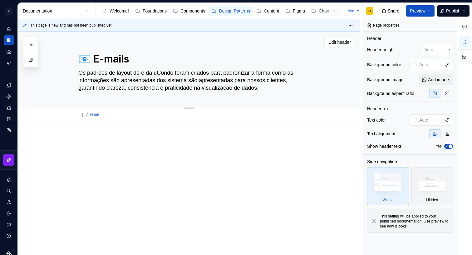
type textarea "Os padrões de layout de e- da uCondo foram criados para padronizar a forma como…"
type textarea "*"
type textarea "Os padrões de layout de e-m da uCondo foram criados para padronizar a forma com…"
type textarea "*"
type textarea "Os padrões de layout de e-ma da uCondo foram criados para padronizar a forma co…"
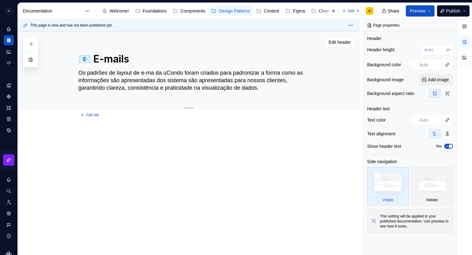
type textarea "*"
type textarea "Os padrões de layout de e-mai da uCondo foram criados para padronizar a forma c…"
type textarea "*"
type textarea "Os padrões de layout de e-mail da uCondo foram criados para padronizar a forma …"
type textarea "*"
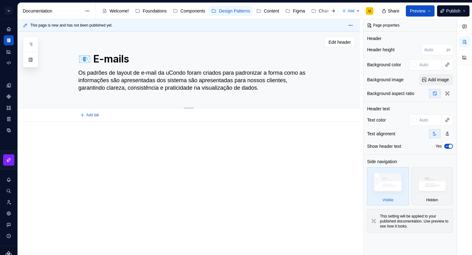
type textarea "Os padrões de layout de e-mails da uCondo foram criados para padronizar a forma…"
type textarea "*"
type textarea "Os padrões de layout de e-mail da uCondo foram criados para padronizar a forma …"
click at [204, 72] on textarea "Os padrões de layout de e-mail da uCondo foram criados para padronizar a forma …" at bounding box center [195, 80] width 236 height 25
click at [209, 72] on textarea "Os padrões de layout de e-mail da uCondo foram criados para padronizar a forma …" at bounding box center [195, 80] width 236 height 25
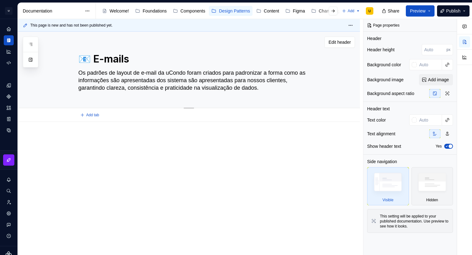
type textarea "*"
type textarea "Os padrões de layout de e-mail da uCondo fora criados para padronizar a forma c…"
type textarea "*"
type textarea "Os padrões de layout de e-mail da uCondo fora\ criados para padronizar a forma …"
type textarea "*"
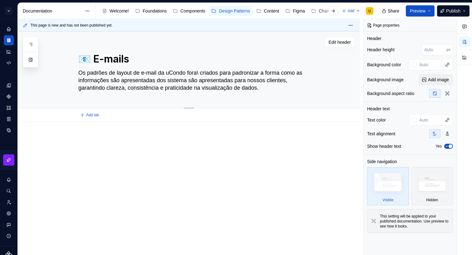
type textarea "Os padrões de layout de e-mail da uCondo fora criados para padronizar a forma c…"
type textarea "*"
type textarea "Os padrões de layout de e-mail da uCondo for criados para padronizar a forma co…"
type textarea "*"
type textarea "Os padrões de layout de e-mail da uCondo fo criados para padronizar a forma com…"
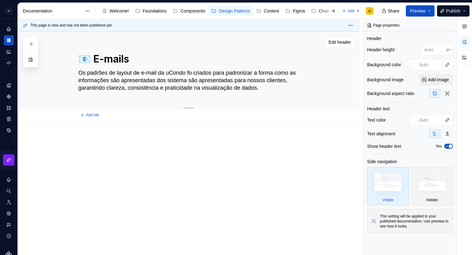
type textarea "*"
type textarea "Os padrões de layout de e-mail da uCondo foi criados para padronizar a forma co…"
click at [222, 73] on textarea "Os padrões de layout de e-mail da uCondo foi criados para padronizar a forma co…" at bounding box center [195, 80] width 236 height 25
type textarea "*"
type textarea "Os padrões de layout de e-mail da uCondo foi criado para padronizar a forma com…"
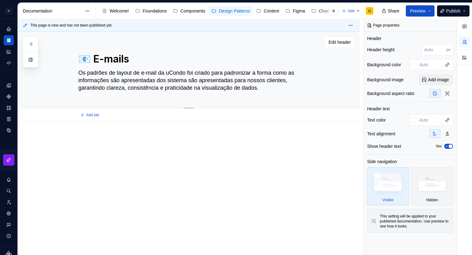
drag, startPoint x: 164, startPoint y: 81, endPoint x: 222, endPoint y: 80, distance: 58.7
click at [222, 80] on textarea "Os padrões de layout de e-mail da uCondo foi criado para padronizar a forma com…" at bounding box center [195, 80] width 236 height 25
type textarea "*"
type textarea "Os padrões de layout de e-mail da uCondo foi criado para padronizar a forma com…"
click at [33, 46] on button "button" at bounding box center [30, 44] width 11 height 11
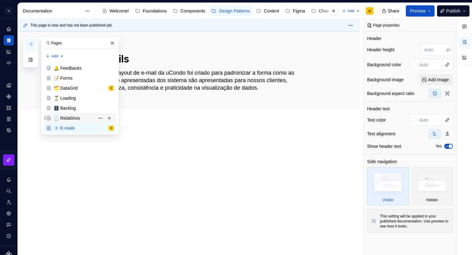
click at [70, 122] on div "🧾 Relatórios" at bounding box center [84, 118] width 60 height 9
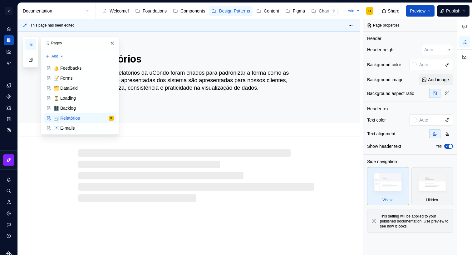
click at [188, 96] on textarea "Os padrões de relatórios da uCondo foram criados para padronizar a forma como a…" at bounding box center [195, 88] width 236 height 40
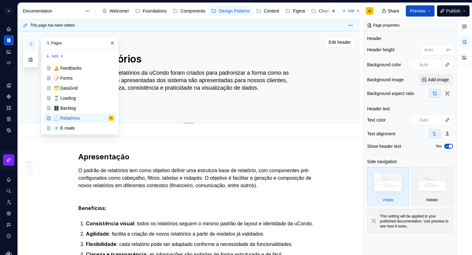
click at [186, 79] on textarea "Os padrões de relatórios da uCondo foram criados para padronizar a forma como a…" at bounding box center [195, 88] width 236 height 40
click at [185, 82] on textarea "Os padrões de relatórios da uCondo foram criados para padronizar a forma como a…" at bounding box center [195, 88] width 236 height 40
click at [113, 41] on button "button" at bounding box center [112, 43] width 9 height 9
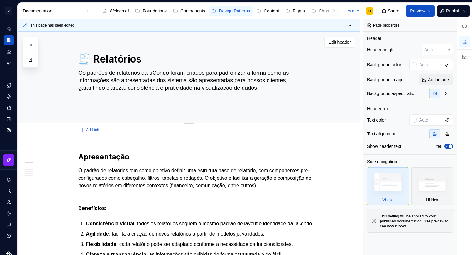
drag, startPoint x: 114, startPoint y: 95, endPoint x: 172, endPoint y: 94, distance: 57.8
click at [172, 94] on textarea "Os padrões de relatórios da uCondo foram criados para padronizar a forma como a…" at bounding box center [195, 88] width 236 height 40
drag, startPoint x: 171, startPoint y: 96, endPoint x: 115, endPoint y: 94, distance: 56.8
click at [115, 94] on textarea "Os padrões de relatórios da uCondo foram criados para padronizar a forma como a…" at bounding box center [195, 88] width 236 height 40
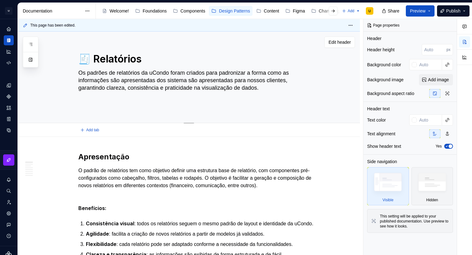
type textarea "*"
type textarea "Os padrões de relatórios da uCondo foram criados para padronizar a forma como a…"
type textarea "*"
type textarea "Os padrões de relatórios da uCondo foram criados para padronizar a forma como a…"
type textarea "*"
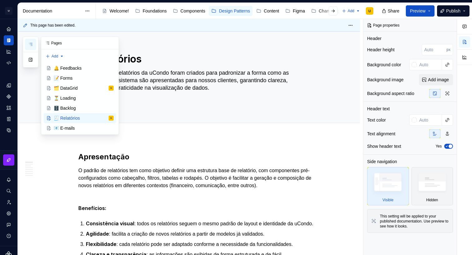
type textarea "Os padrões de relatórios da uCondo foram criados para padronizar a forma como a…"
click at [31, 41] on button "button" at bounding box center [30, 44] width 11 height 11
click at [71, 124] on div "📧 E-mails" at bounding box center [84, 128] width 60 height 9
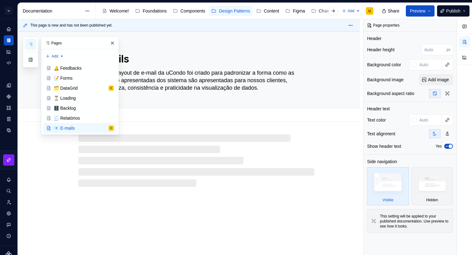
click at [211, 77] on textarea "Os padrões de layout de e-mail da uCondo foi criado para padronizar a forma com…" at bounding box center [195, 80] width 236 height 25
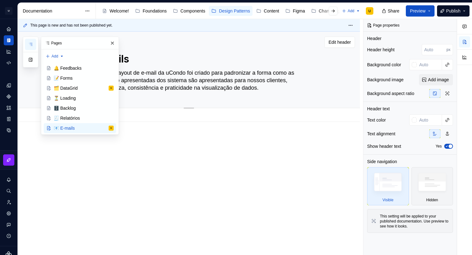
click at [211, 77] on textarea "Os padrões de layout de e-mail da uCondo foi criado para padronizar a forma com…" at bounding box center [195, 80] width 236 height 25
click at [111, 42] on button "button" at bounding box center [112, 43] width 9 height 9
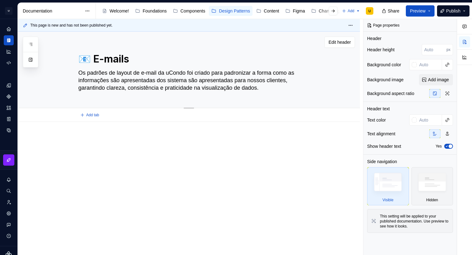
click at [125, 74] on textarea "Os padrões de layout de e-mail da uCondo foi criado para padronizar a forma com…" at bounding box center [195, 80] width 236 height 25
click at [143, 70] on textarea "Os padrões de layout de e-mail da uCondo foi criado para padronizar a forma com…" at bounding box center [195, 80] width 236 height 25
click at [115, 80] on textarea "Os padrões de layout de e-mail da uCondo foi criado para padronizar a forma com…" at bounding box center [195, 80] width 236 height 25
click at [114, 82] on textarea "Os padrões de layout de e-mail da uCondo foi criado para padronizar a forma com…" at bounding box center [195, 80] width 236 height 25
type textarea "*"
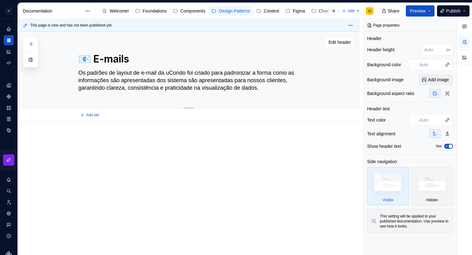
type textarea "Os padrões de layout de e-mail da uCondo foi criado para padronizar a forma com…"
type textarea "*"
type textarea "Os padrões de layout de e-mail da uCondo foi criado para padronizar a forma com…"
type textarea "*"
type textarea "Os padrões de layout de e-mail da uCondo foi criado para padronizar a forma com…"
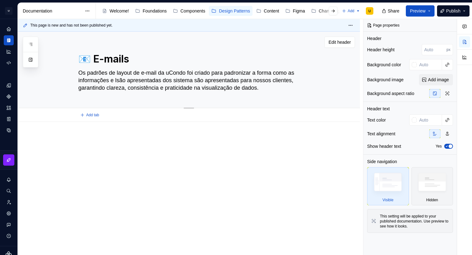
type textarea "*"
type textarea "Os padrões de layout de e-mail da uCondo foi criado para padronizar a forma com…"
type textarea "*"
type textarea "Os padrões de layout de e-mail da uCondo foi criado para padronizar a forma com…"
type textarea "*"
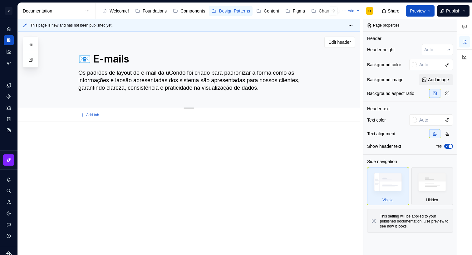
type textarea "Os padrões de layout de e-mail da uCondo foi criado para padronizar a forma com…"
type textarea "*"
type textarea "Os padrões de layout de e-mail da uCondo foi criado para padronizar a forma com…"
type textarea "*"
type textarea "Os padrões de layout de e-mail da uCondo foi criado para padronizar a forma com…"
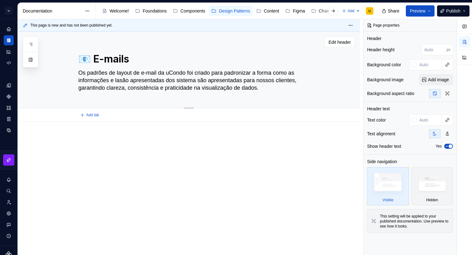
type textarea "*"
type textarea "Os padrões de layout de e-mail da uCondo foi criado para padronizar a forma com…"
type textarea "*"
type textarea "Os padrões de layout de e-mail da uCondo foi criado para padronizar a forma com…"
type textarea "*"
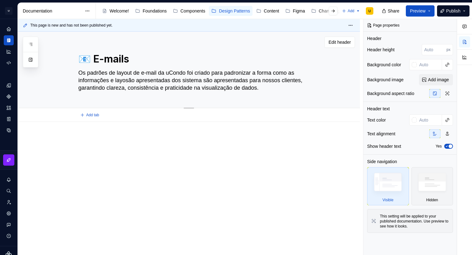
type textarea "Os padrões de layout de e-mail da uCondo foi criado para padronizar a forma com…"
type textarea "*"
type textarea "Os padrões de layout de e-mail da uCondo foi criado para padronizar a forma com…"
type textarea "*"
type textarea "Os padrões de layout de e-mail da uCondo foi criado para padronizar a forma com…"
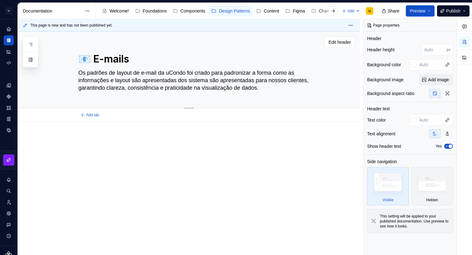
drag, startPoint x: 187, startPoint y: 81, endPoint x: 265, endPoint y: 79, distance: 78.0
click at [266, 79] on textarea "Os padrões de layout de e-mail da uCondo foi criado para padronizar a forma com…" at bounding box center [195, 80] width 236 height 25
type textarea "*"
type textarea "Os padrões de layout de e-mail da uCondo foi criado para padronizar a forma com…"
type textarea "*"
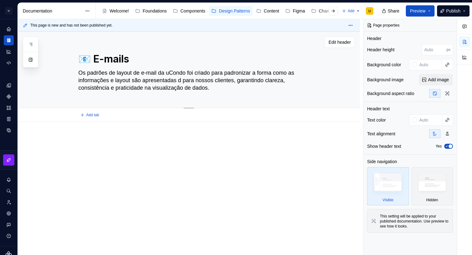
type textarea "Os padrões de layout de e-mail da uCondo foi criado para padronizar a forma com…"
type textarea "*"
type textarea "Os padrões de layout de e-mail da uCondo foi criado para padronizar a forma com…"
drag, startPoint x: 175, startPoint y: 88, endPoint x: 218, endPoint y: 85, distance: 43.5
click at [218, 85] on textarea "Os padrões de layout de e-mail da uCondo foi criado para padronizar a forma com…" at bounding box center [195, 80] width 236 height 25
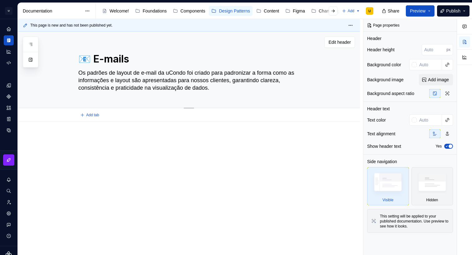
type textarea "*"
type textarea "Os padrões de layout de e-mail da uCondo foi criado para padronizar a forma com…"
type textarea "*"
type textarea "Os padrões de layout de e-mail da uCondo foi criado para padronizar a forma com…"
type textarea "*"
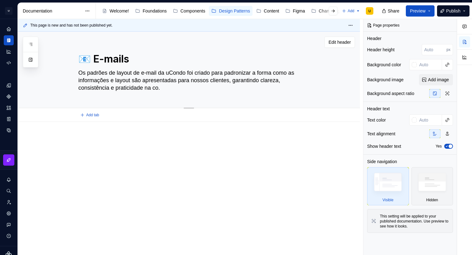
type textarea "Os padrões de layout de e-mail da uCondo foi criado para padronizar a forma com…"
type textarea "*"
type textarea "Os padrões de layout de e-mail da uCondo foi criado para padronizar a forma com…"
type textarea "*"
type textarea "Os padrões de layout de e-mail da uCondo foi criado para padronizar a forma com…"
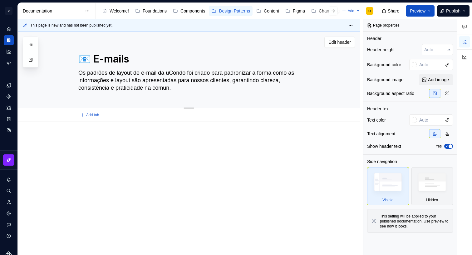
type textarea "*"
type textarea "Os padrões de layout de e-mail da uCondo foi criado para padronizar a forma com…"
type textarea "*"
type textarea "Os padrões de layout de e-mail da uCondo foi criado para padronizar a forma com…"
type textarea "*"
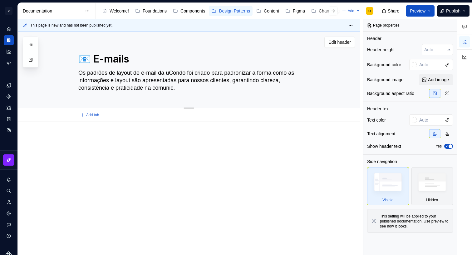
type textarea "Os padrões de layout de e-mail da uCondo foi criado para padronizar a forma com…"
drag, startPoint x: 115, startPoint y: 88, endPoint x: 146, endPoint y: 86, distance: 31.6
click at [146, 86] on textarea "Os padrões de layout de e-mail da uCondo foi criado para padronizar a forma com…" at bounding box center [195, 80] width 236 height 25
click at [295, 79] on textarea "Os padrões de layout de e-mail da uCondo foi criado para padronizar a forma com…" at bounding box center [195, 80] width 236 height 25
type textarea "*"
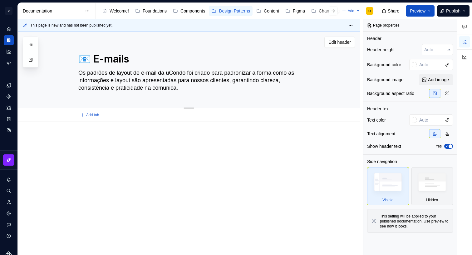
type textarea "Os padrões de layout de e-mail da uCondo foi criado para padronizar a forma com…"
type textarea "*"
type textarea "Os padrões de layout de e-mail da uCondo foi criado para padronizar a forma com…"
type textarea "*"
type textarea "Os padrões de layout de e-mail da uCondo foi criado para padronizar a forma com…"
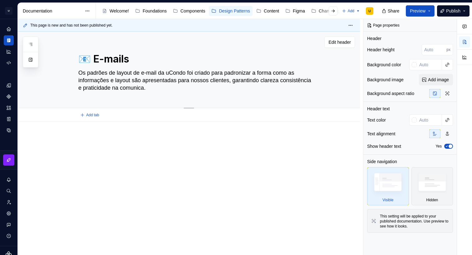
type textarea "*"
type textarea "Os padrões de layout de e-mail da uCondo foi criado para padronizar a forma com…"
type textarea "*"
type textarea "Os padrões de layout de e-mail da uCondo foi criado para padronizar a forma com…"
drag, startPoint x: 145, startPoint y: 88, endPoint x: 122, endPoint y: 87, distance: 23.4
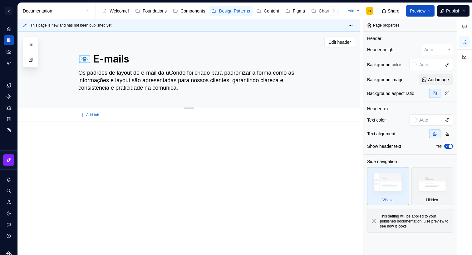
click at [122, 87] on textarea "Os padrões de layout de e-mail da uCondo foi criado para padronizar a forma com…" at bounding box center [195, 80] width 236 height 25
type textarea "*"
type textarea "Os padrões de layout de e-mail da uCondo foi criado para padronizar a forma com…"
type textarea "*"
type textarea "Os padrões de layout de e-mail da uCondo foi criado para padronizar a forma com…"
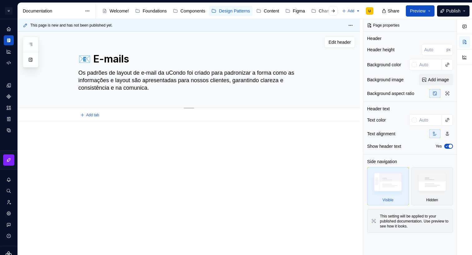
type textarea "*"
type textarea "Os padrões de layout de e-mail da uCondo foi criado para padronizar a forma com…"
type textarea "*"
type textarea "Os padrões de layout de e-mail da uCondo foi criado para padronizar a forma com…"
click at [149, 88] on textarea "Os padrões de layout de e-mail da uCondo foi criado para padronizar a forma com…" at bounding box center [195, 80] width 236 height 25
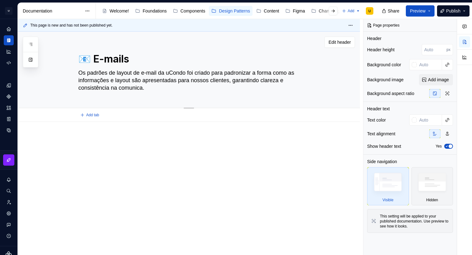
click at [146, 89] on textarea "Os padrões de layout de e-mail da uCondo foi criado para padronizar a forma com…" at bounding box center [195, 80] width 236 height 25
type textarea "*"
type textarea "Os padrões de layout de e-mail da uCondo foi criado para padronizar a forma com…"
type textarea "*"
type textarea "Os padrões de layout de e-mail da uCondo foi criado para padronizar a forma com…"
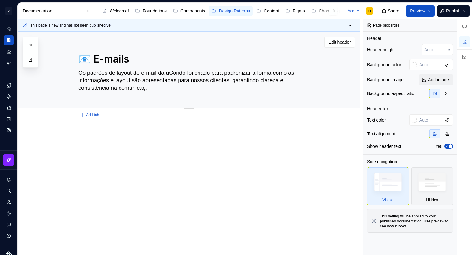
type textarea "*"
type textarea "Os padrões de layout de e-mail da uCondo foi criado para padronizar a forma com…"
type textarea "*"
type textarea "Os padrões de layout de e-mail da uCondo foi criado para padronizar a forma com…"
type textarea "*"
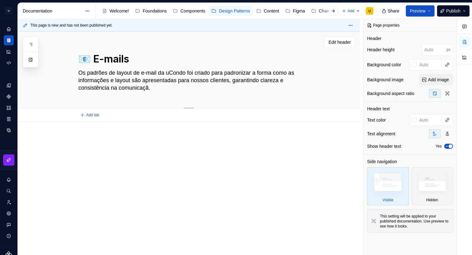
type textarea "Os padrões de layout de e-mail da uCondo foi criado para padronizar a forma com…"
click at [155, 87] on textarea "Os padrões de layout de e-mail da uCondo foi criado para padronizar a forma com…" at bounding box center [195, 80] width 236 height 25
type textarea "*"
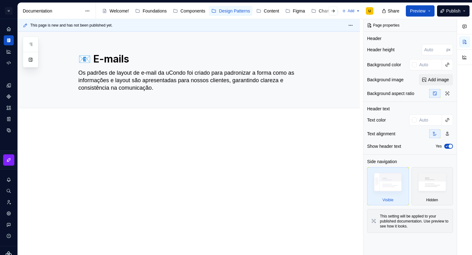
type textarea "Os padrões de layout de e-mail da uCondo foi criado para padronizar a forma com…"
click at [139, 90] on textarea "Os padrões de layout de e-mail da uCondo foi criado para padronizar a forma com…" at bounding box center [195, 80] width 236 height 25
paste textarea "ram criados para padronizar a forma como as informações são apresentadas aos no…"
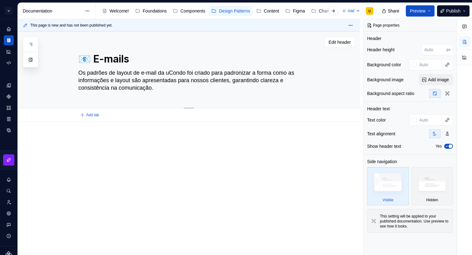
type textarea "*"
type textarea "Os padrões de layout de e-mail da uCondo foram criados para padronizar a forma …"
type textarea "*"
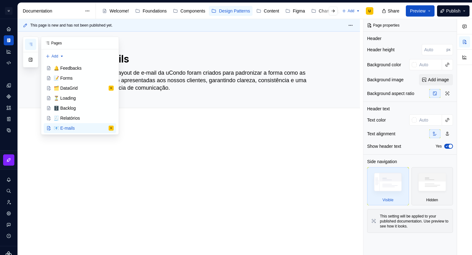
type textarea "Os padrões de layout de e-mail da uCondo foram criados para padronizar a forma …"
click at [34, 41] on button "button" at bounding box center [30, 44] width 11 height 11
click at [74, 117] on div "🧾 Relatórios" at bounding box center [67, 118] width 26 height 6
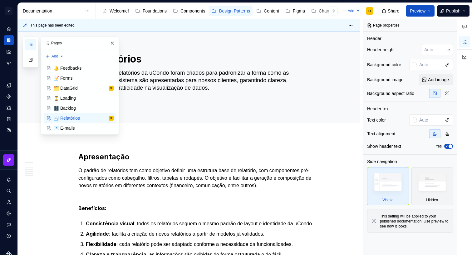
scroll to position [5, 0]
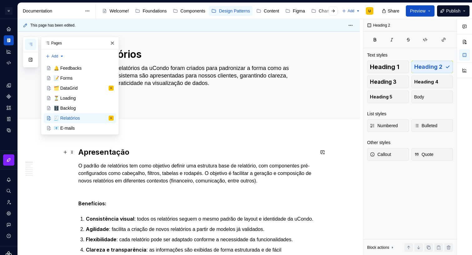
click at [128, 148] on h2 "Apresentação" at bounding box center [196, 152] width 236 height 10
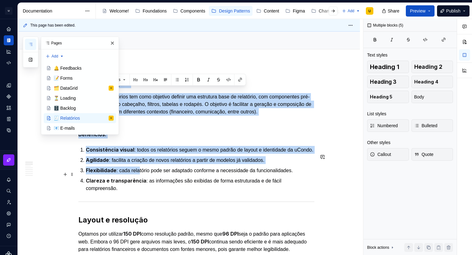
scroll to position [79, 0]
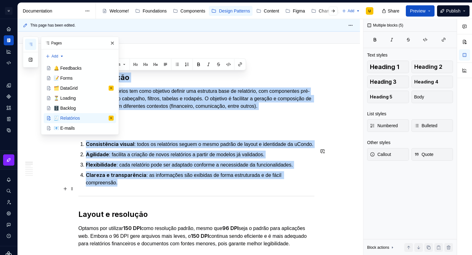
drag, startPoint x: 82, startPoint y: 152, endPoint x: 142, endPoint y: 196, distance: 74.0
copy div "Apresentação O padrão de relatórios tem como objetivo definir uma estrutura bas…"
click at [70, 123] on div "📧 E-mails" at bounding box center [80, 128] width 72 height 10
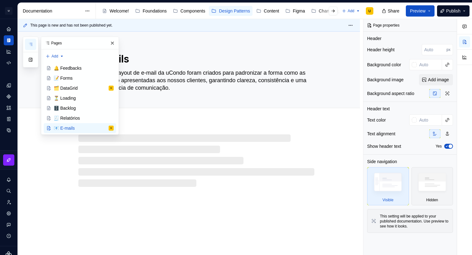
click at [167, 142] on div at bounding box center [196, 160] width 236 height 52
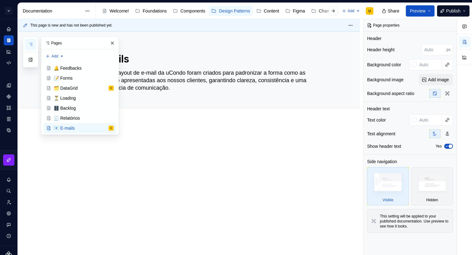
click at [158, 139] on p at bounding box center [196, 140] width 236 height 7
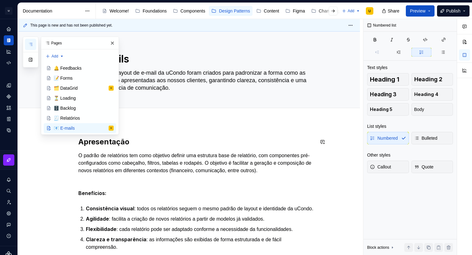
click at [178, 130] on div "Apresentação O padrão de relatórios tem como objetivo definir uma estrutura bas…" at bounding box center [189, 228] width 342 height 213
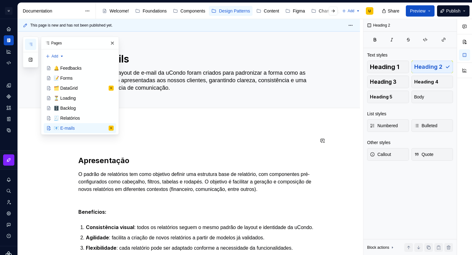
click at [106, 149] on div "Apresentação O padrão de relatórios tem como objetivo definir uma estrutura bas…" at bounding box center [196, 203] width 236 height 133
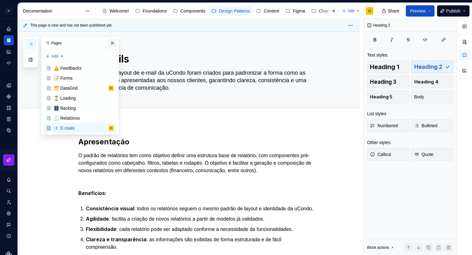
click at [114, 43] on button "button" at bounding box center [112, 43] width 9 height 9
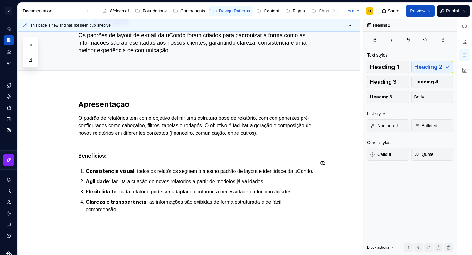
scroll to position [42, 0]
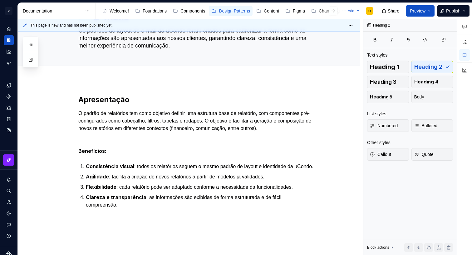
click at [139, 170] on p "Consistência visual : todos os relatórios seguem o mesmo padrão de layout e ide…" at bounding box center [200, 166] width 228 height 8
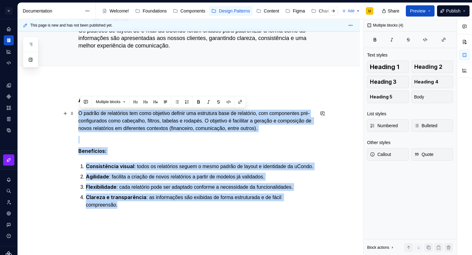
drag, startPoint x: 119, startPoint y: 216, endPoint x: 78, endPoint y: 113, distance: 110.5
click at [78, 113] on div "Apresentação O padrão de relatórios tem como objetivo definir uma estrutura bas…" at bounding box center [189, 186] width 342 height 213
copy div "O padrão de relatórios tem como objetivo definir uma estrutura base de relatóri…"
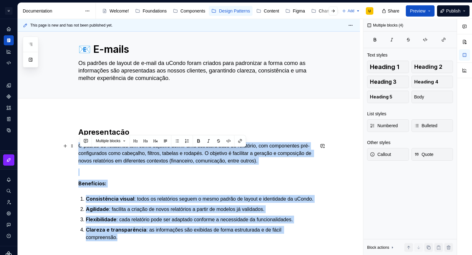
scroll to position [0, 0]
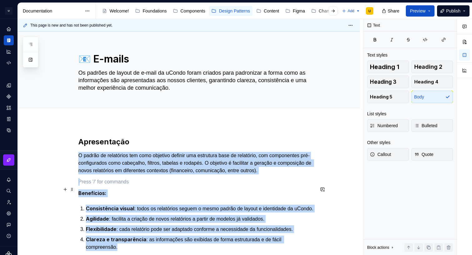
drag, startPoint x: 120, startPoint y: 190, endPoint x: 117, endPoint y: 187, distance: 4.0
click at [120, 185] on p at bounding box center [196, 181] width 236 height 7
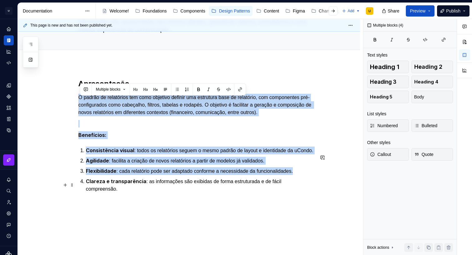
scroll to position [61, 0]
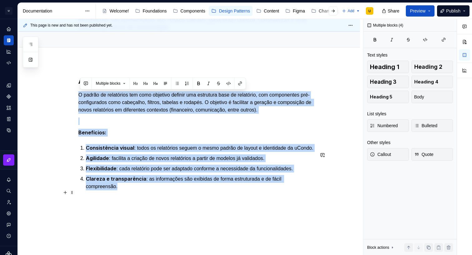
drag, startPoint x: 103, startPoint y: 164, endPoint x: 295, endPoint y: 199, distance: 195.1
click at [295, 190] on div "Apresentação O padrão de relatórios tem como objetivo definir uma estrutura bas…" at bounding box center [196, 133] width 236 height 114
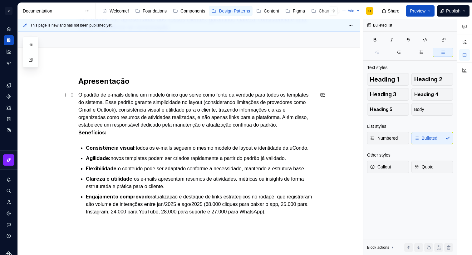
scroll to position [56, 0]
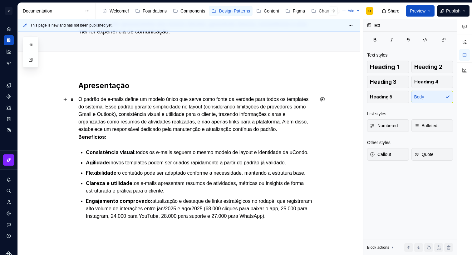
click at [133, 139] on p "O padrão de e-mails define um modelo único que serve como fonte da verdade para…" at bounding box center [196, 117] width 236 height 45
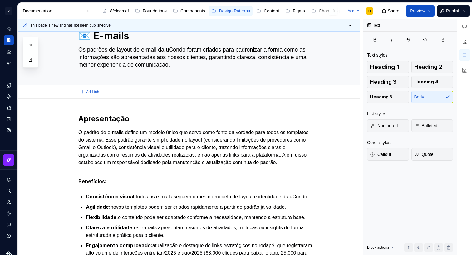
scroll to position [0, 0]
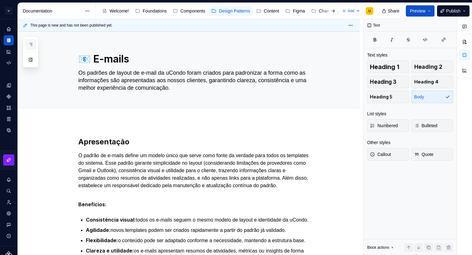
click at [28, 45] on icon "button" at bounding box center [30, 44] width 5 height 5
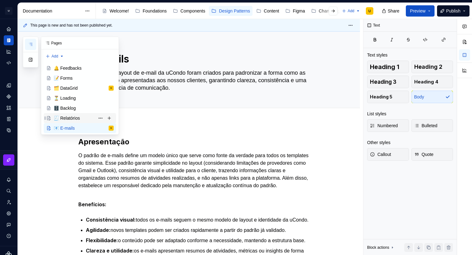
click at [71, 115] on div "🧾 Relatórios" at bounding box center [84, 118] width 60 height 9
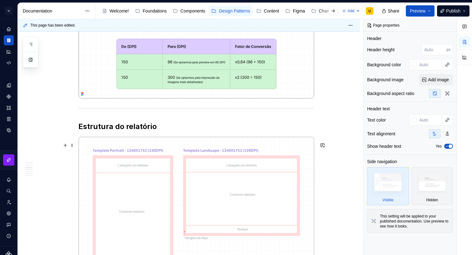
scroll to position [476, 0]
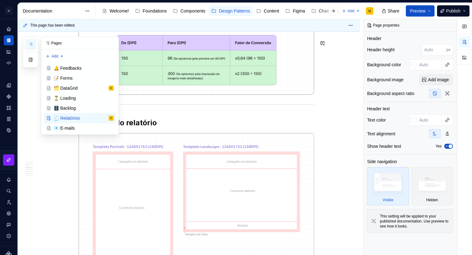
click at [33, 42] on icon "button" at bounding box center [30, 44] width 5 height 5
click at [71, 131] on div "📧 E-mails" at bounding box center [64, 128] width 21 height 6
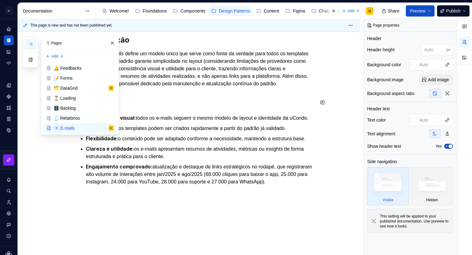
scroll to position [144, 0]
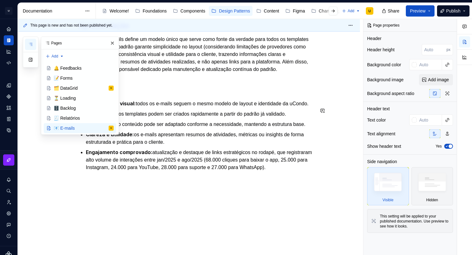
type textarea "*"
click at [143, 186] on div "Apresentação O padrão de e-mails define um modelo único que serve como fonte da…" at bounding box center [189, 130] width 342 height 249
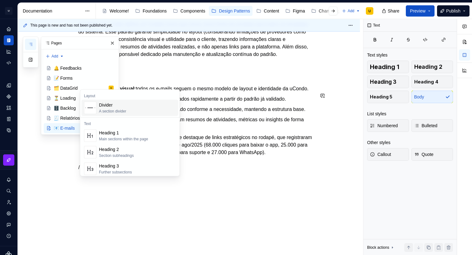
click at [124, 101] on div "Divider A section divider" at bounding box center [137, 107] width 77 height 12
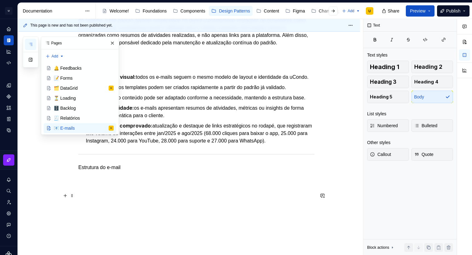
click at [116, 171] on p "Estrutura do e-mail" at bounding box center [196, 167] width 236 height 7
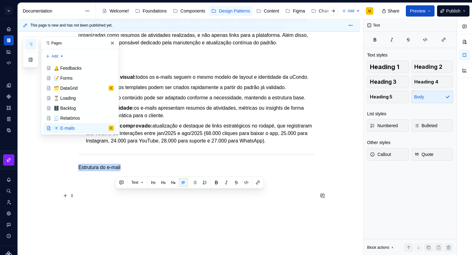
click at [116, 171] on p "Estrutura do e-mail" at bounding box center [196, 167] width 236 height 7
click at [121, 182] on button "button" at bounding box center [117, 182] width 9 height 9
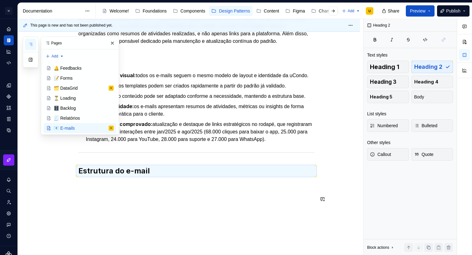
click at [174, 183] on div "Apresentação O padrão de e-mails define um modelo único que serve como fonte da…" at bounding box center [196, 88] width 236 height 191
click at [173, 183] on div "Apresentação O padrão de e-mails define um modelo único que serve como fonte da…" at bounding box center [196, 88] width 236 height 191
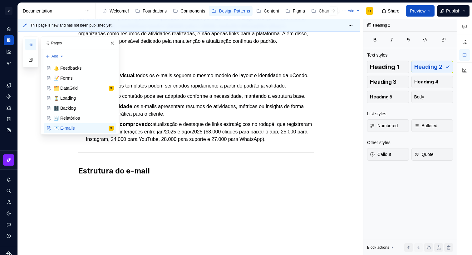
click at [114, 44] on button "button" at bounding box center [112, 43] width 9 height 9
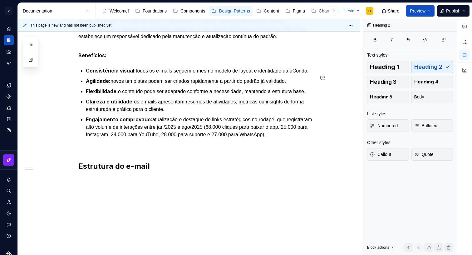
click at [107, 203] on div "Apresentação O padrão de e-mails define um modelo único que serve como fonte da…" at bounding box center [189, 114] width 342 height 282
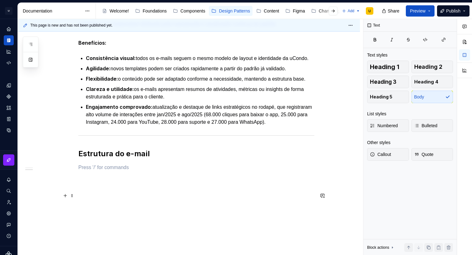
scroll to position [165, 0]
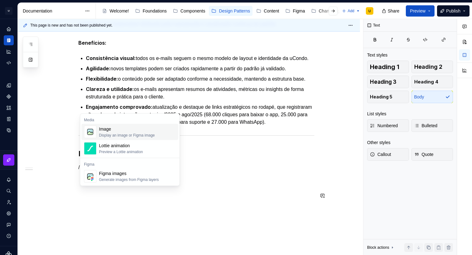
click at [120, 130] on div "Image" at bounding box center [127, 129] width 56 height 6
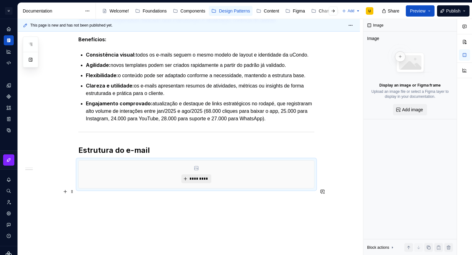
click at [195, 181] on span "*********" at bounding box center [198, 178] width 19 height 5
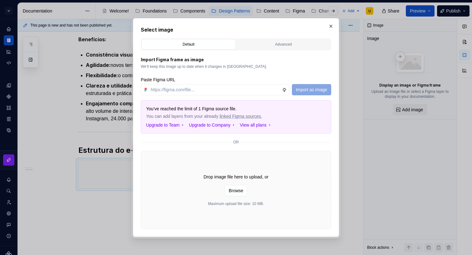
type textarea "*"
type input "[URL][DOMAIN_NAME]"
type textarea "*"
type input "[URL][DOMAIN_NAME]"
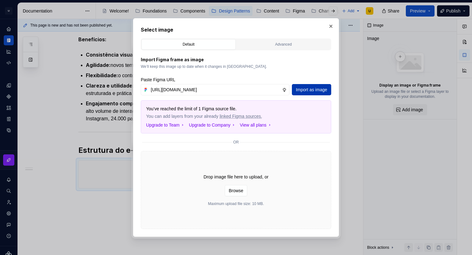
click at [316, 90] on span "Import as image" at bounding box center [311, 89] width 31 height 6
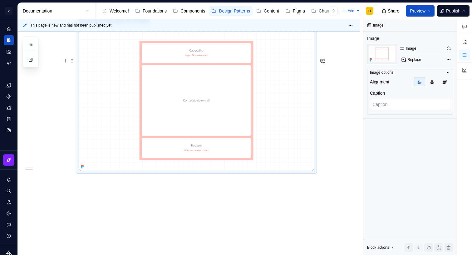
scroll to position [309, 0]
click at [106, 199] on div "Apresentação O padrão de e-mails define um modelo único que serve como fonte da…" at bounding box center [189, 41] width 342 height 428
drag, startPoint x: 105, startPoint y: 197, endPoint x: 104, endPoint y: 193, distance: 3.4
click at [104, 197] on div "This page is new and has not been published yet. 📧 E-mails Os padrões de layout…" at bounding box center [190, 137] width 345 height 236
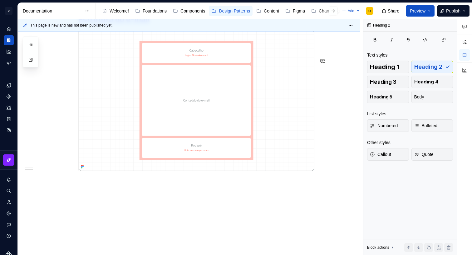
click at [104, 193] on div "Apresentação O padrão de e-mails define um modelo único que serve como fonte da…" at bounding box center [189, 41] width 342 height 428
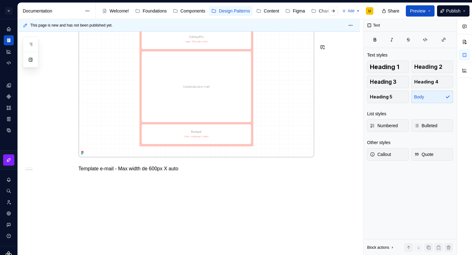
click at [93, 180] on div "Apresentação O padrão de e-mails define um modelo único que serve como fonte da…" at bounding box center [196, 4] width 236 height 352
click at [100, 172] on p "Template e-mail - Max width de 600px X auto" at bounding box center [196, 168] width 236 height 7
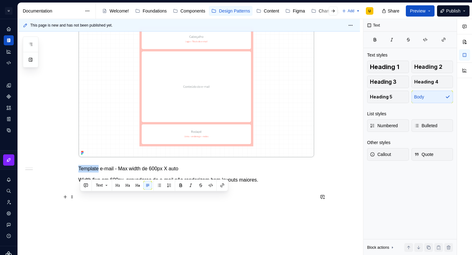
click at [100, 172] on p "Template e-mail - Max width de 600px X auto" at bounding box center [196, 168] width 236 height 7
click at [106, 172] on p "Template e-mail - Max width de 600px X auto" at bounding box center [196, 168] width 236 height 7
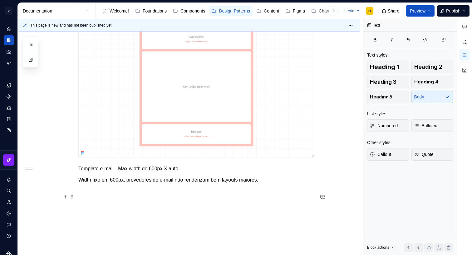
click at [103, 172] on p "Template e-mail - Max width de 600px X auto" at bounding box center [196, 168] width 236 height 7
click at [145, 172] on p "Template Master do e-mail - Max width de 600px X auto" at bounding box center [196, 168] width 236 height 7
type textarea "*"
click at [239, 172] on p "Template Master do e-mail possui um max width de 600px X auto" at bounding box center [196, 168] width 236 height 7
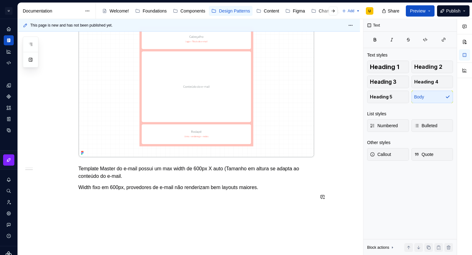
scroll to position [309, 0]
click at [128, 191] on p "Width fixo em 600px, provedores de e-mail não renderizam bem layouts maiores." at bounding box center [196, 186] width 236 height 7
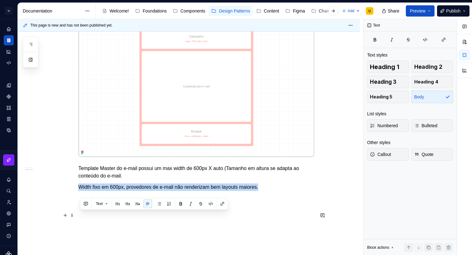
click at [128, 191] on p "Width fixo em 600px, provedores de e-mail não renderizam bem layouts maiores." at bounding box center [196, 186] width 236 height 7
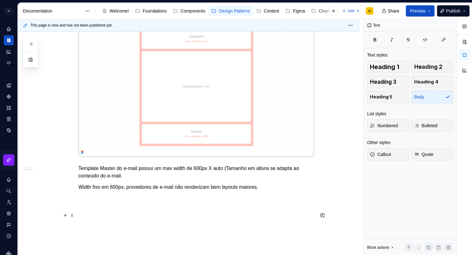
click at [128, 191] on p "Width fixo em 600px, provedores de e-mail não renderizam bem layouts maiores." at bounding box center [196, 186] width 236 height 7
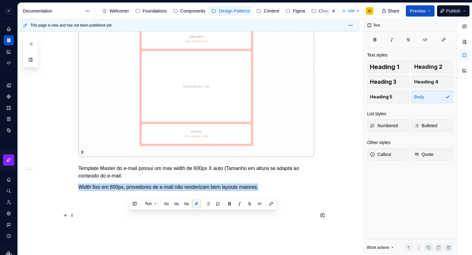
click at [128, 191] on p "Width fixo em 600px, provedores de e-mail não renderizam bem layouts maiores." at bounding box center [196, 186] width 236 height 7
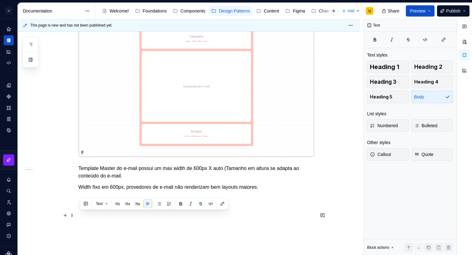
click at [141, 191] on p "Width fixo em 600px, provedores de e-mail não renderizam bem layouts maiores." at bounding box center [196, 186] width 236 height 7
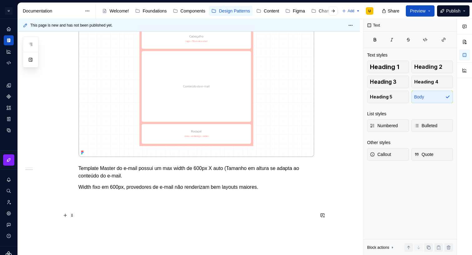
click at [155, 191] on p "Width fixo em 600px, provedores de e-mail não renderizam bem layouts maiores." at bounding box center [196, 186] width 236 height 7
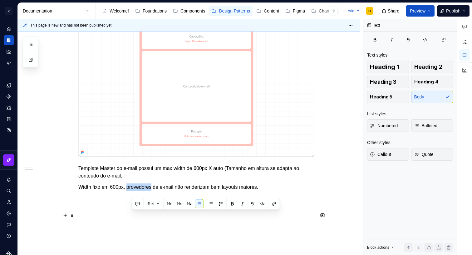
click at [155, 191] on p "Width fixo em 600px, provedores de e-mail não renderizam bem layouts maiores." at bounding box center [196, 186] width 236 height 7
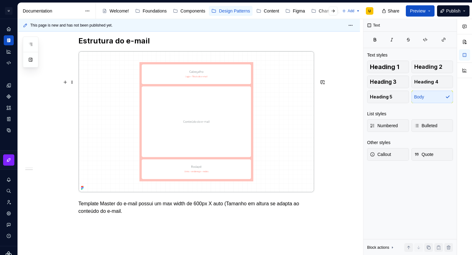
scroll to position [346, 0]
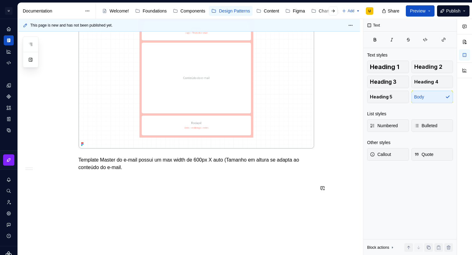
click at [142, 180] on div "Apresentação O padrão de e-mails define um modelo único que serve como fonte da…" at bounding box center [189, 29] width 342 height 451
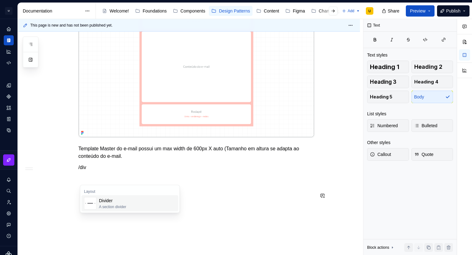
click at [120, 200] on div "Divider" at bounding box center [112, 200] width 27 height 6
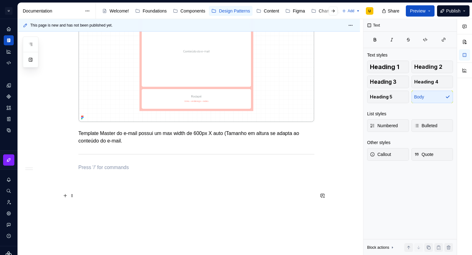
scroll to position [372, 0]
click at [93, 169] on p "Cabeçalho do e-mail" at bounding box center [196, 167] width 236 height 7
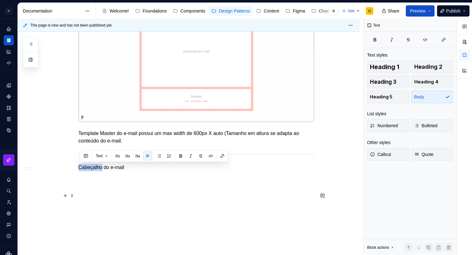
click at [93, 169] on p "Cabeçalho do e-mail" at bounding box center [196, 167] width 236 height 7
click at [121, 155] on button "button" at bounding box center [117, 155] width 9 height 9
